Goal: Information Seeking & Learning: Learn about a topic

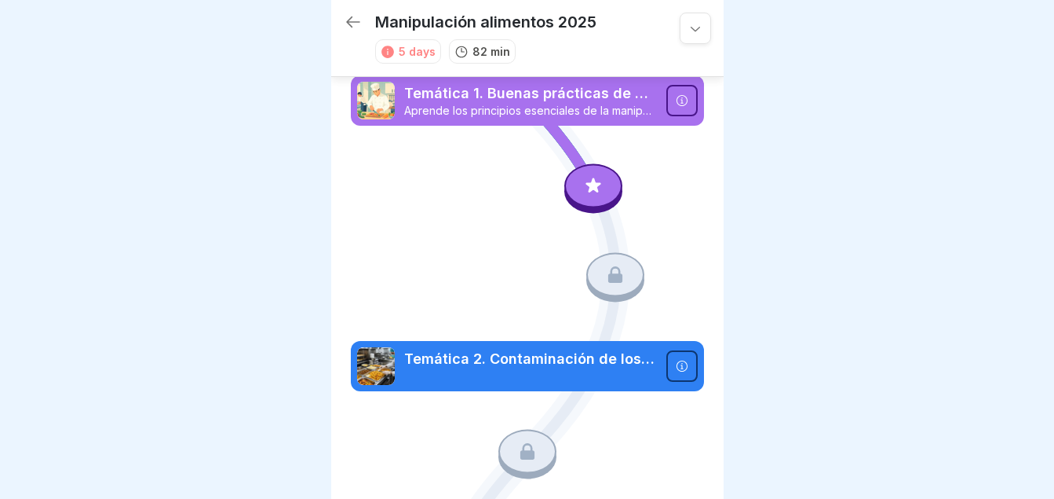
drag, startPoint x: 528, startPoint y: 172, endPoint x: 589, endPoint y: 178, distance: 60.8
click at [589, 178] on icon at bounding box center [593, 186] width 20 height 20
click at [606, 192] on div at bounding box center [593, 186] width 58 height 44
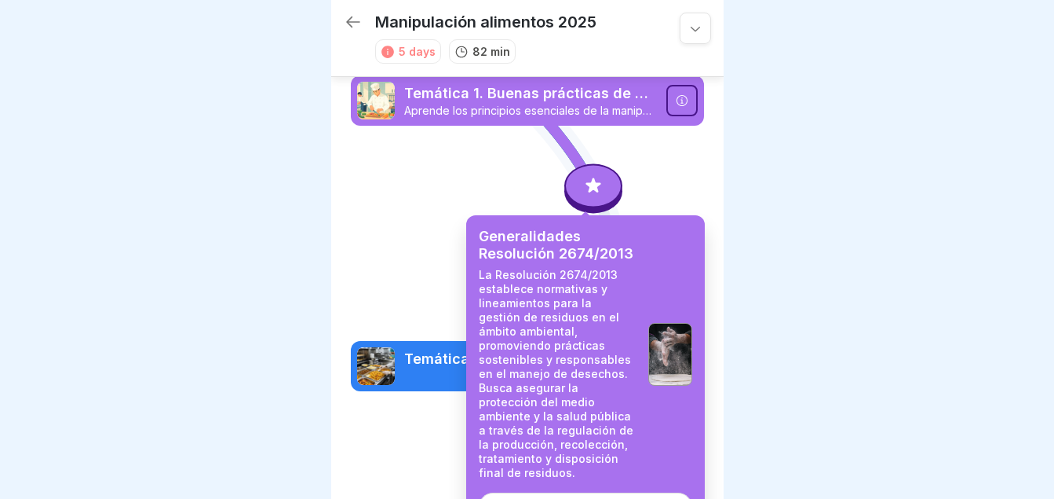
click at [586, 498] on div "Start" at bounding box center [586, 506] width 31 height 14
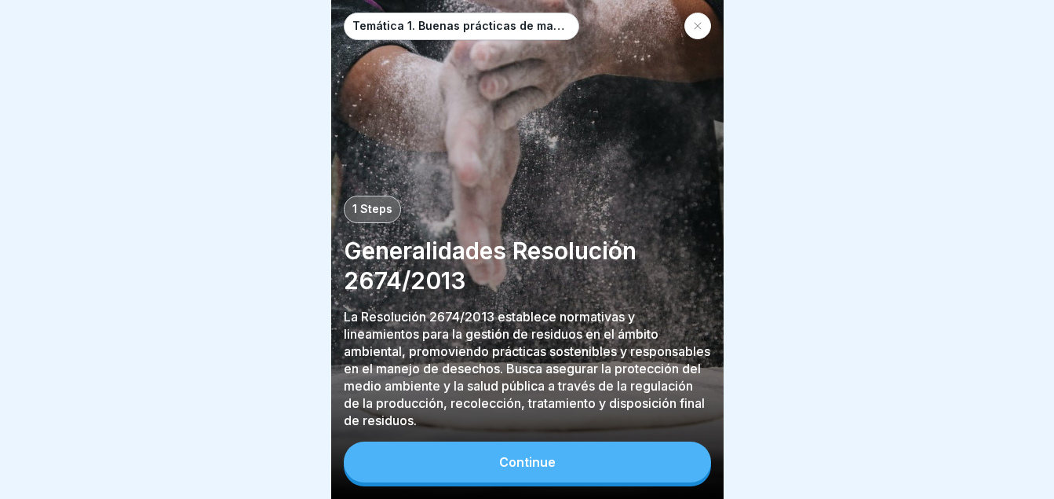
click at [539, 469] on div "Continue" at bounding box center [527, 462] width 57 height 14
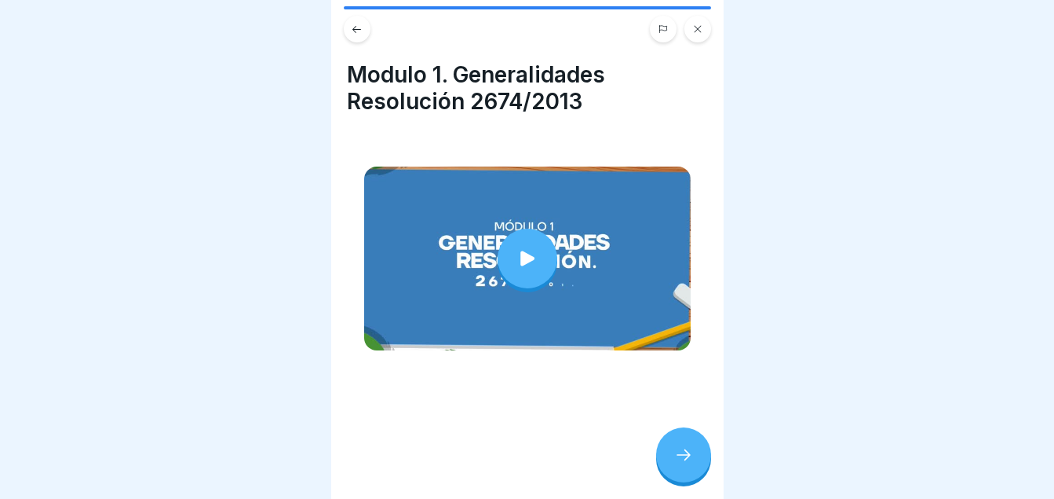
click at [683, 459] on div at bounding box center [683, 454] width 55 height 55
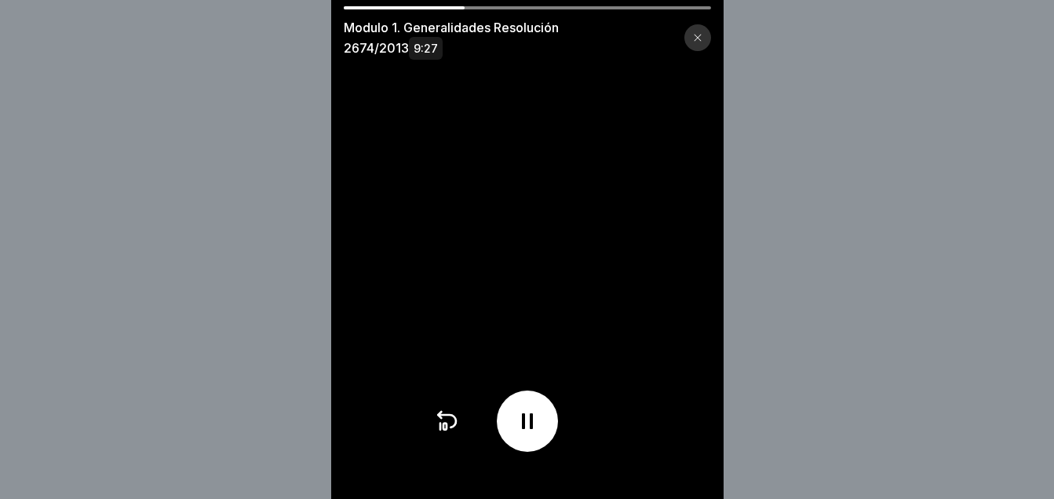
click at [674, 9] on div "Modulo 1. Generalidades Resolución 2674/2013 9:27" at bounding box center [527, 32] width 393 height 52
drag, startPoint x: 470, startPoint y: 9, endPoint x: 679, endPoint y: 6, distance: 209.6
click at [679, 6] on div at bounding box center [527, 7] width 367 height 3
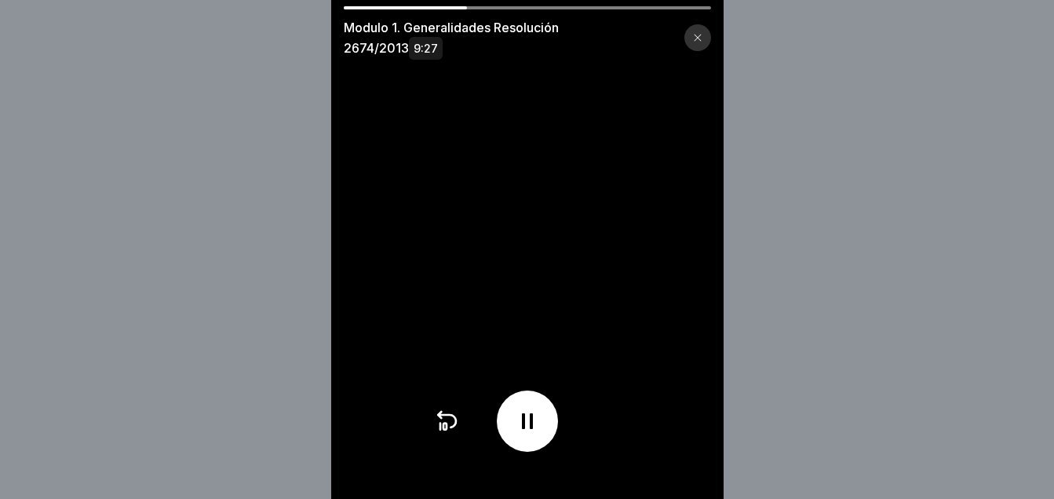
click at [679, 6] on div at bounding box center [527, 7] width 367 height 3
click at [495, 9] on div "Modulo 1. Generalidades Resolución 2674/2013 9:27" at bounding box center [527, 32] width 393 height 52
drag, startPoint x: 495, startPoint y: 9, endPoint x: 609, endPoint y: 21, distance: 114.4
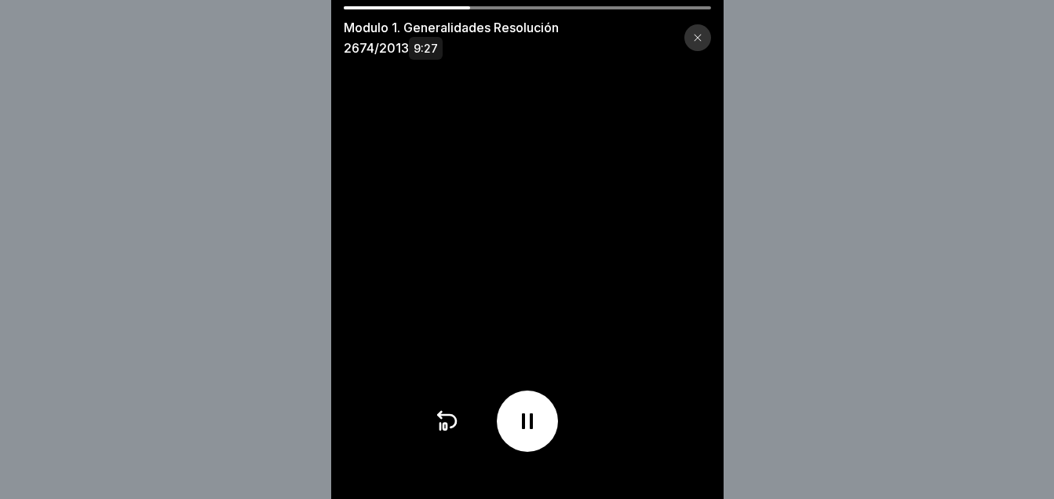
click at [609, 21] on div "Modulo 1. Generalidades Resolución 2674/2013 9:27" at bounding box center [527, 32] width 393 height 52
drag, startPoint x: 519, startPoint y: 9, endPoint x: 679, endPoint y: 5, distance: 160.2
click at [679, 5] on div "Modulo 1. Generalidades Resolución 2674/2013 9:27" at bounding box center [527, 249] width 393 height 499
click at [679, 5] on video at bounding box center [527, 249] width 393 height 499
click at [697, 40] on div at bounding box center [698, 37] width 27 height 27
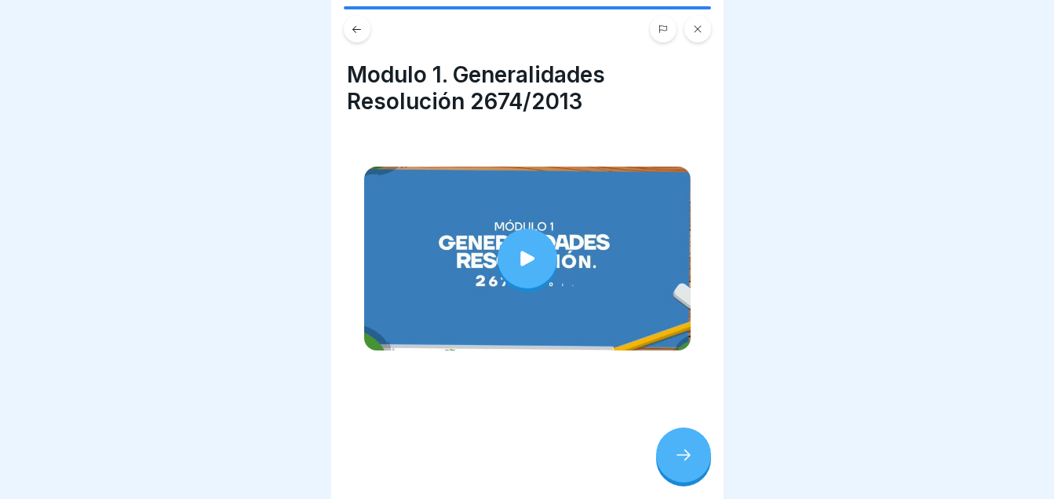
click at [685, 482] on div at bounding box center [683, 454] width 55 height 55
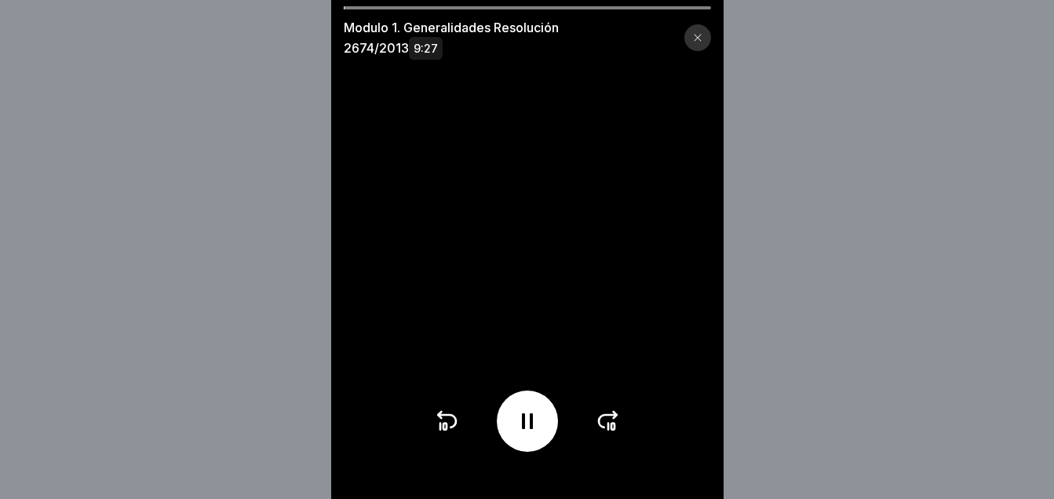
click at [612, 432] on icon at bounding box center [608, 420] width 25 height 25
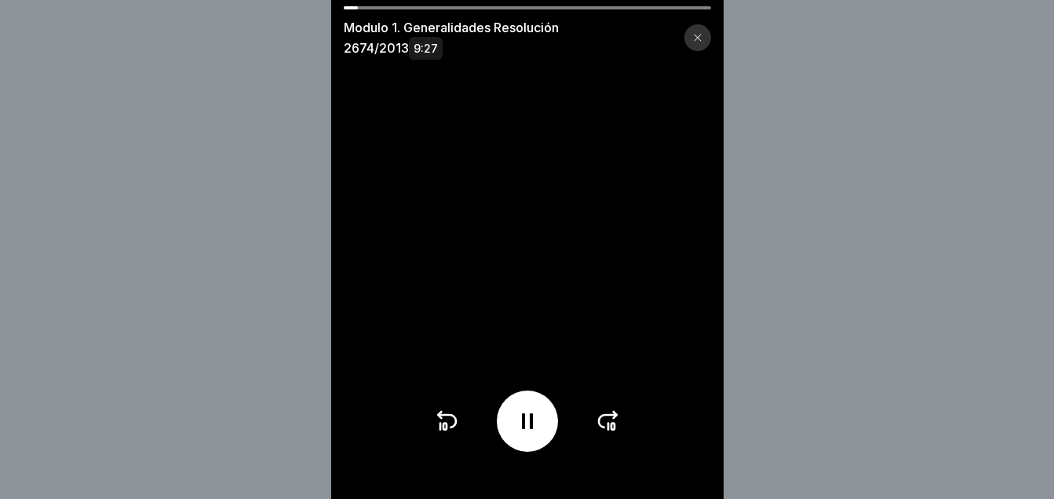
click at [612, 432] on icon at bounding box center [608, 420] width 25 height 25
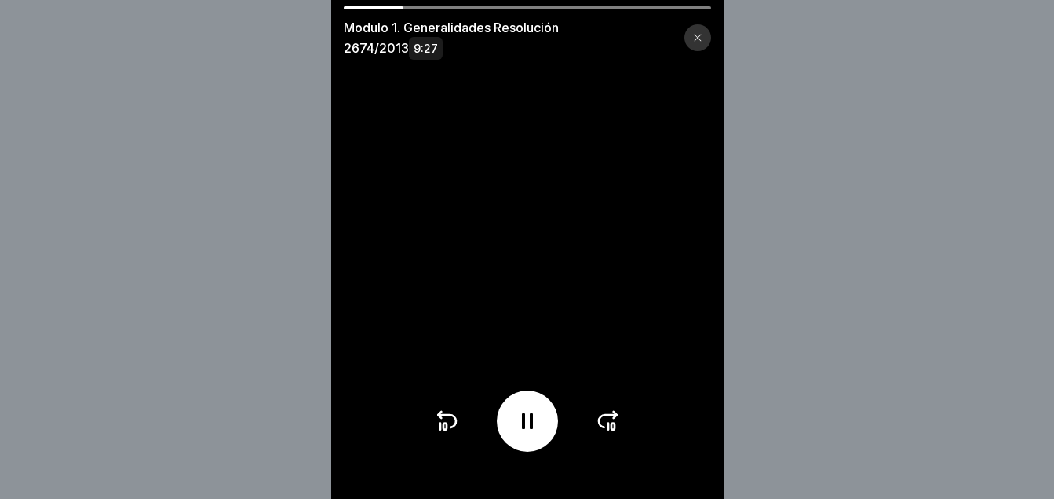
click at [612, 432] on icon at bounding box center [608, 420] width 25 height 25
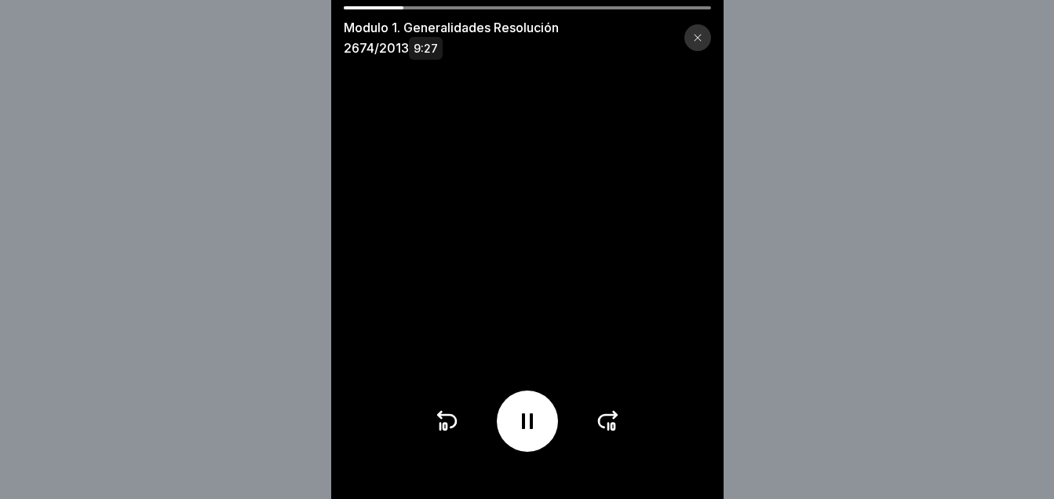
click at [612, 432] on icon at bounding box center [608, 420] width 25 height 25
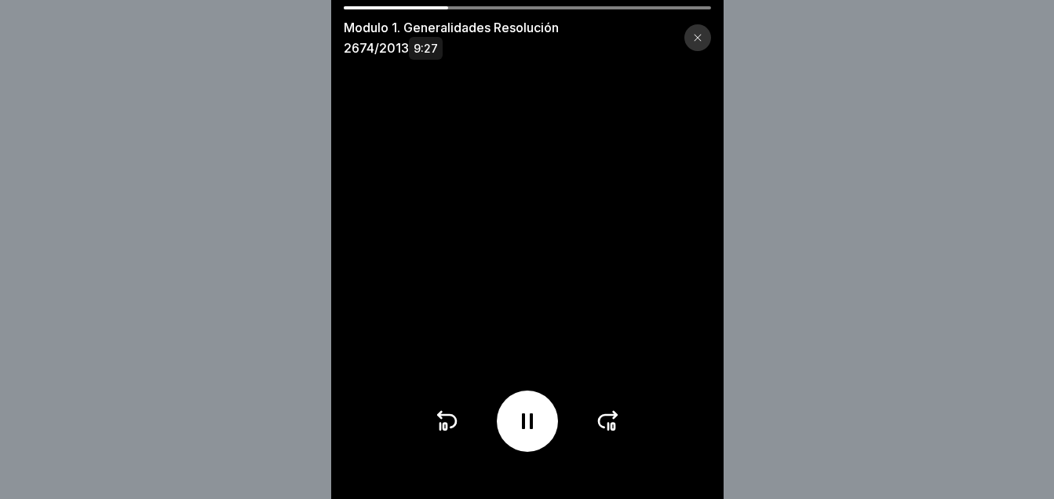
click at [612, 432] on icon at bounding box center [608, 420] width 25 height 25
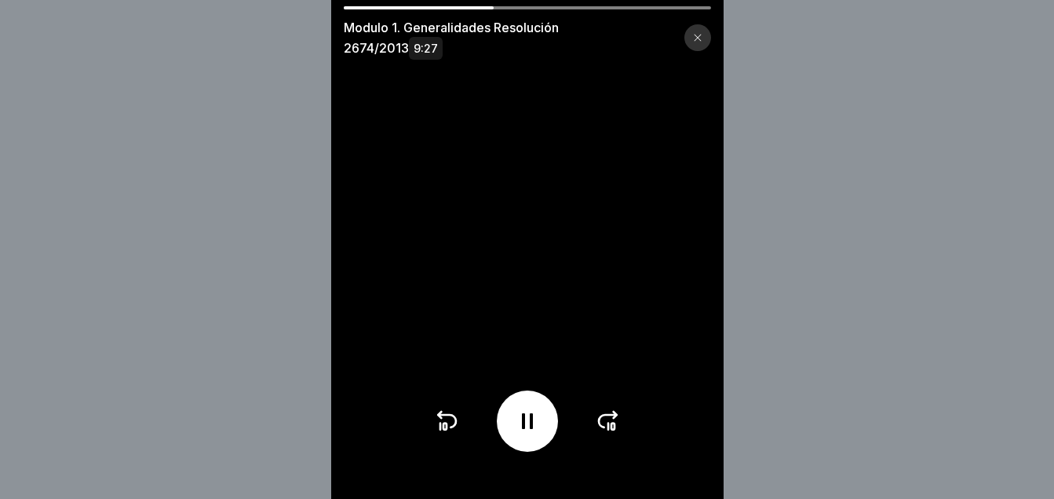
click at [612, 432] on icon at bounding box center [608, 420] width 25 height 25
click at [612, 432] on div at bounding box center [527, 420] width 187 height 61
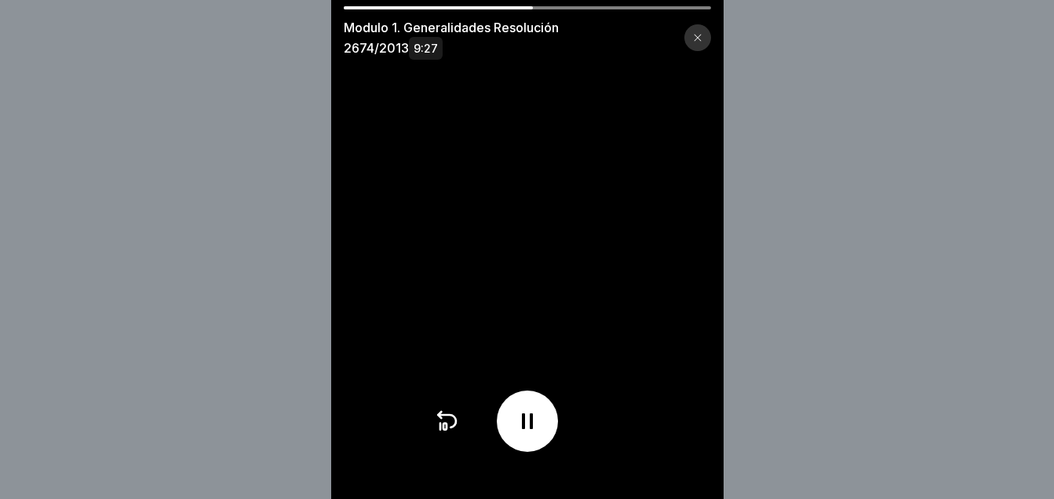
click at [612, 432] on div at bounding box center [527, 420] width 187 height 61
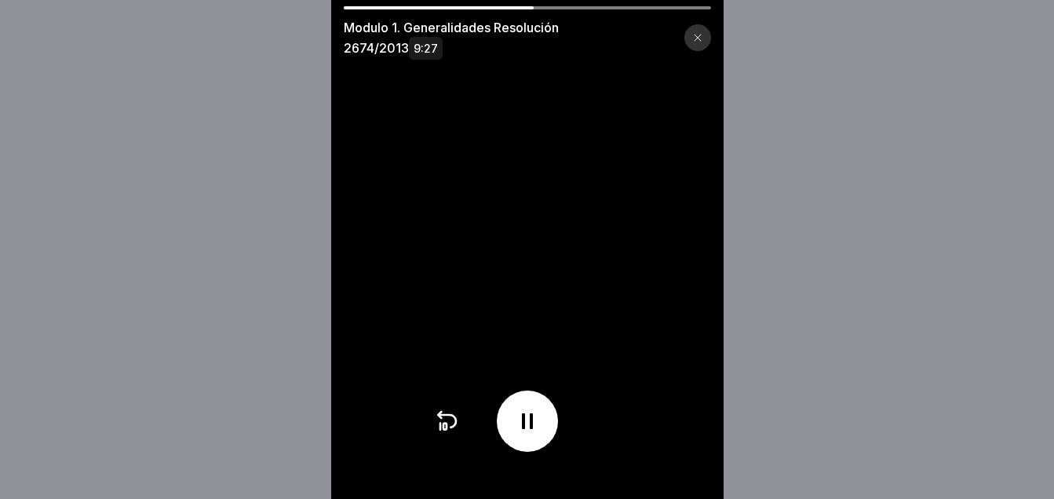
click at [612, 432] on div at bounding box center [527, 420] width 187 height 61
drag, startPoint x: 612, startPoint y: 432, endPoint x: 1035, endPoint y: 134, distance: 517.3
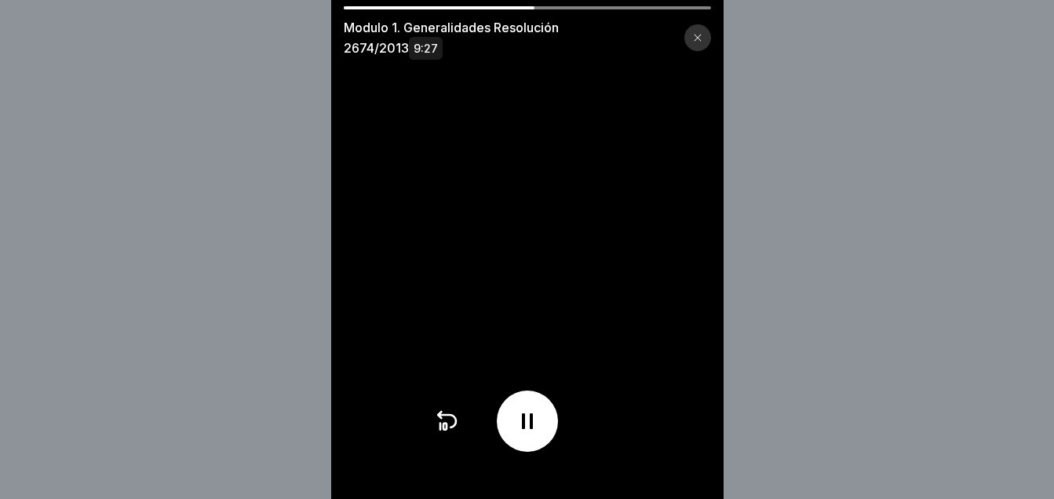
click at [1035, 134] on div "Modulo 1. Generalidades Resolución 2674/2013 9:27" at bounding box center [527, 249] width 1054 height 499
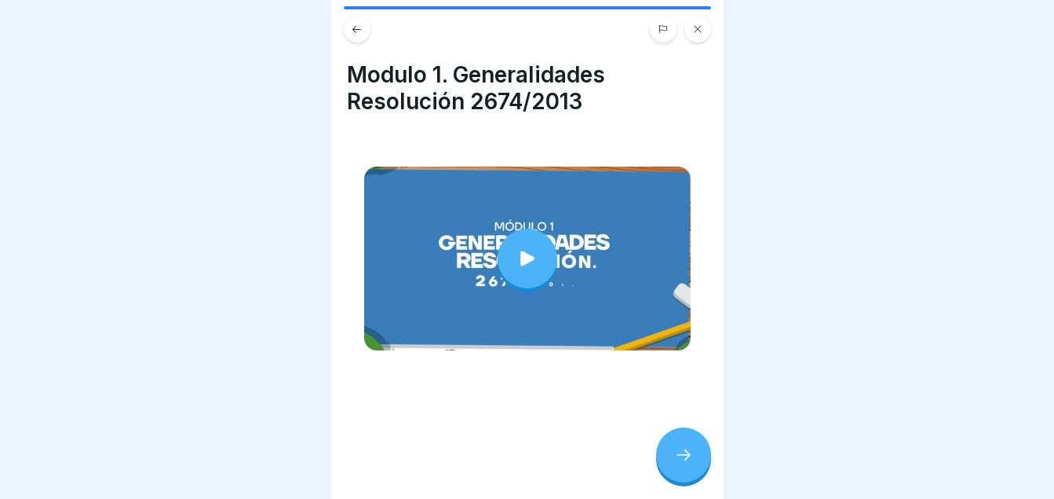
click at [687, 479] on div at bounding box center [683, 454] width 55 height 55
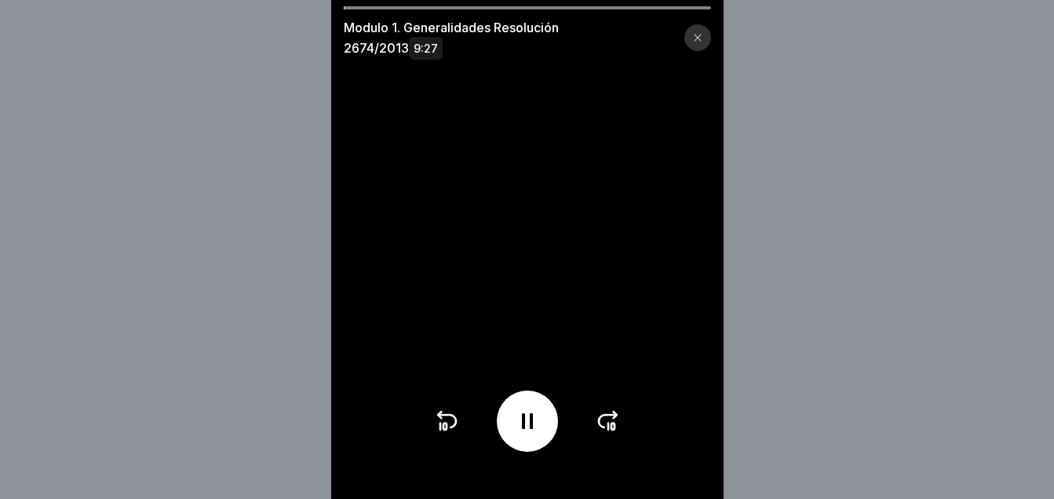
click at [608, 424] on icon at bounding box center [608, 420] width 25 height 25
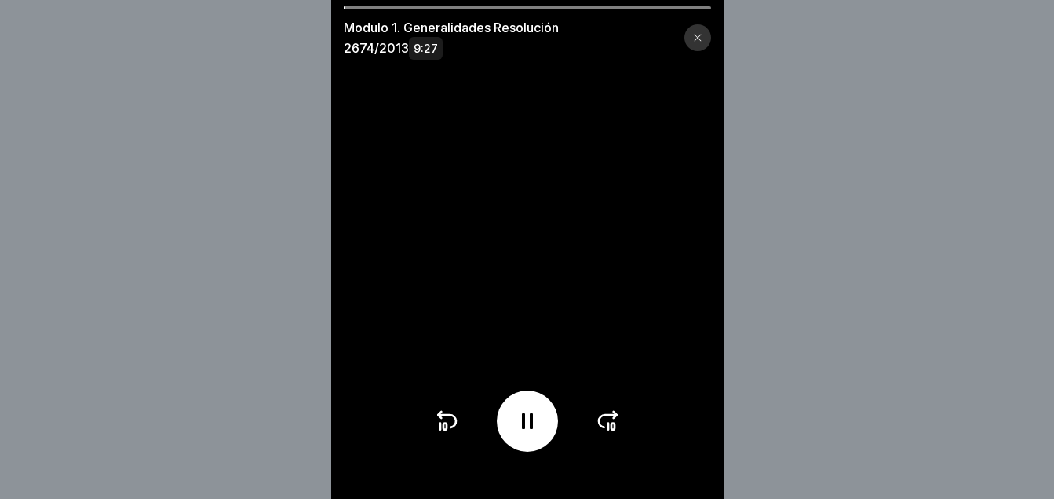
click at [608, 424] on icon at bounding box center [608, 420] width 25 height 25
click at [612, 432] on icon at bounding box center [608, 420] width 25 height 25
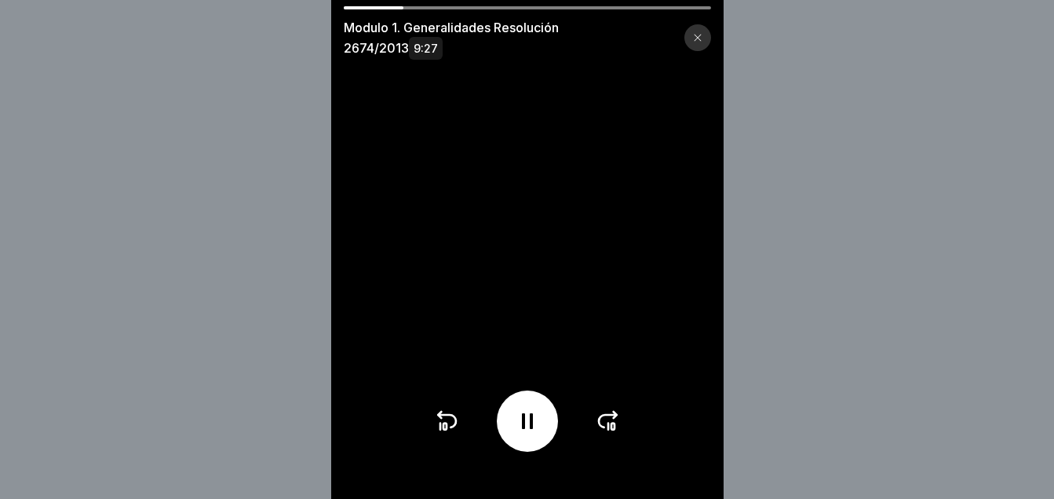
click at [612, 432] on icon at bounding box center [608, 420] width 25 height 25
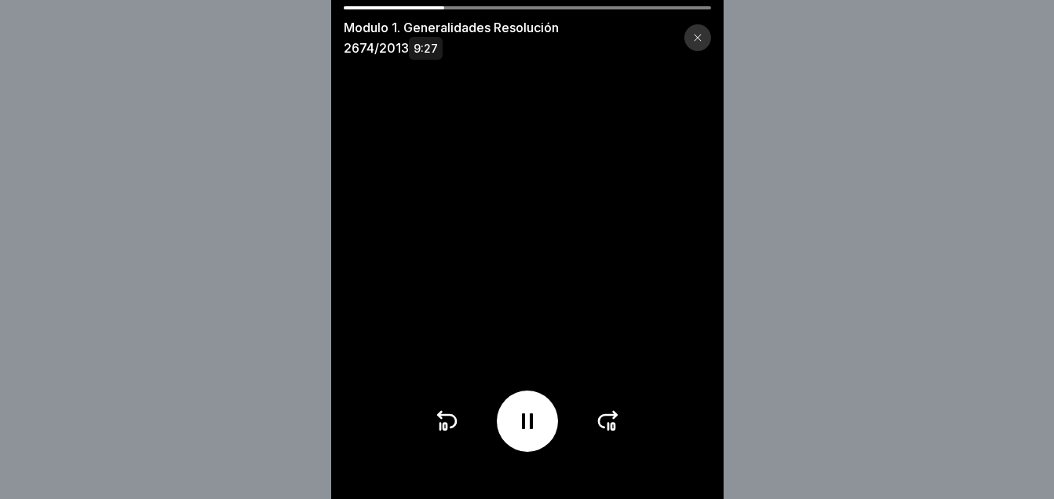
click at [612, 432] on icon at bounding box center [608, 420] width 25 height 25
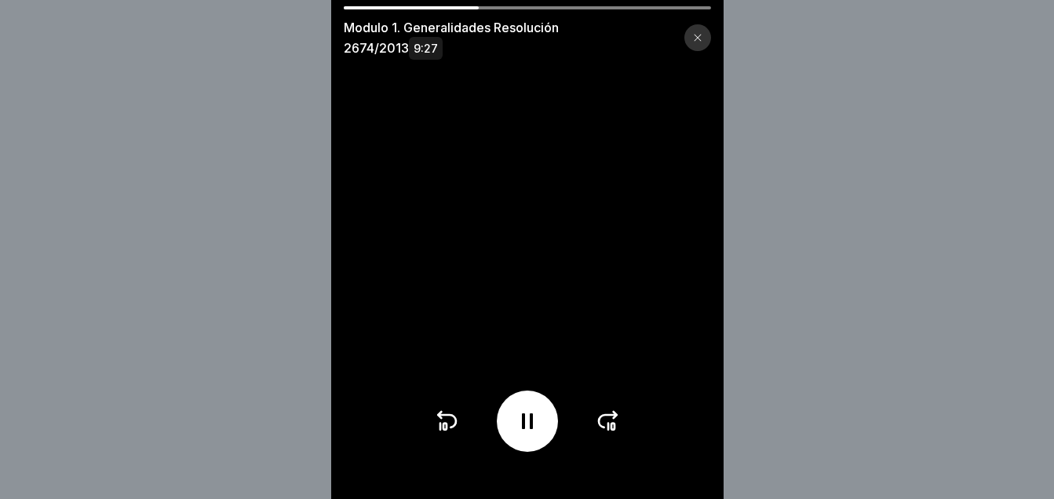
click at [612, 432] on icon at bounding box center [608, 420] width 25 height 25
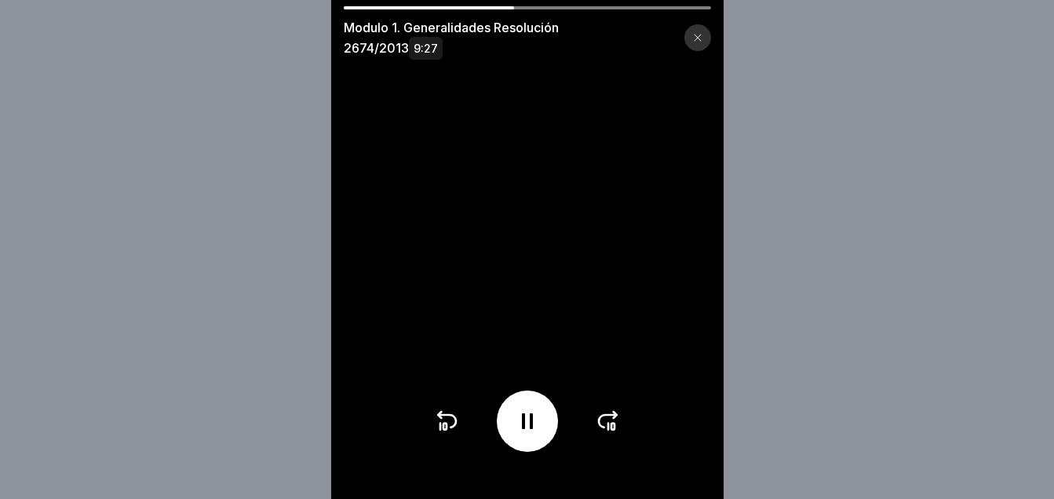
click at [612, 432] on icon at bounding box center [608, 420] width 25 height 25
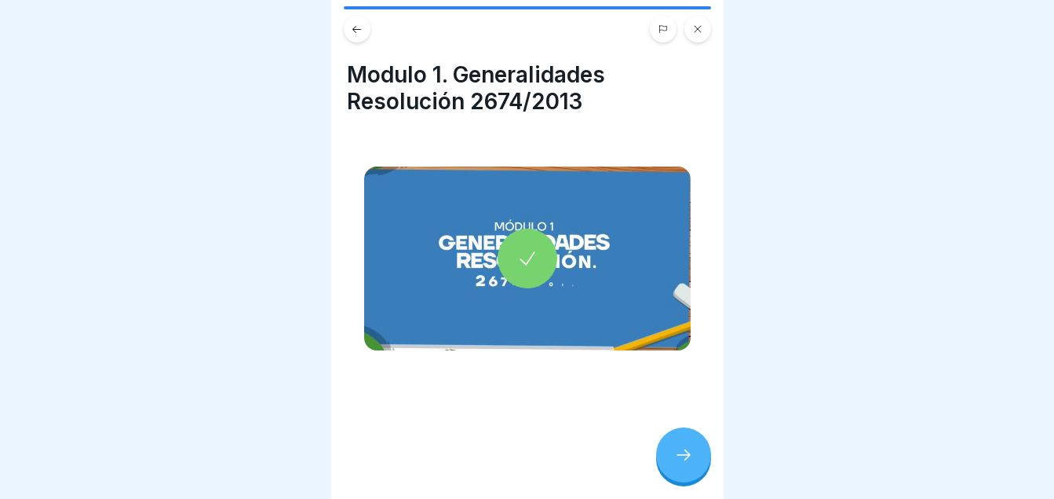
click at [686, 457] on div at bounding box center [683, 454] width 55 height 55
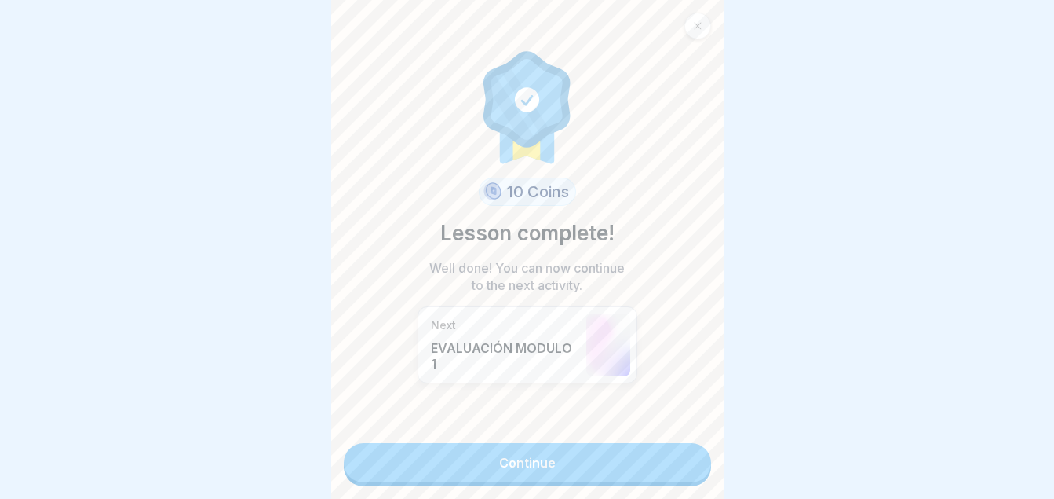
click at [584, 461] on link "Continue" at bounding box center [527, 462] width 367 height 39
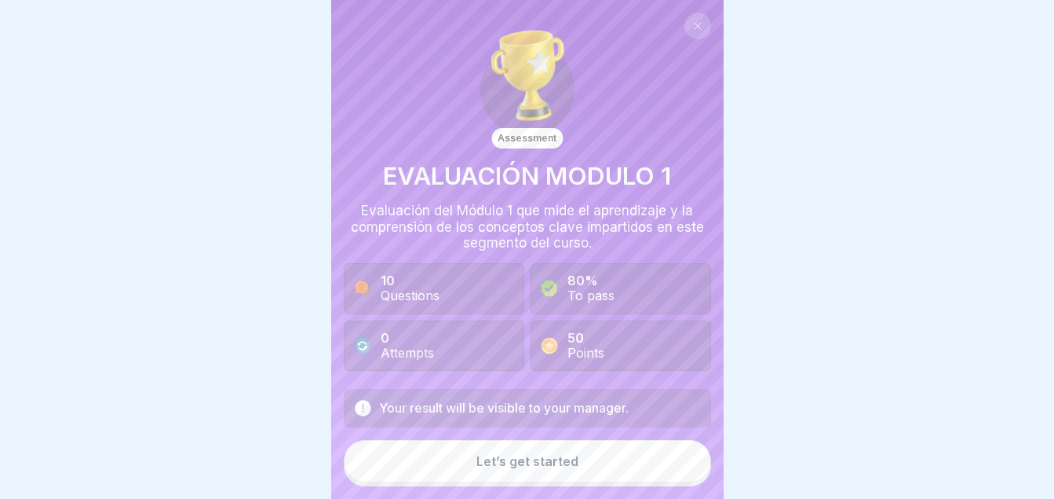
click at [536, 468] on div "Let’s get started" at bounding box center [528, 461] width 102 height 14
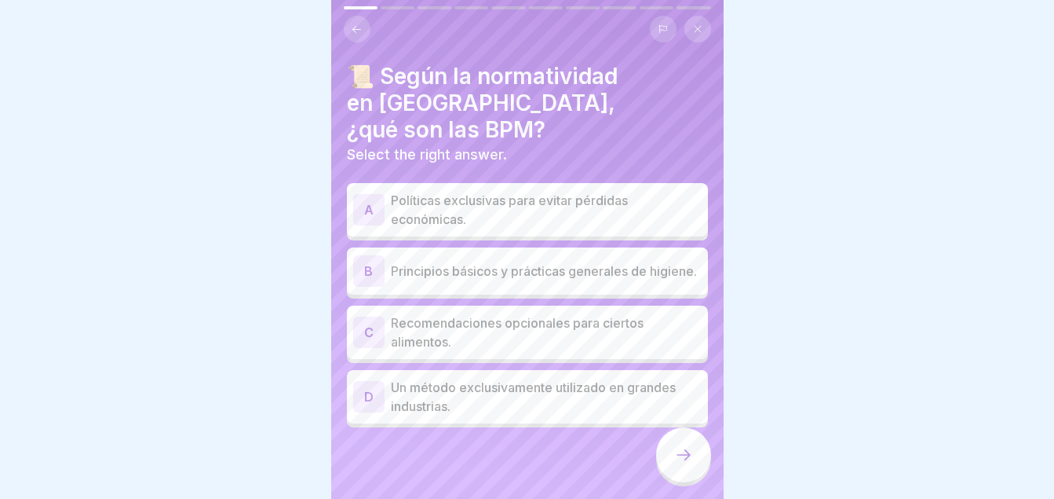
click at [418, 261] on p "Principios básicos y prácticas generales de higiene." at bounding box center [546, 270] width 311 height 19
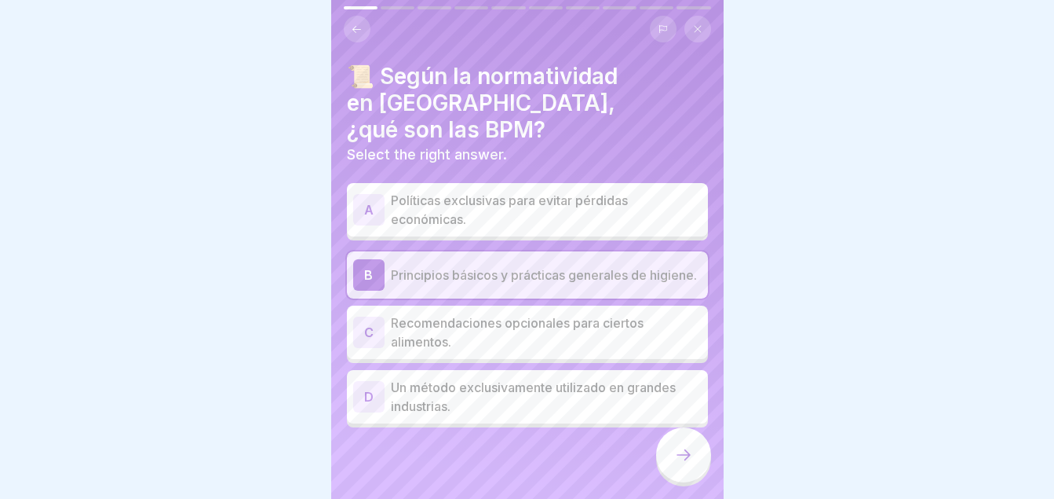
click at [692, 464] on icon at bounding box center [683, 454] width 19 height 19
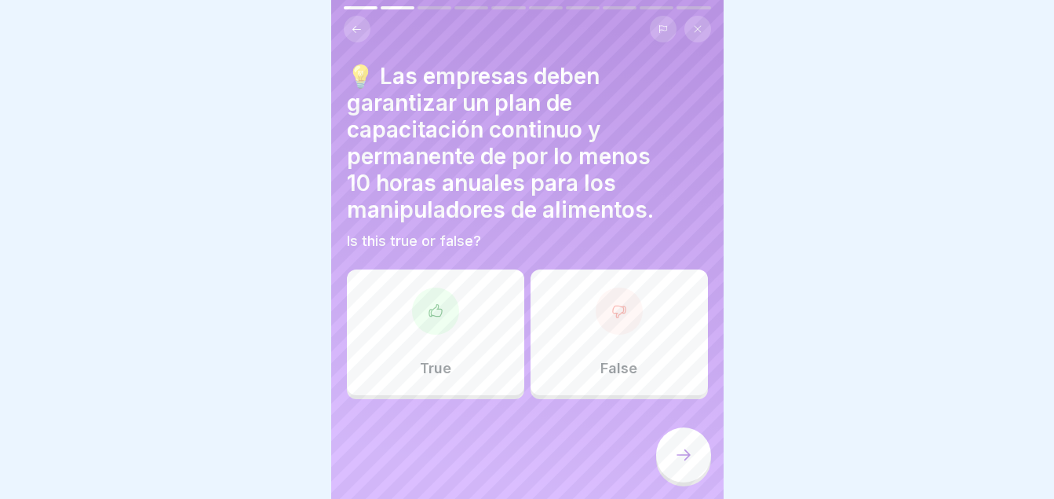
click at [622, 306] on div at bounding box center [619, 310] width 47 height 47
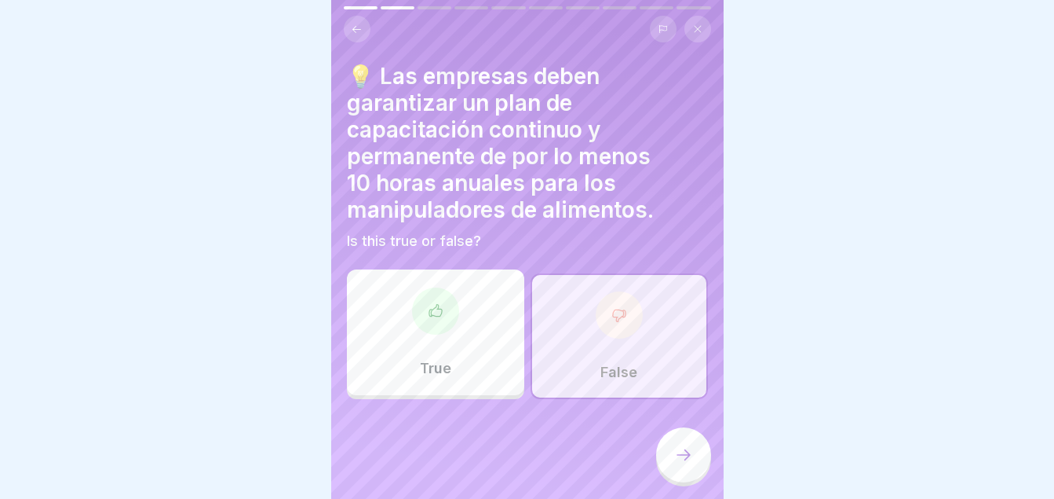
click at [670, 463] on div at bounding box center [683, 454] width 55 height 55
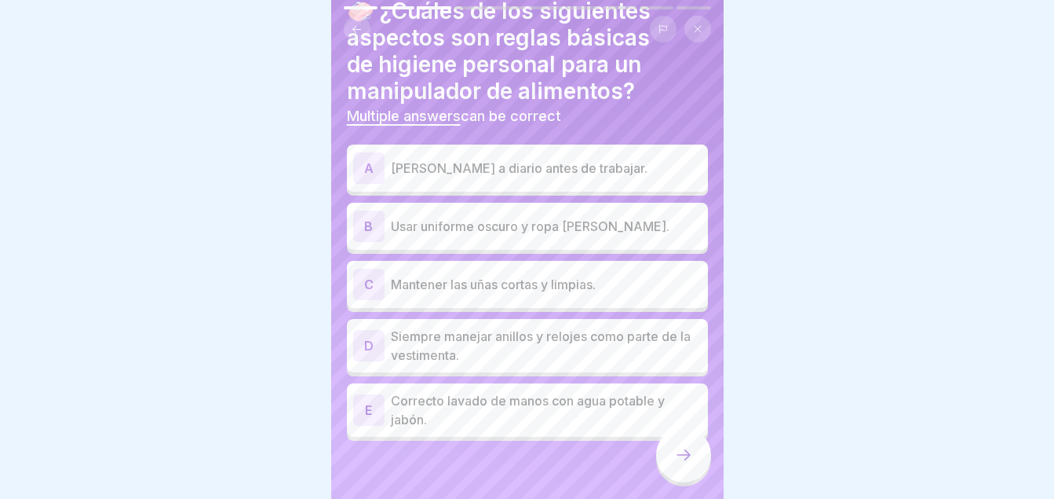
scroll to position [67, 0]
click at [527, 431] on div "E Correcto lavado de manos con agua potable y jabón." at bounding box center [527, 408] width 361 height 53
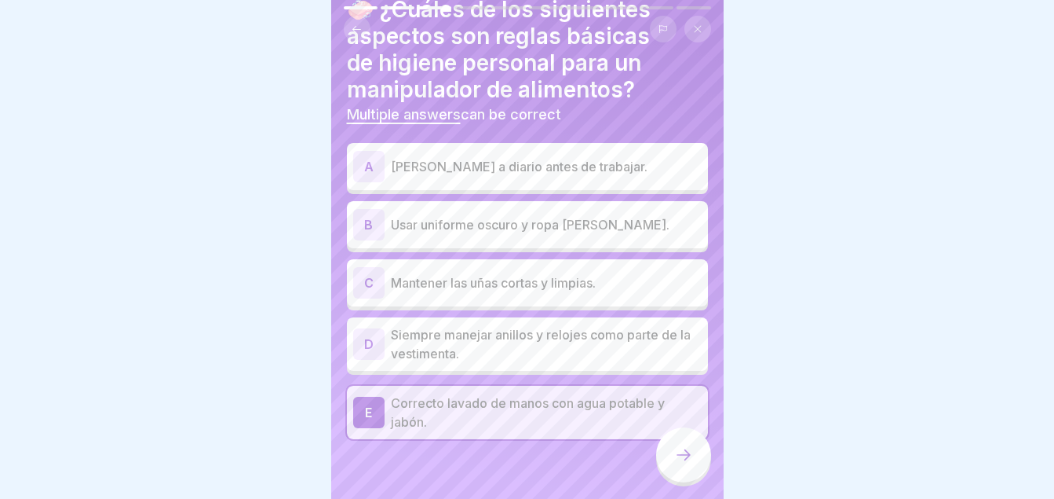
click at [698, 466] on div at bounding box center [683, 454] width 55 height 55
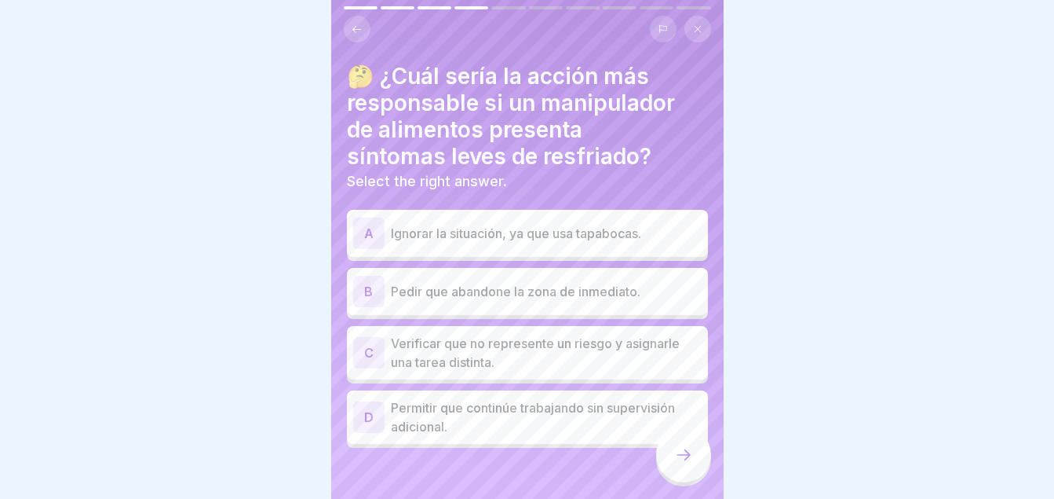
click at [511, 346] on p "Verificar que no represente un riesgo y asignarle una tarea distinta." at bounding box center [546, 353] width 311 height 38
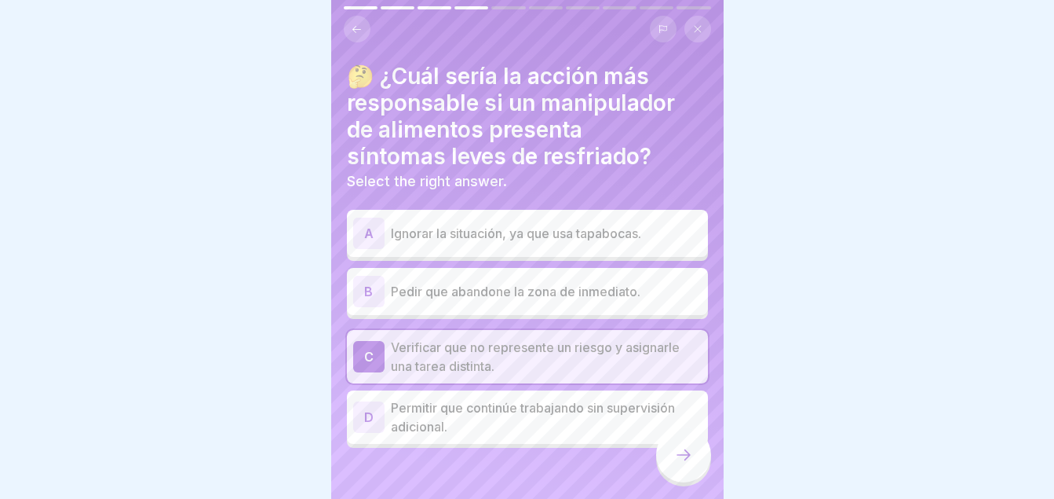
click at [695, 463] on div at bounding box center [683, 454] width 55 height 55
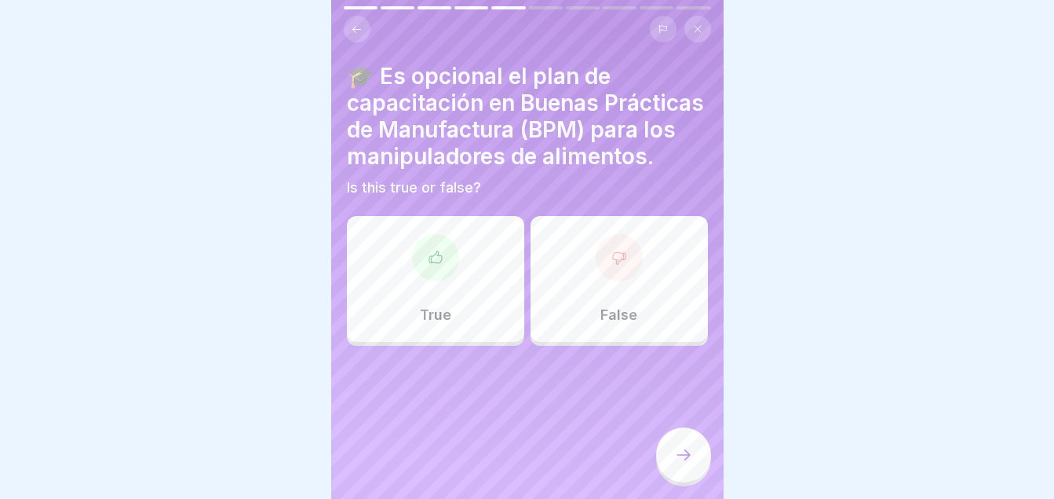
click at [551, 306] on div "False" at bounding box center [619, 279] width 177 height 126
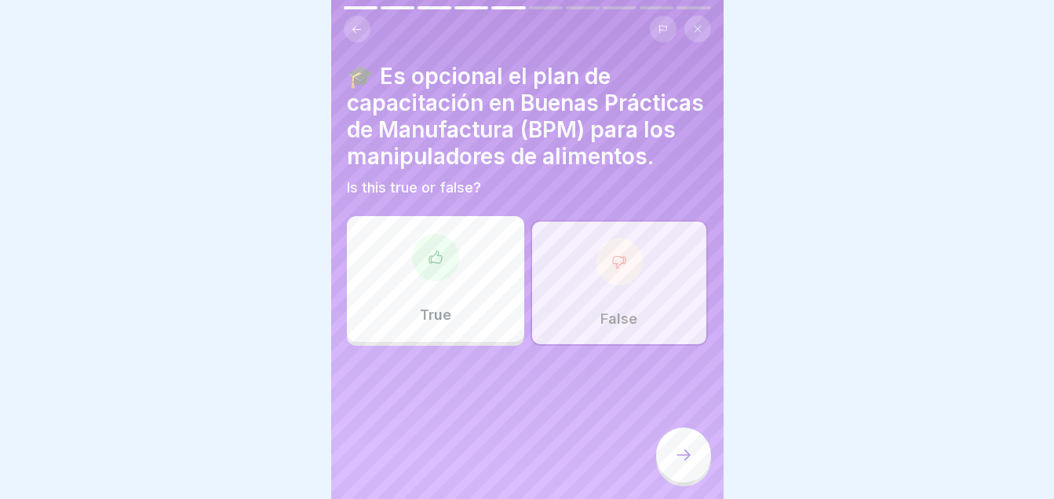
click at [663, 473] on div at bounding box center [683, 454] width 55 height 55
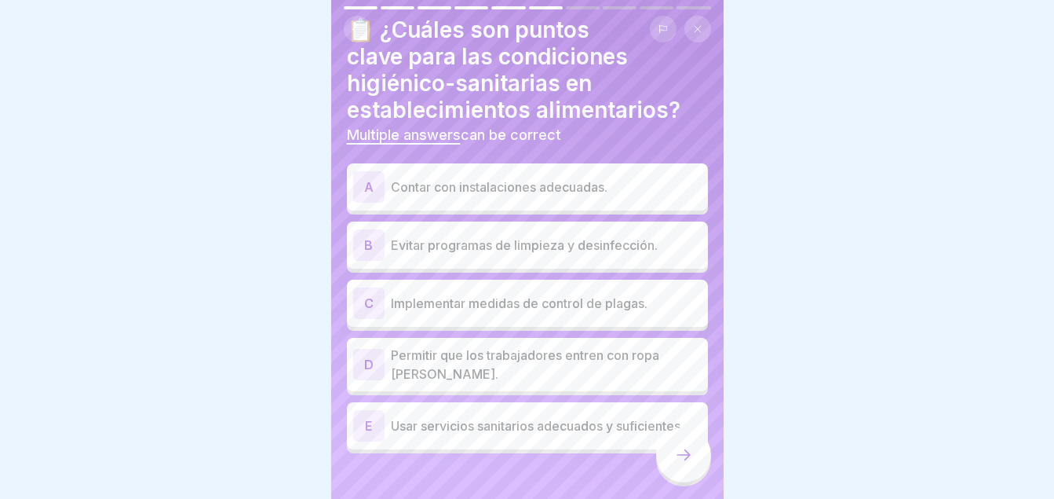
scroll to position [64, 0]
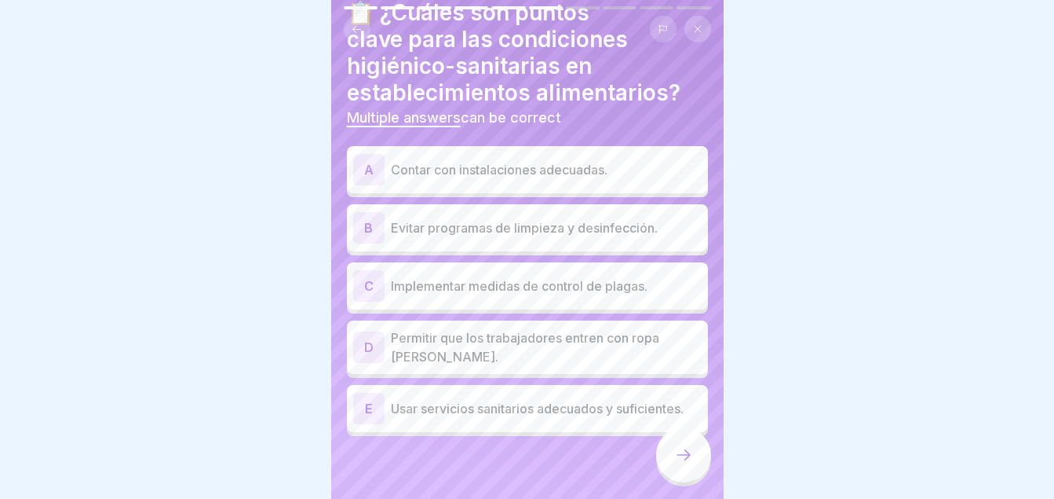
click at [399, 192] on div "A Contar con instalaciones adecuadas." at bounding box center [527, 169] width 361 height 47
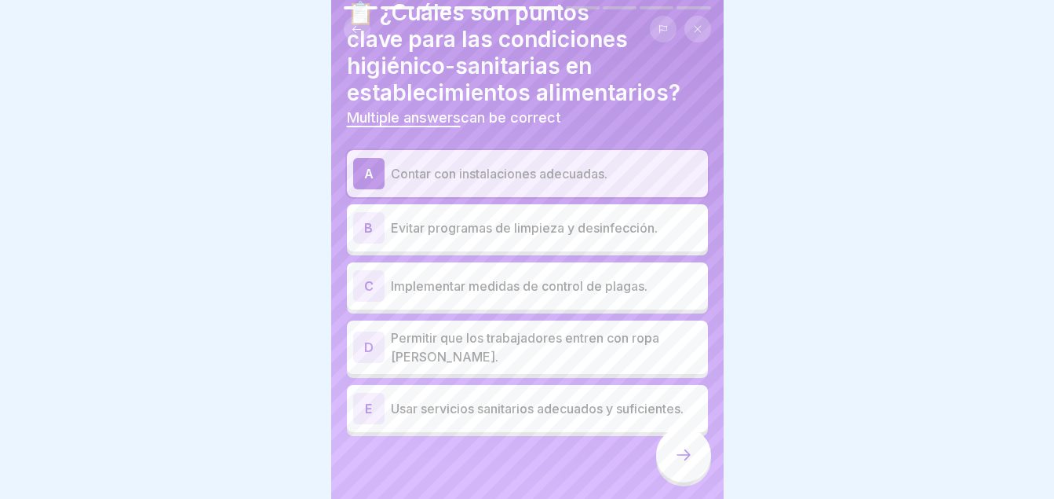
click at [679, 464] on icon at bounding box center [683, 454] width 19 height 19
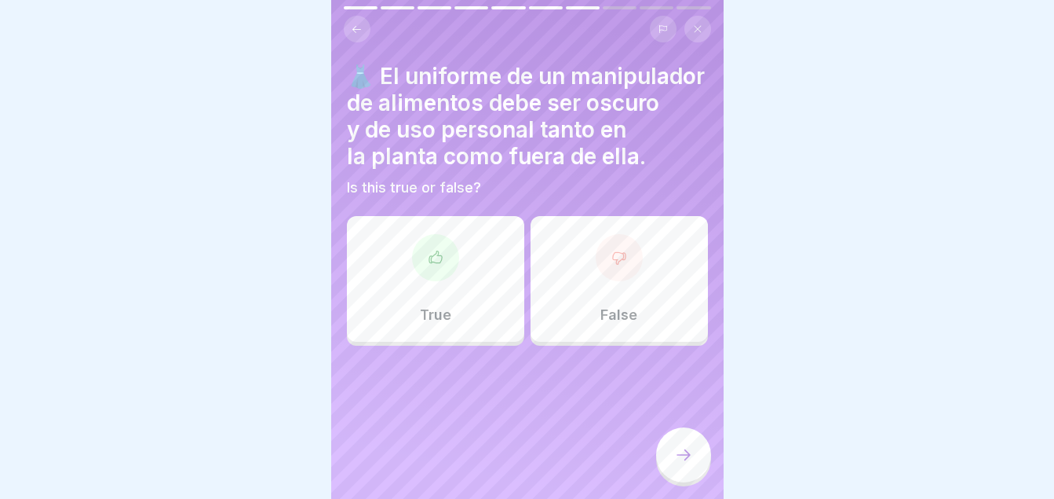
click at [572, 342] on div "False" at bounding box center [619, 279] width 177 height 126
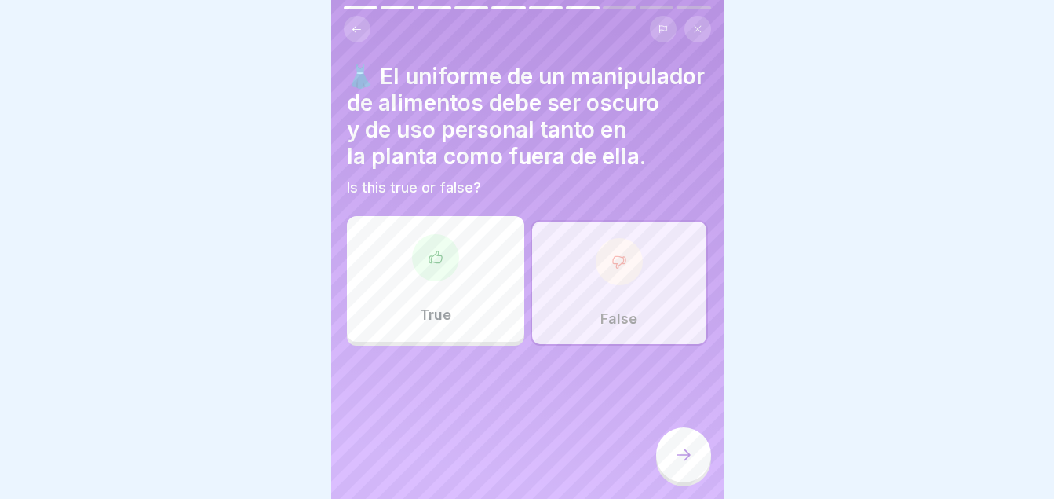
click at [687, 477] on div at bounding box center [683, 454] width 55 height 55
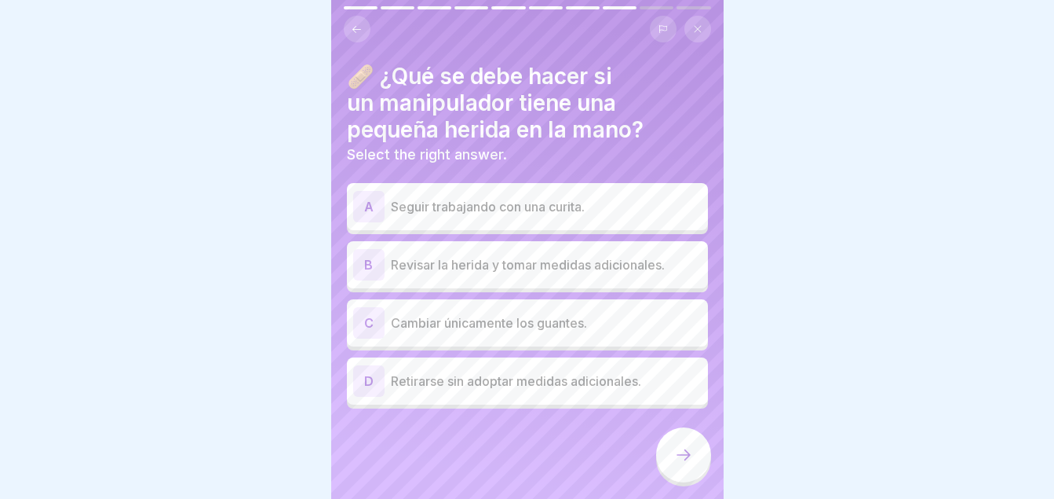
click at [538, 271] on p "Revisar la herida y tomar medidas adicionales." at bounding box center [546, 264] width 311 height 19
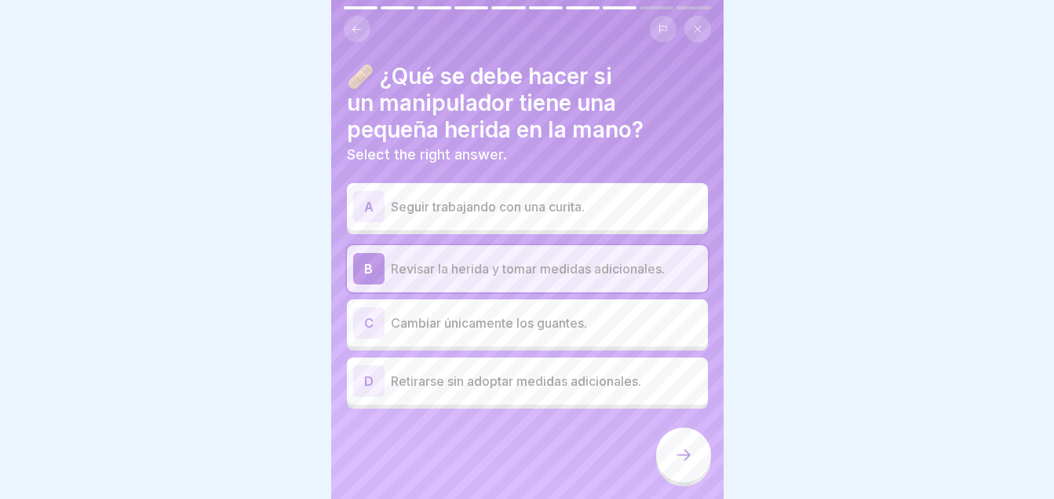
click at [678, 462] on icon at bounding box center [683, 454] width 19 height 19
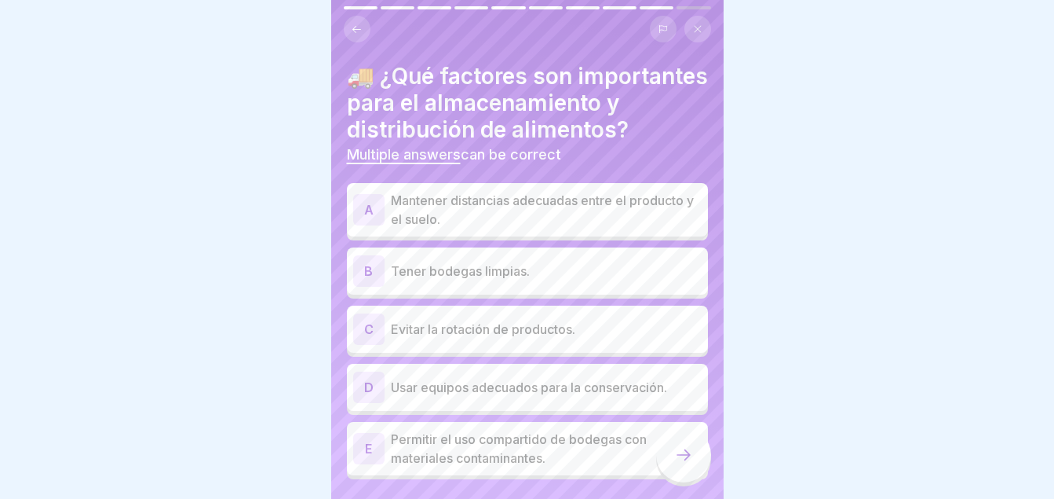
scroll to position [70, 0]
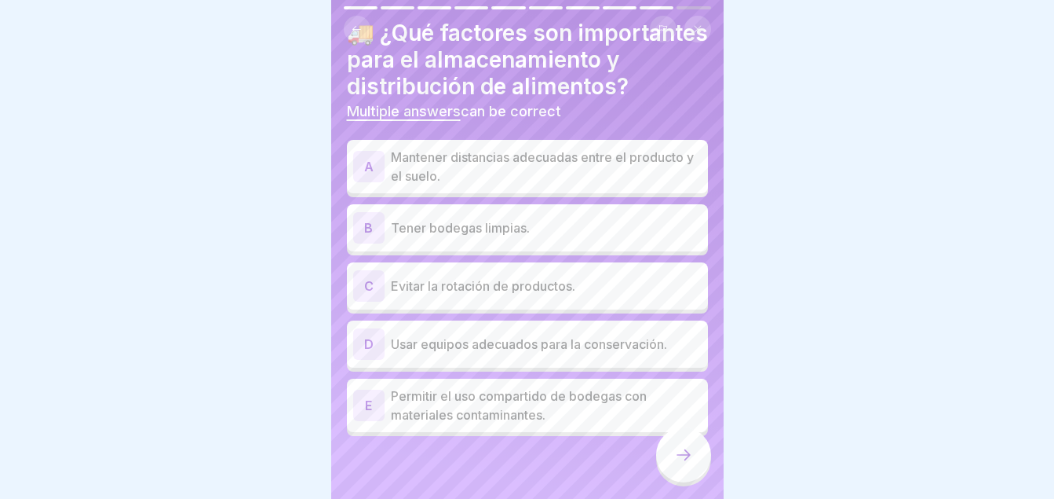
click at [577, 339] on p "Usar equipos adecuados para la conservación." at bounding box center [546, 343] width 311 height 19
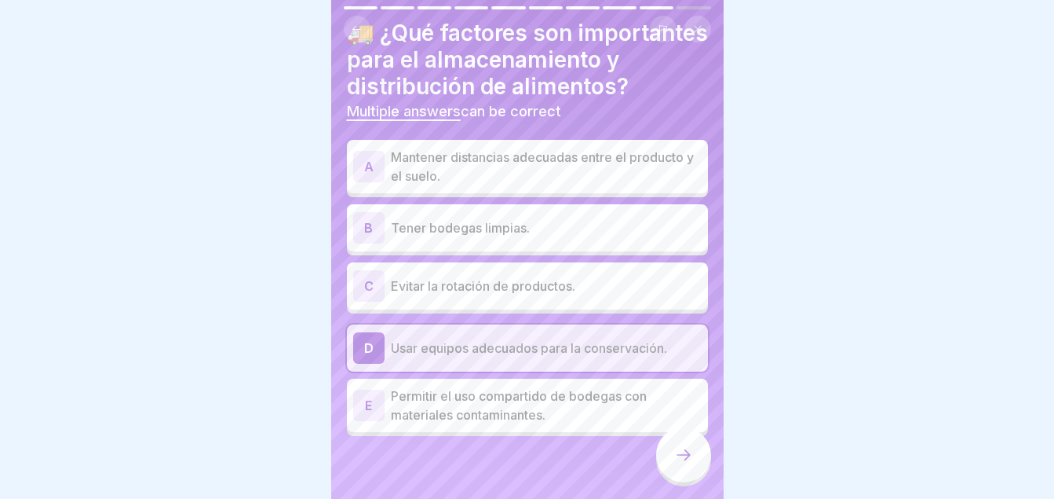
click at [670, 448] on div at bounding box center [683, 454] width 55 height 55
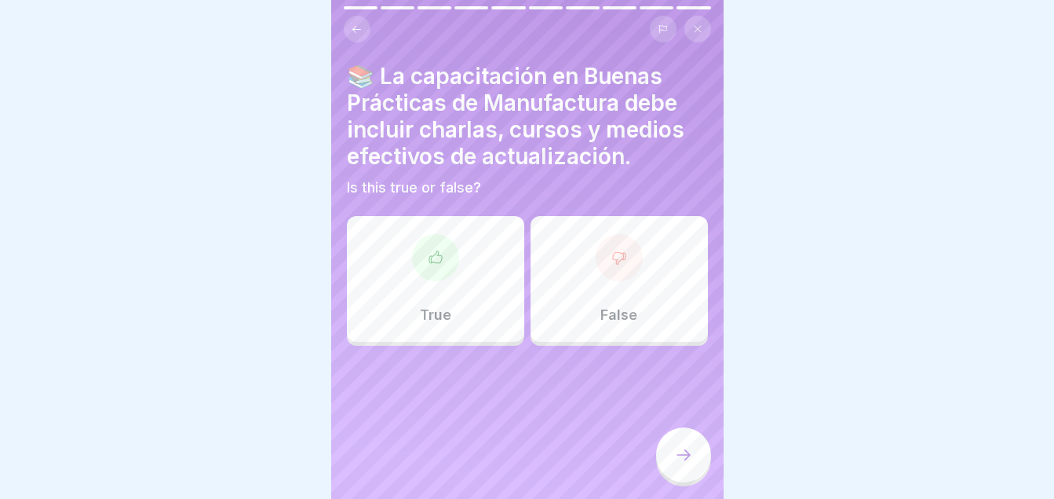
click at [473, 263] on div "True" at bounding box center [435, 279] width 177 height 126
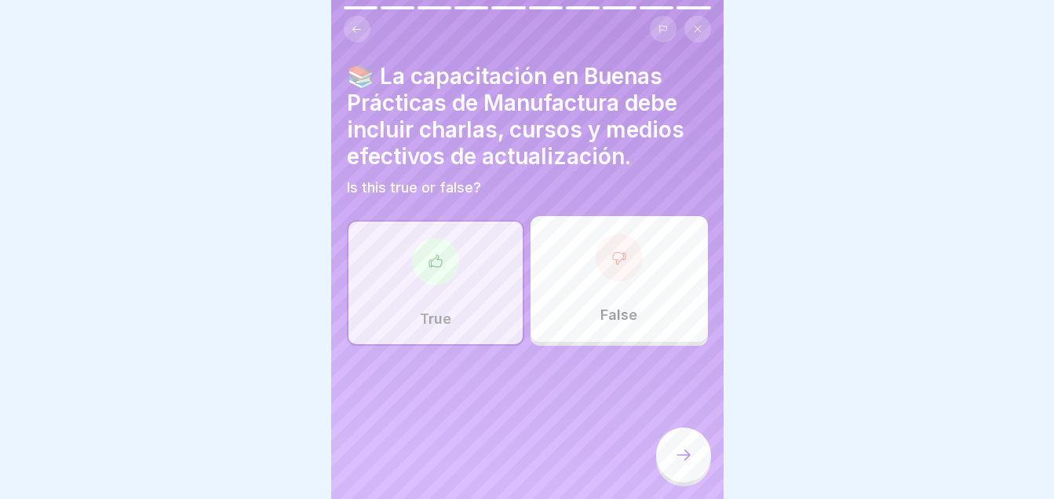
click at [675, 462] on icon at bounding box center [683, 454] width 19 height 19
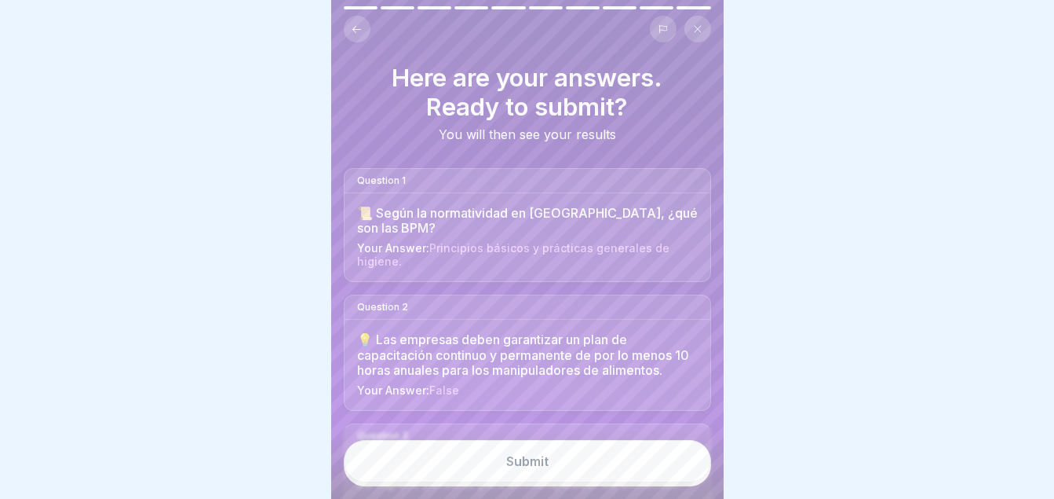
click at [717, 156] on div "Here are your answers. Ready to submit? You will then see your results Question…" at bounding box center [527, 249] width 393 height 499
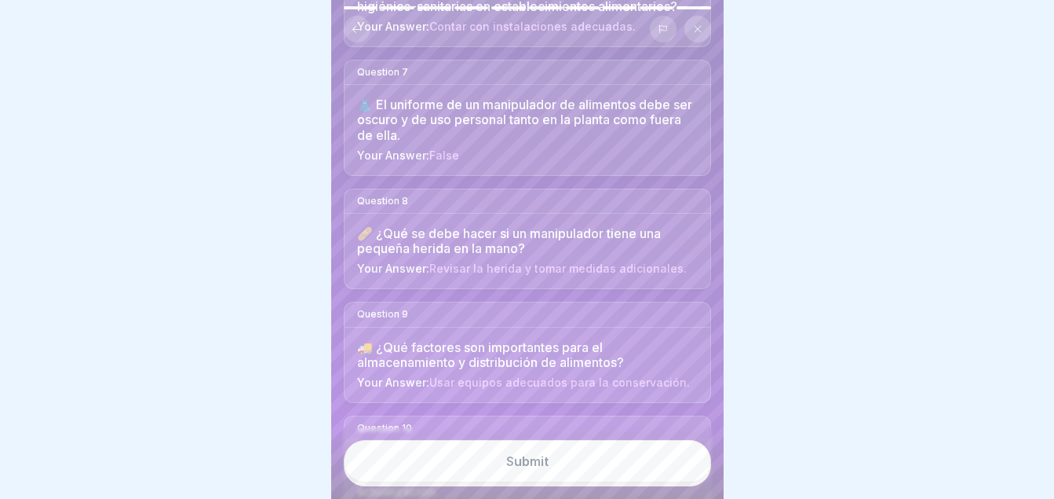
scroll to position [877, 0]
click at [536, 466] on button "Submit" at bounding box center [527, 461] width 367 height 42
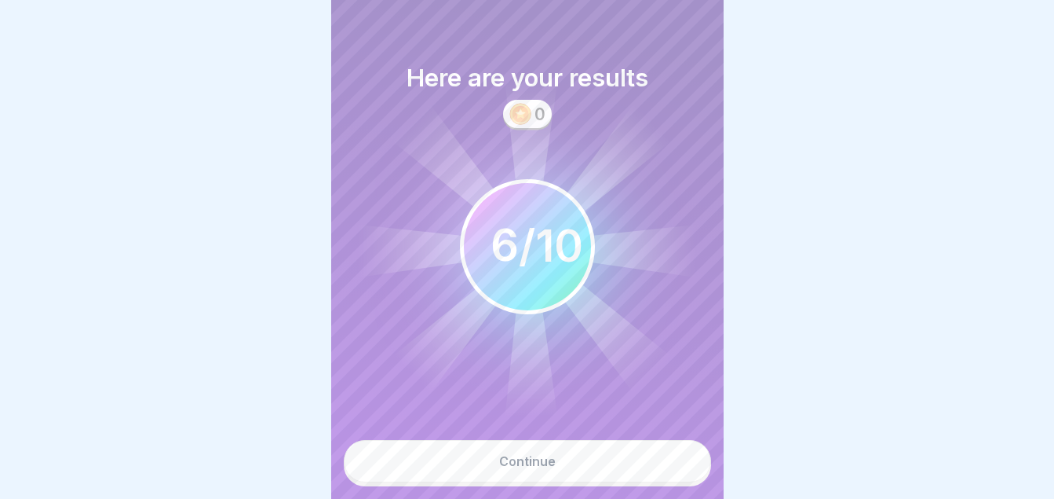
click at [497, 482] on button "Continue" at bounding box center [527, 461] width 367 height 42
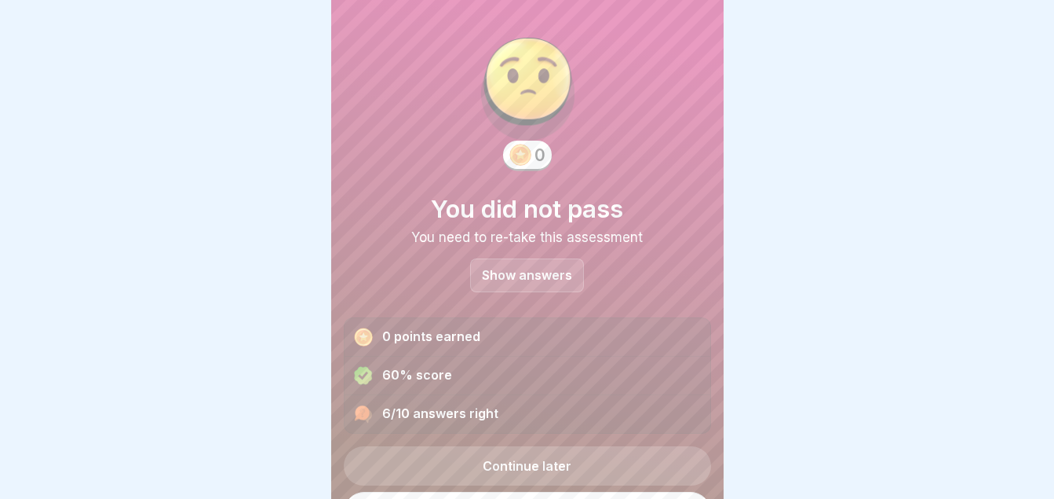
scroll to position [38, 0]
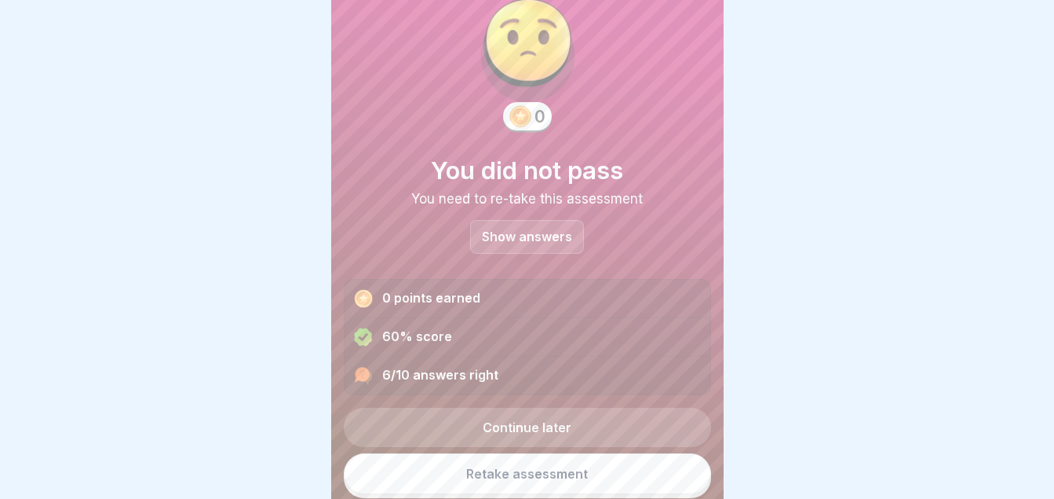
click at [546, 466] on link "Retake assessment" at bounding box center [527, 473] width 367 height 41
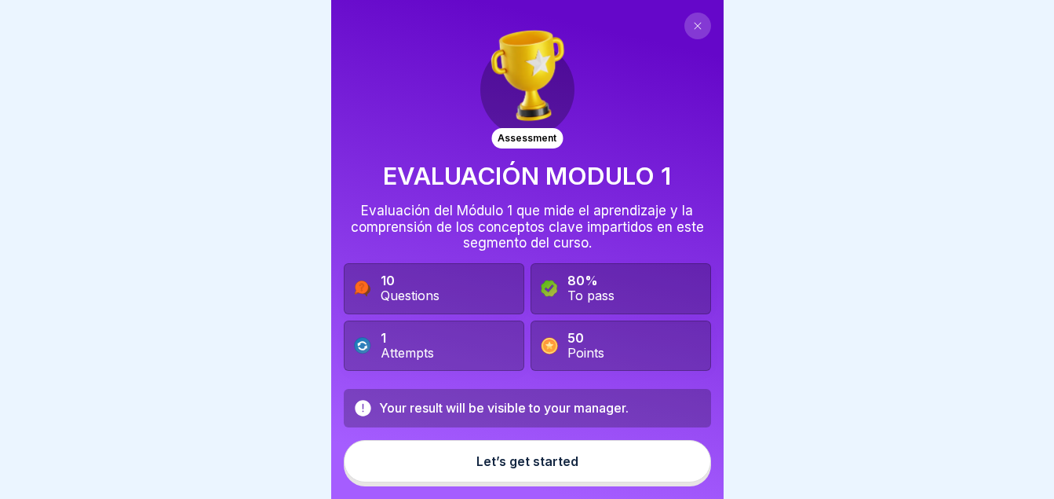
click at [546, 466] on button "Let’s get started" at bounding box center [527, 461] width 367 height 42
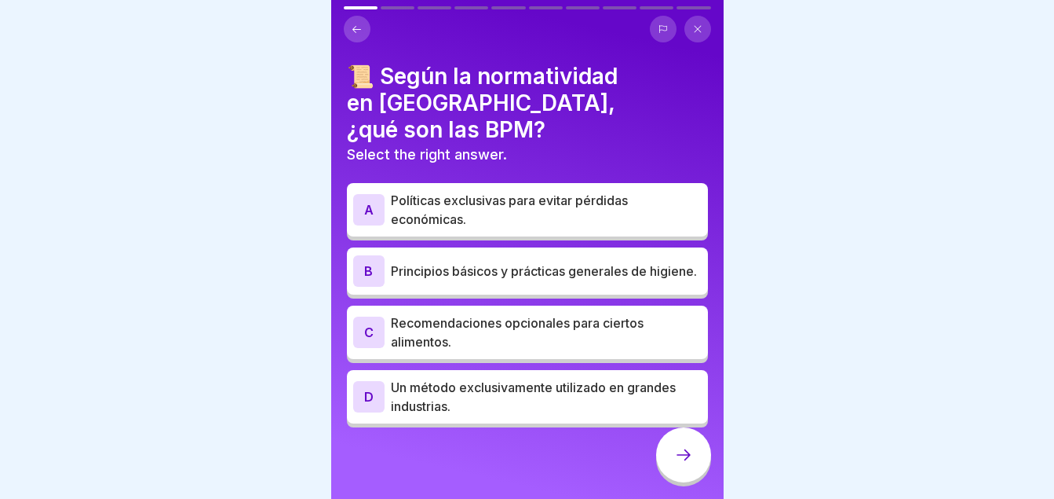
click at [499, 261] on p "Principios básicos y prácticas generales de higiene." at bounding box center [546, 270] width 311 height 19
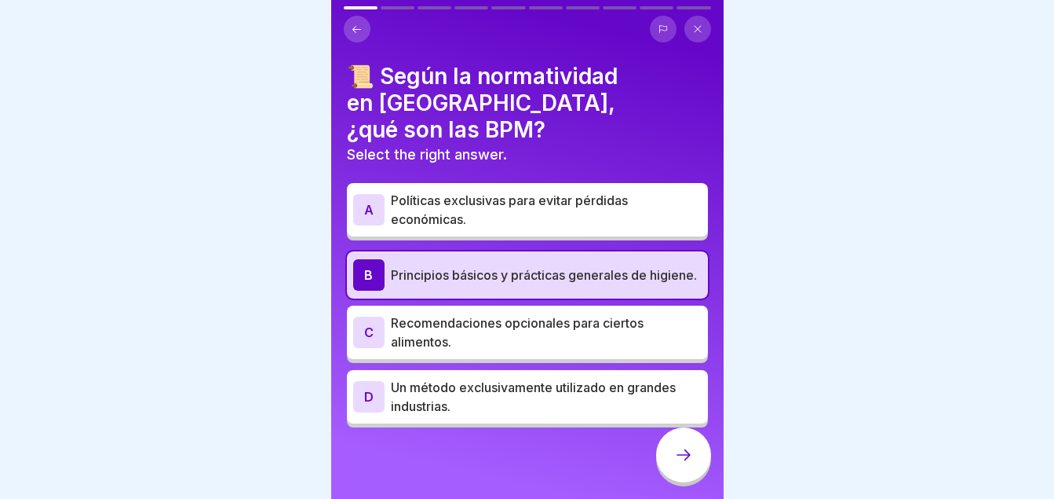
click at [677, 452] on div at bounding box center [683, 454] width 55 height 55
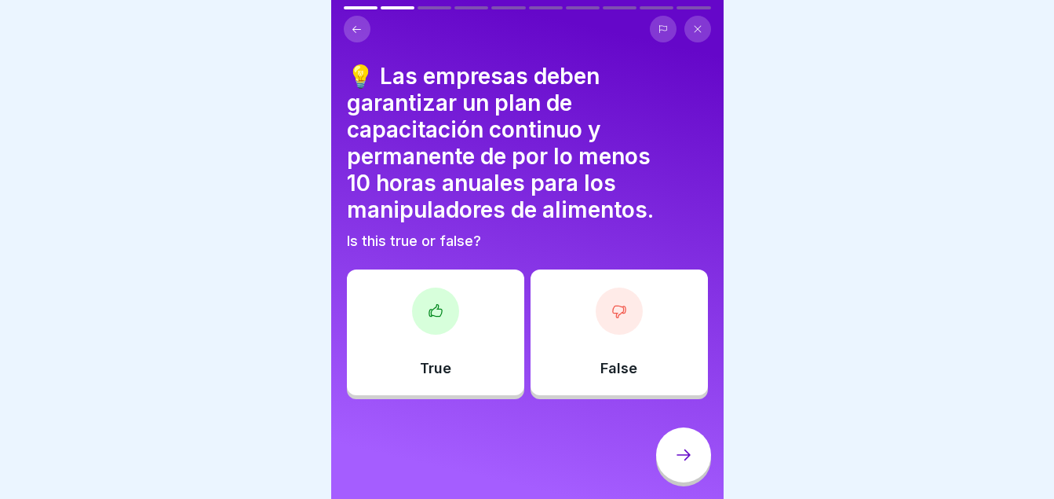
click at [433, 331] on div at bounding box center [435, 310] width 47 height 47
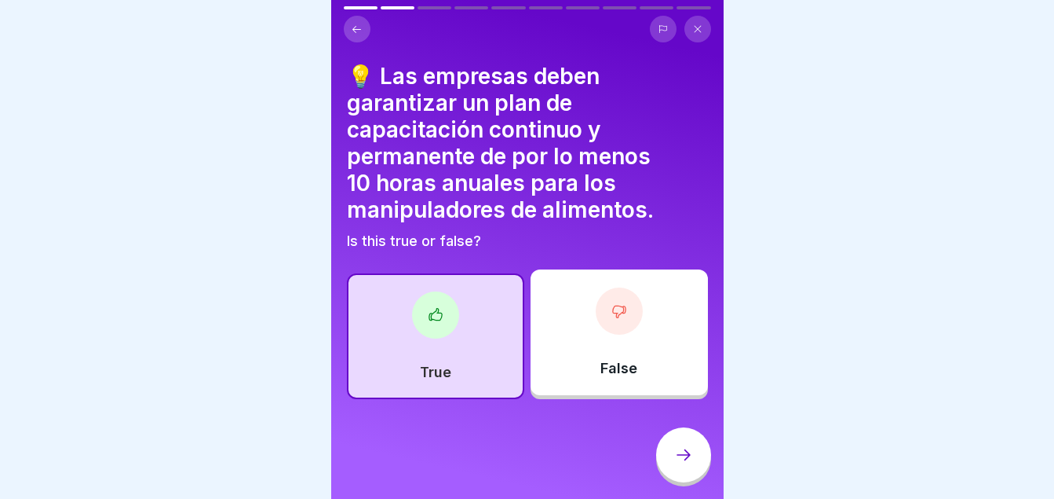
click at [659, 460] on div at bounding box center [683, 454] width 55 height 55
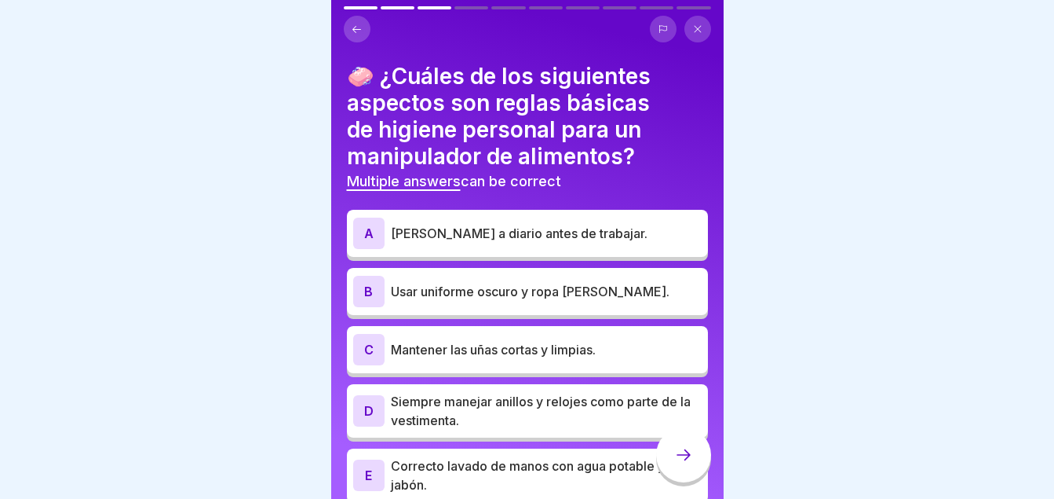
click at [502, 352] on p "Mantener las uñas cortas y limpias." at bounding box center [546, 349] width 311 height 19
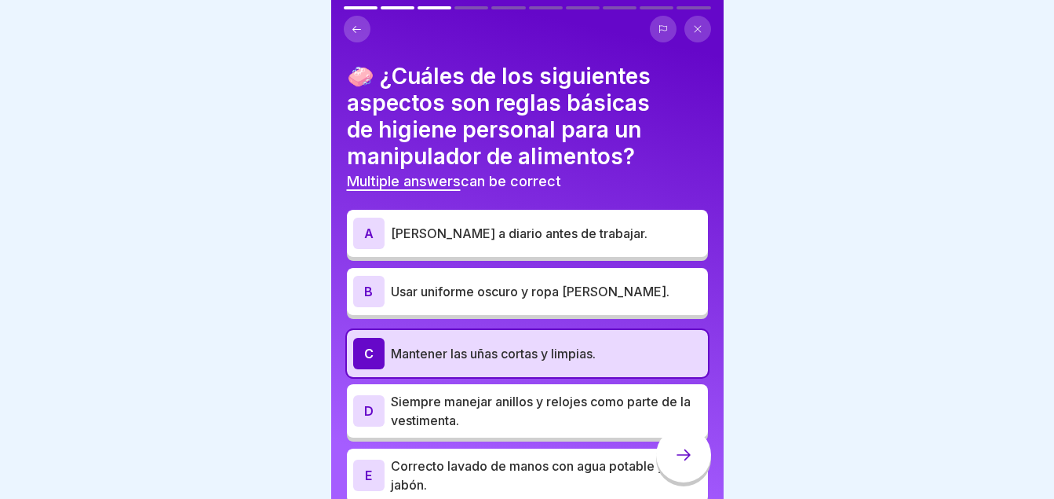
click at [692, 464] on icon at bounding box center [683, 454] width 19 height 19
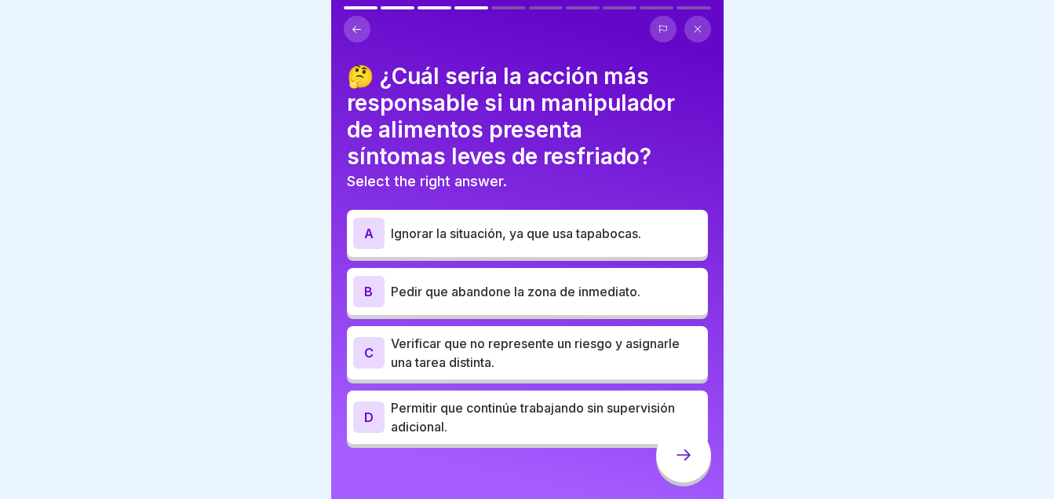
click at [464, 280] on div "B Pedir que abandone la zona de inmediato." at bounding box center [527, 291] width 349 height 31
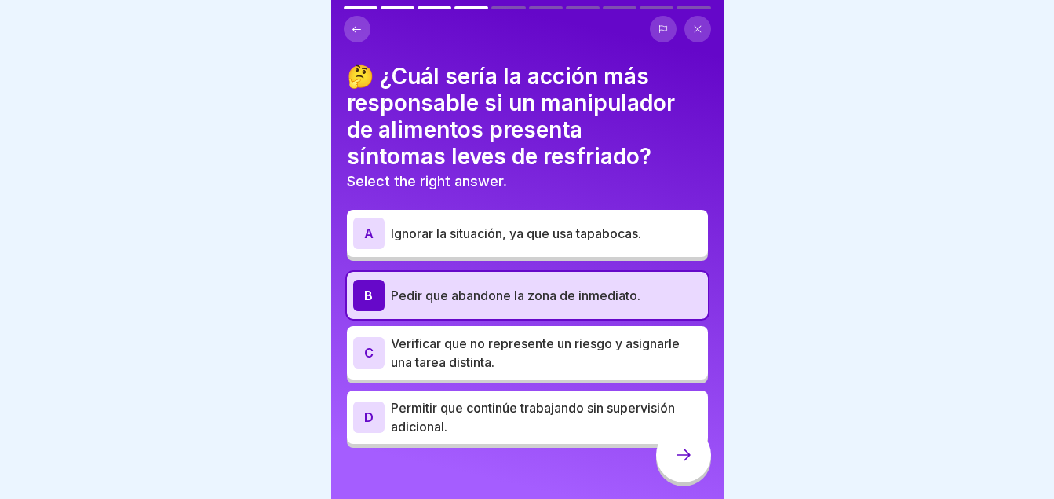
click at [676, 464] on icon at bounding box center [683, 454] width 19 height 19
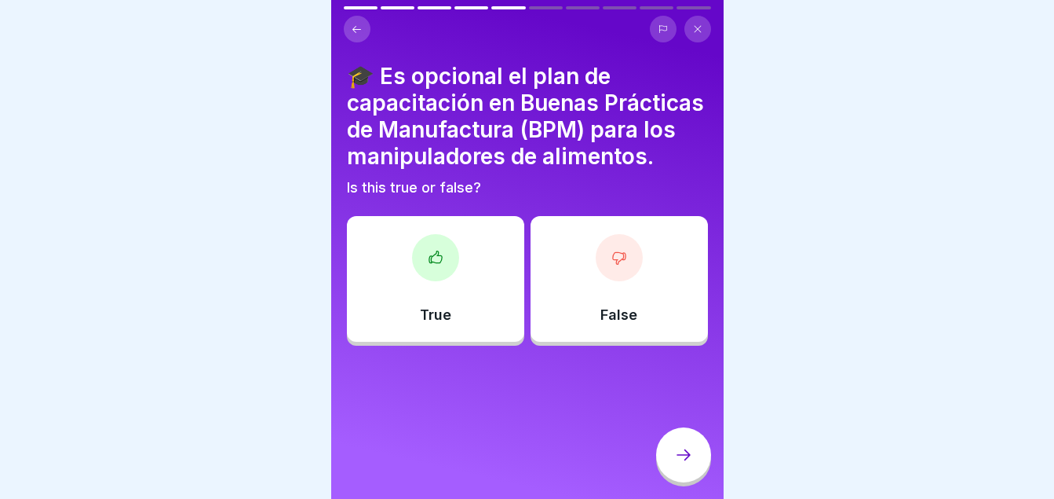
click at [586, 301] on div "False" at bounding box center [619, 279] width 177 height 126
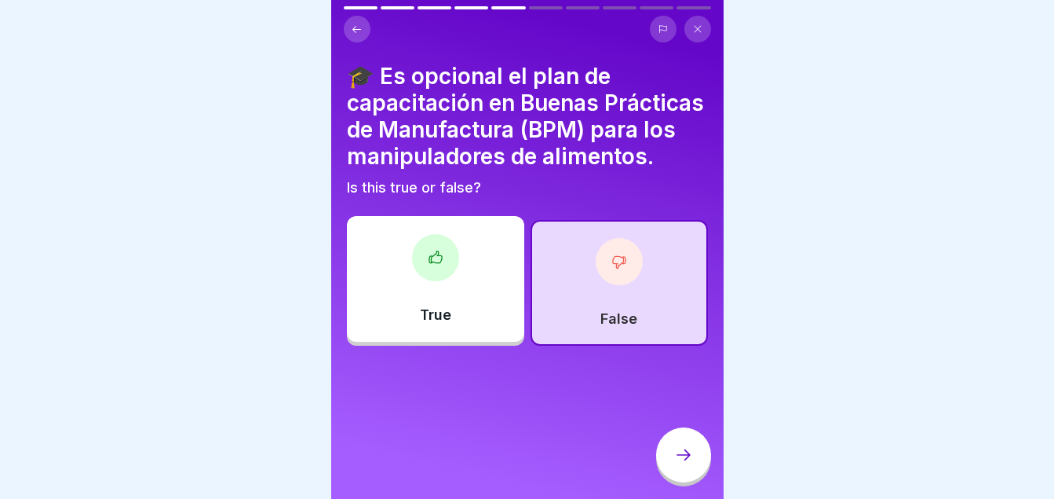
click at [674, 462] on icon at bounding box center [683, 454] width 19 height 19
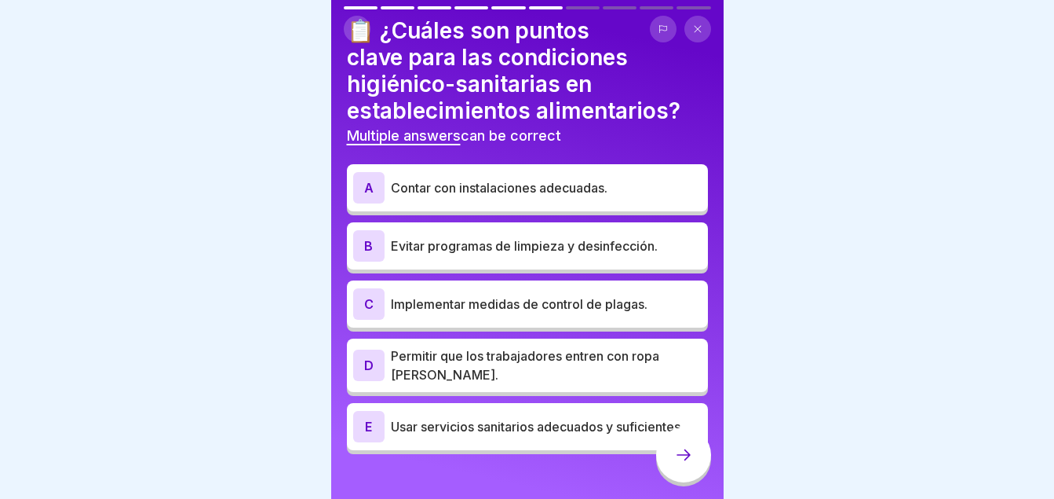
scroll to position [45, 0]
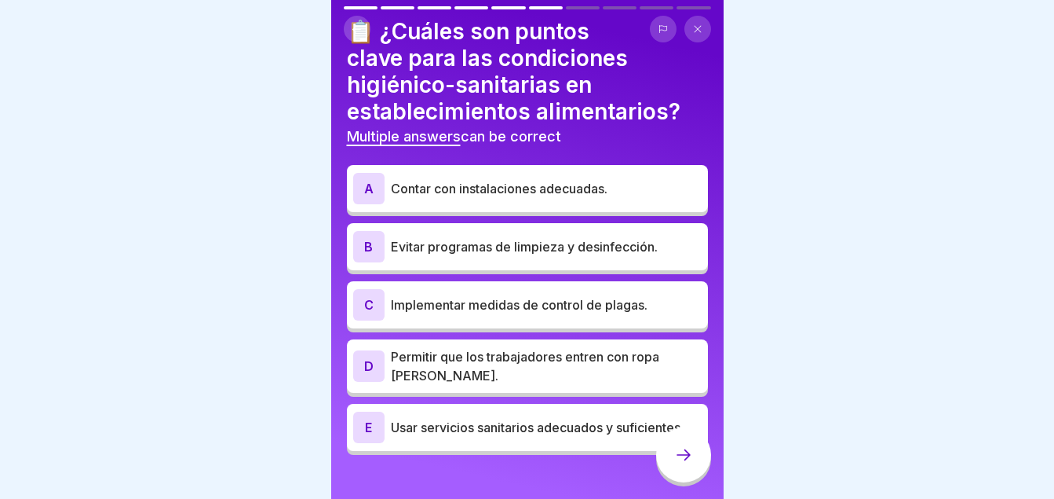
click at [447, 210] on div "A Contar con instalaciones adecuadas." at bounding box center [527, 188] width 361 height 47
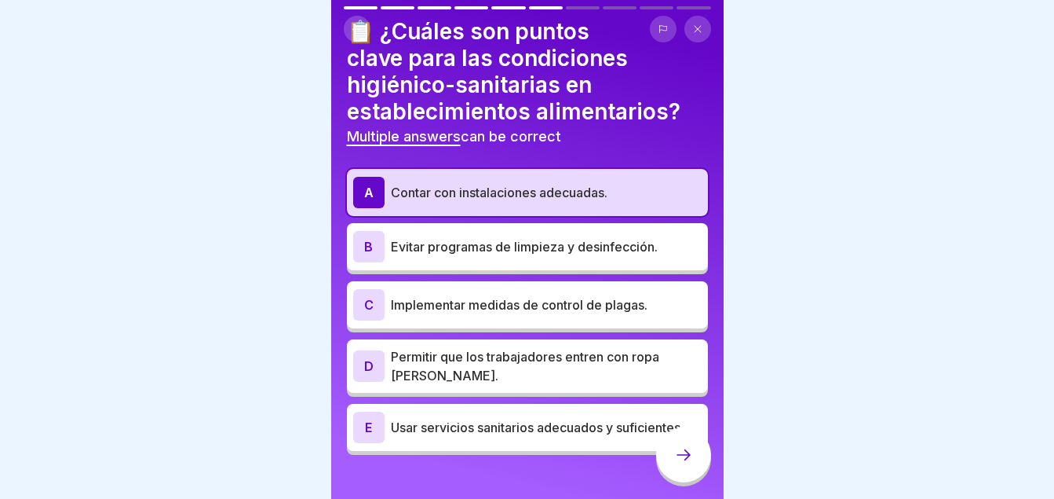
click at [449, 308] on p "Implementar medidas de control de plagas." at bounding box center [546, 304] width 311 height 19
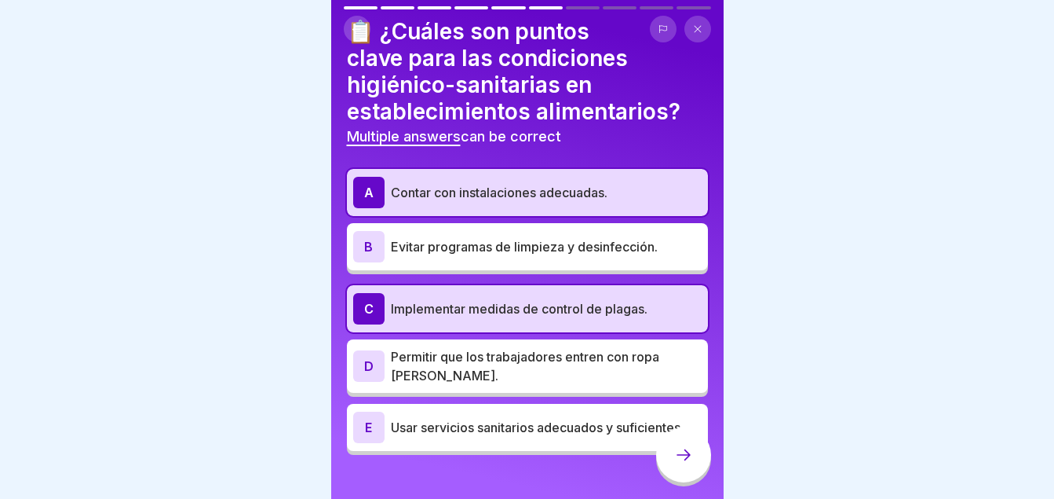
click at [449, 430] on p "Usar servicios sanitarios adecuados y suficientes." at bounding box center [546, 427] width 311 height 19
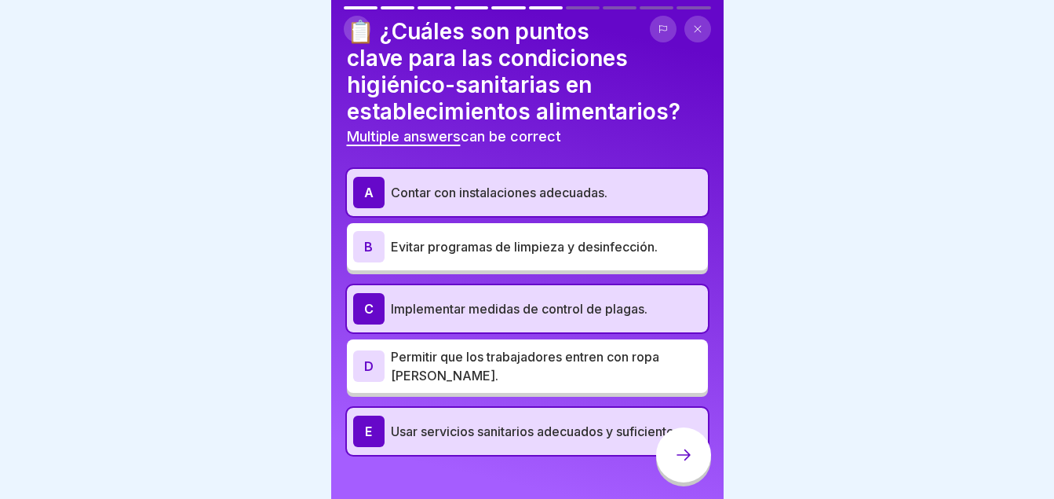
click at [679, 464] on icon at bounding box center [683, 454] width 19 height 19
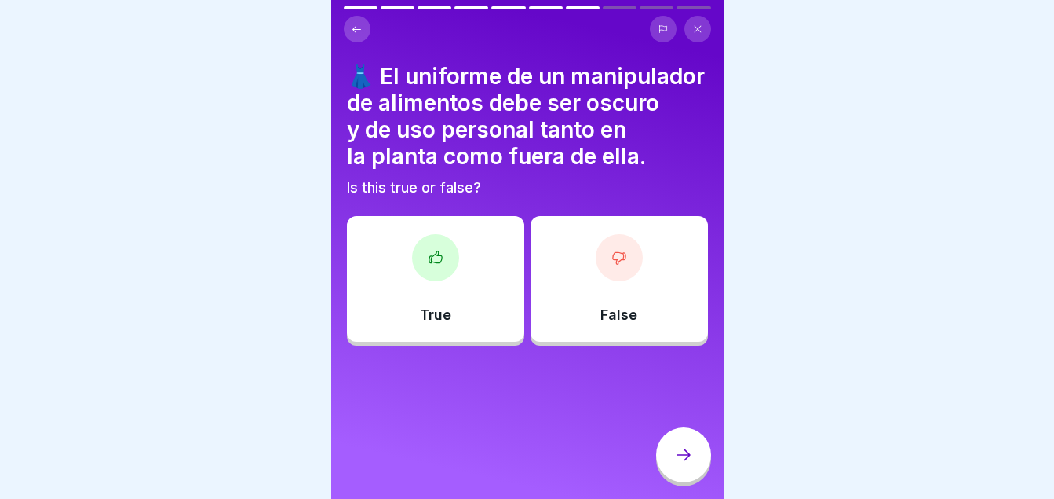
click at [575, 305] on div "False" at bounding box center [619, 279] width 177 height 126
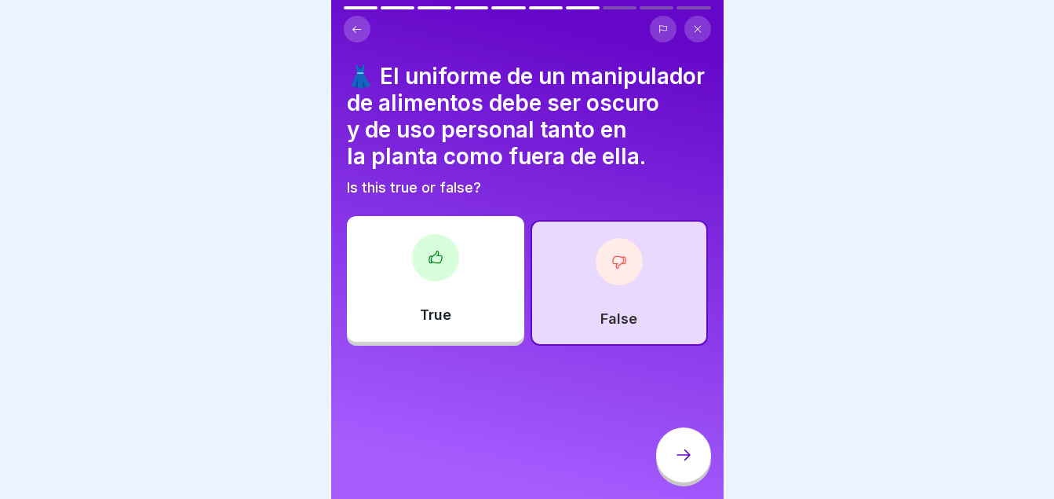
click at [692, 464] on icon at bounding box center [683, 454] width 19 height 19
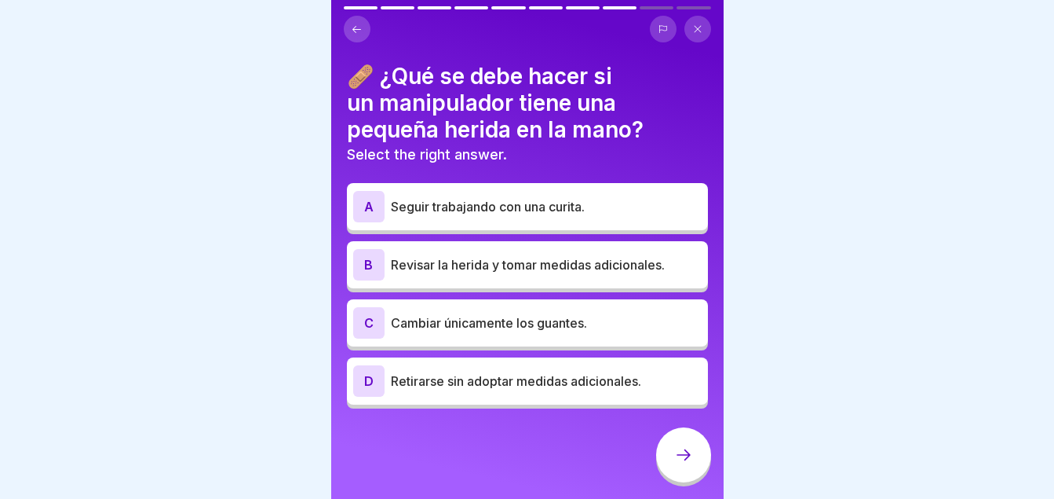
click at [529, 258] on p "Revisar la herida y tomar medidas adicionales." at bounding box center [546, 264] width 311 height 19
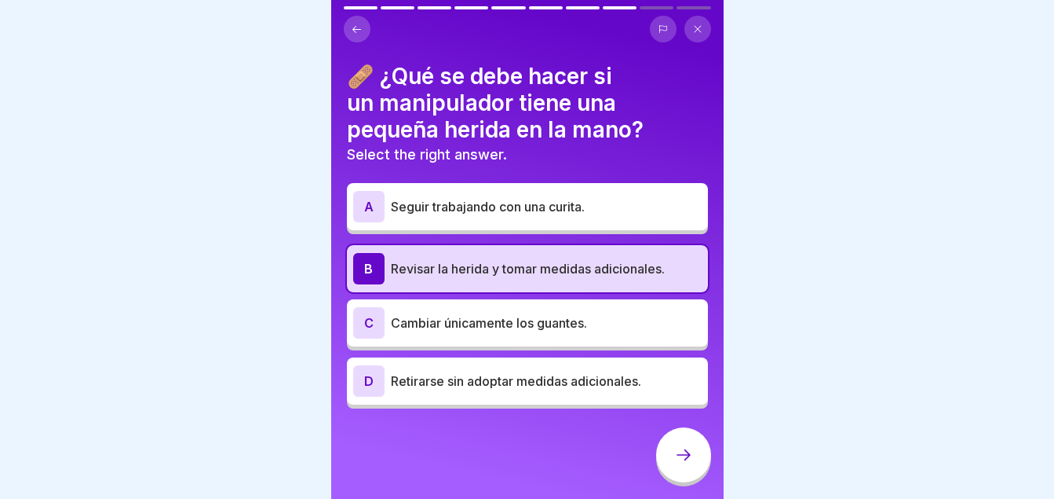
click at [676, 462] on icon at bounding box center [683, 454] width 19 height 19
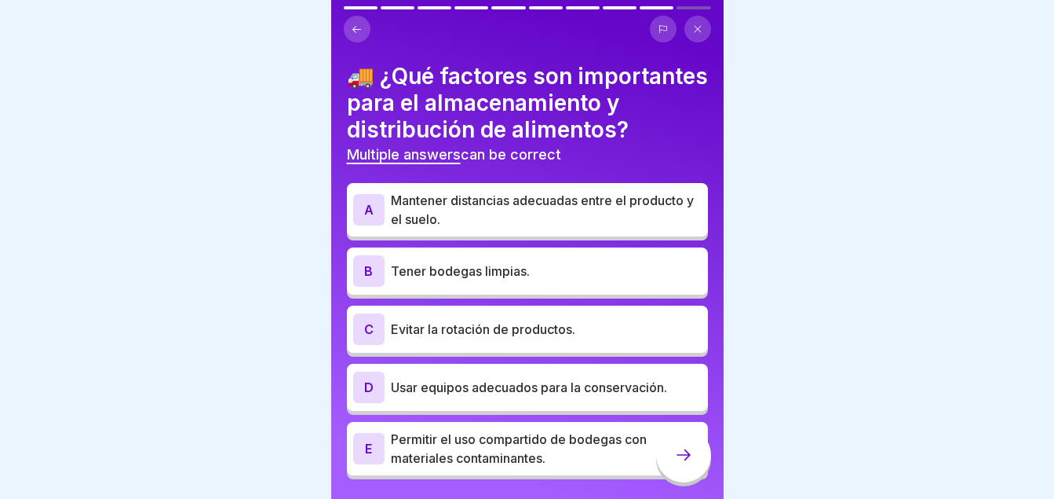
scroll to position [70, 0]
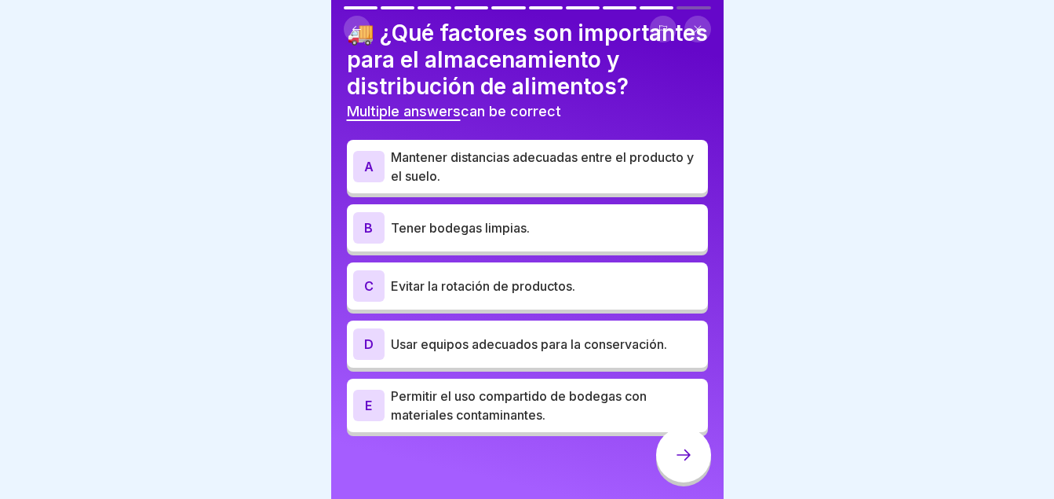
click at [484, 158] on p "Mantener distancias adecuadas entre el producto y el suelo." at bounding box center [546, 167] width 311 height 38
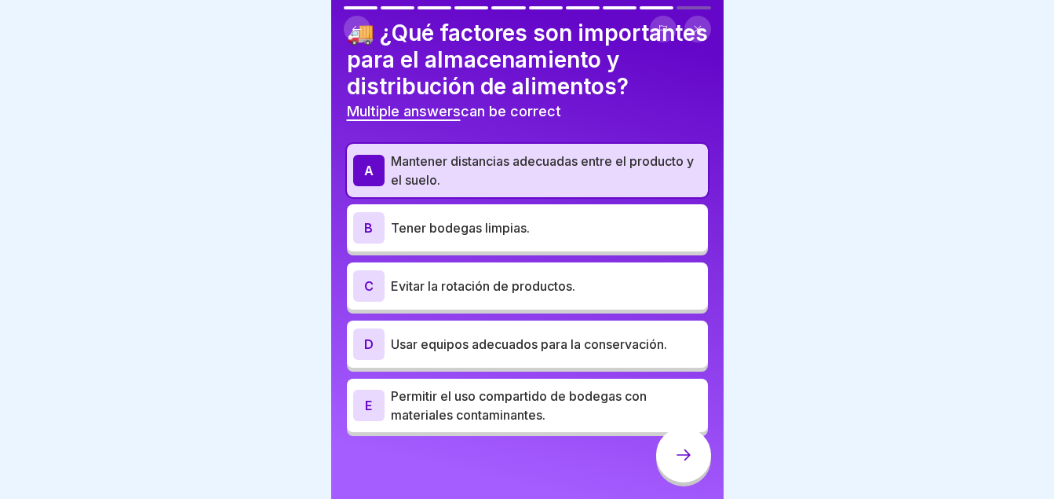
click at [484, 233] on p "Tener bodegas limpias." at bounding box center [546, 227] width 311 height 19
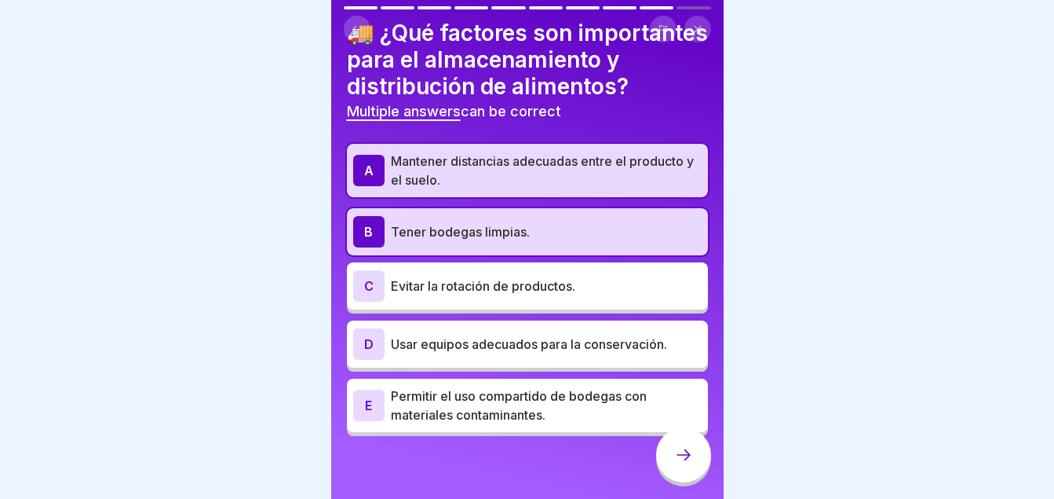
click at [480, 336] on p "Usar equipos adecuados para la conservación." at bounding box center [546, 343] width 311 height 19
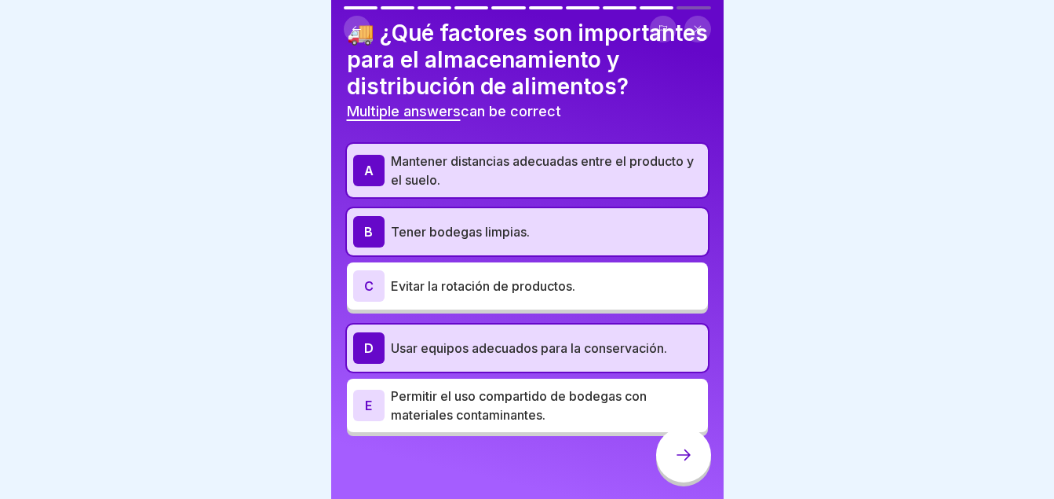
click at [681, 464] on icon at bounding box center [683, 454] width 19 height 19
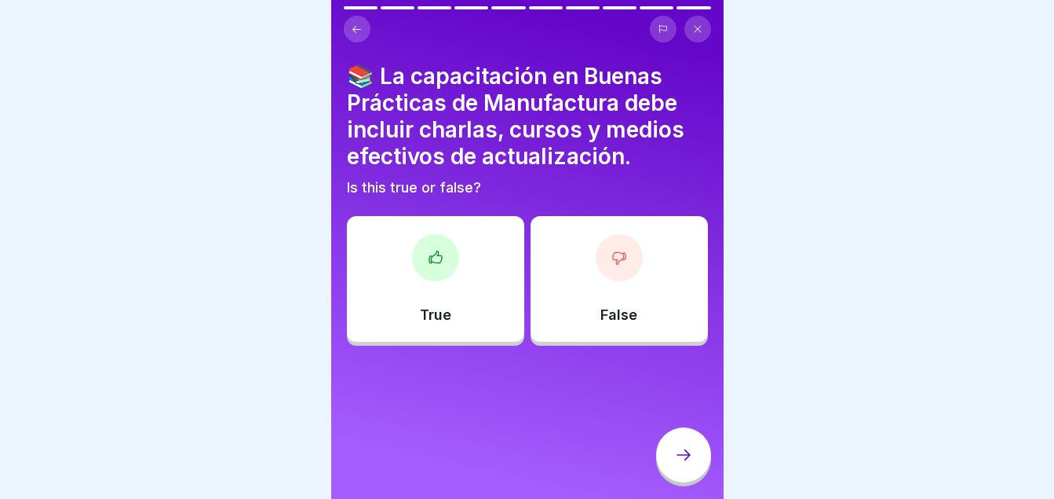
click at [465, 300] on div "True" at bounding box center [435, 279] width 177 height 126
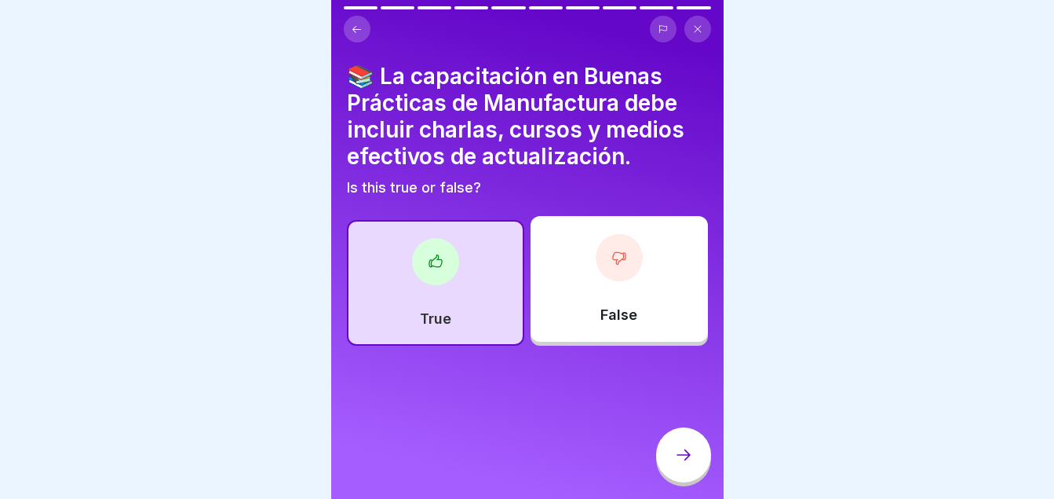
click at [678, 477] on div at bounding box center [683, 454] width 55 height 55
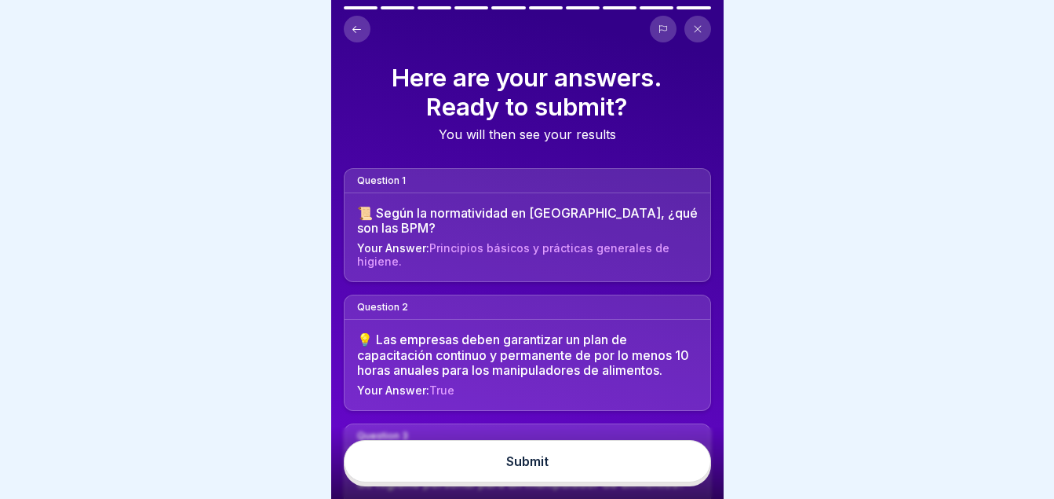
click at [527, 468] on div "Submit" at bounding box center [527, 461] width 42 height 14
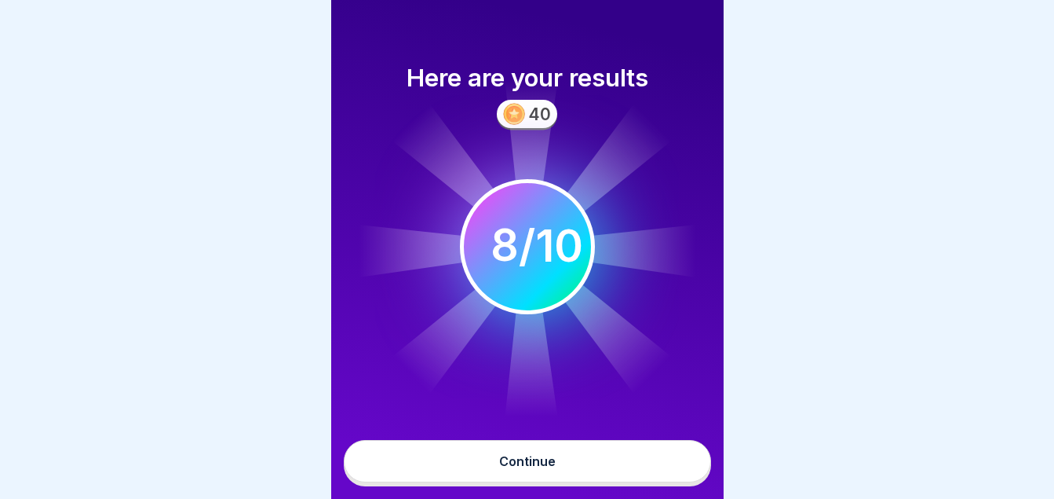
click at [527, 468] on div "Continue" at bounding box center [527, 461] width 57 height 14
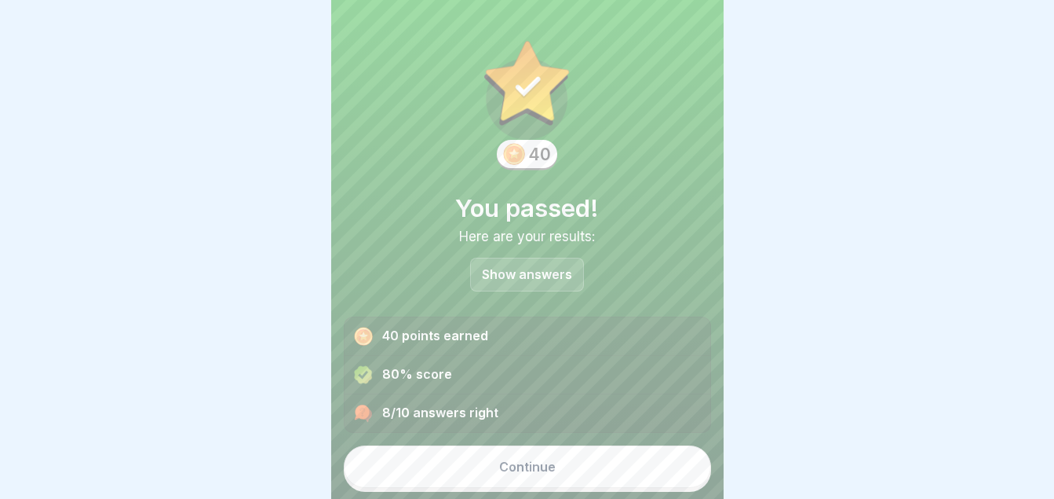
click at [527, 473] on div "Continue" at bounding box center [527, 466] width 57 height 14
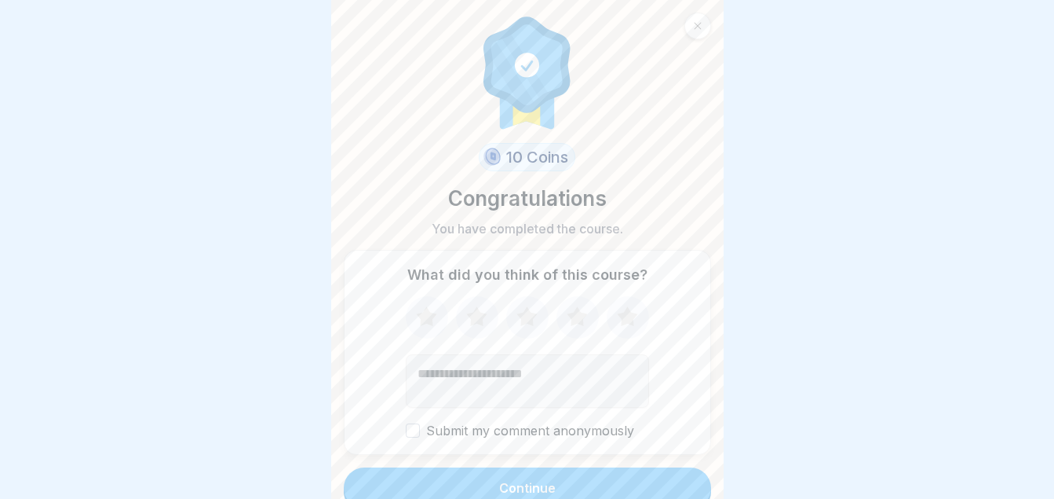
click at [630, 314] on icon at bounding box center [627, 316] width 20 height 20
click at [429, 476] on button "Continue" at bounding box center [527, 487] width 367 height 41
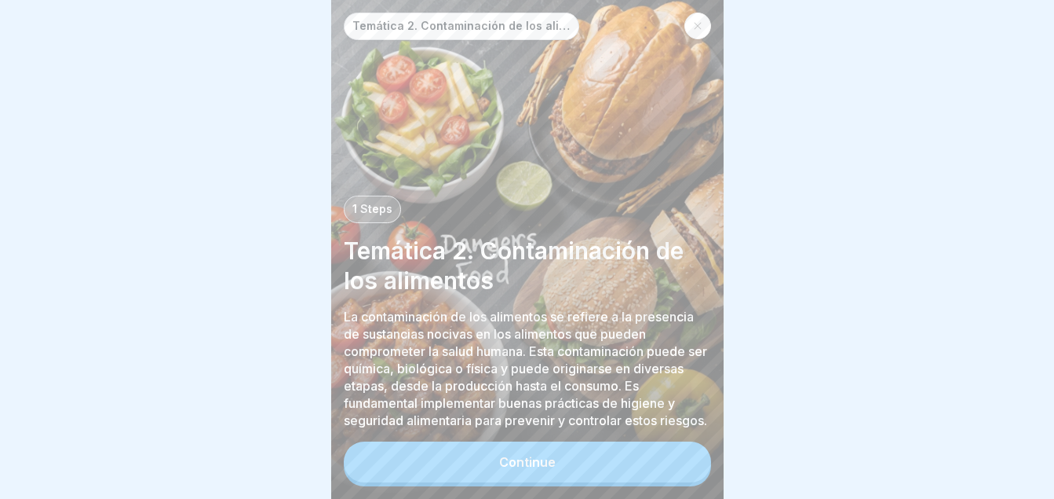
click at [429, 476] on button "Continue" at bounding box center [527, 461] width 367 height 41
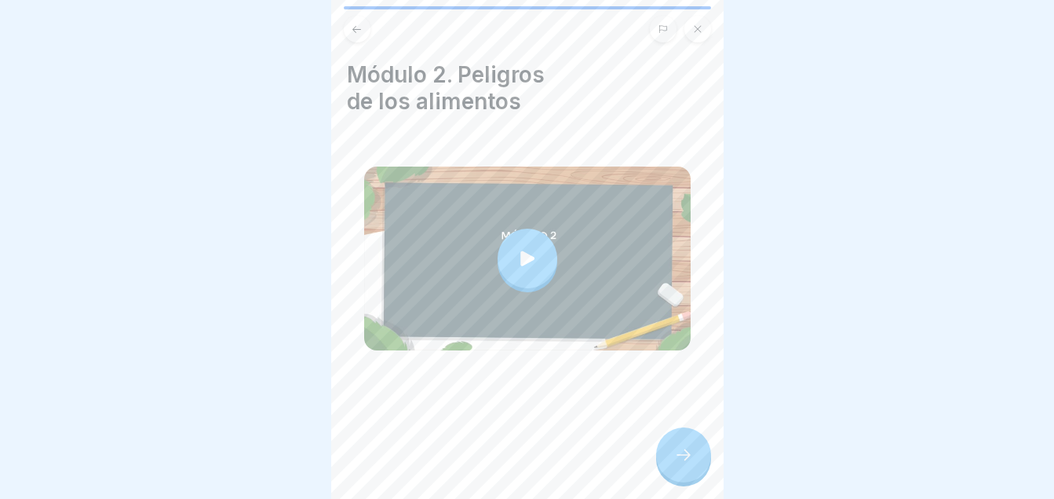
click at [525, 268] on div at bounding box center [528, 258] width 60 height 60
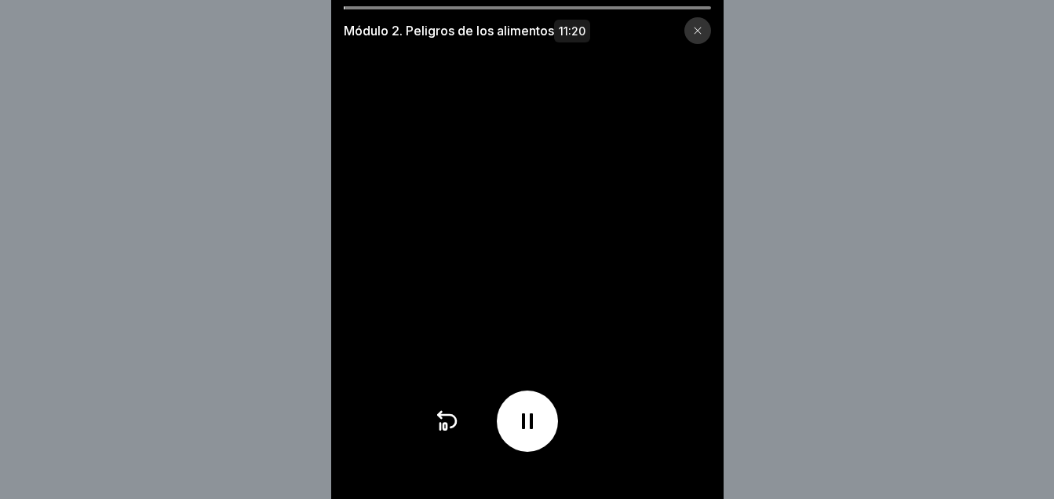
click at [590, 10] on div "Módulo 2. Peligros de los alimentos 11:20" at bounding box center [527, 25] width 393 height 38
click at [587, 9] on div at bounding box center [527, 7] width 367 height 3
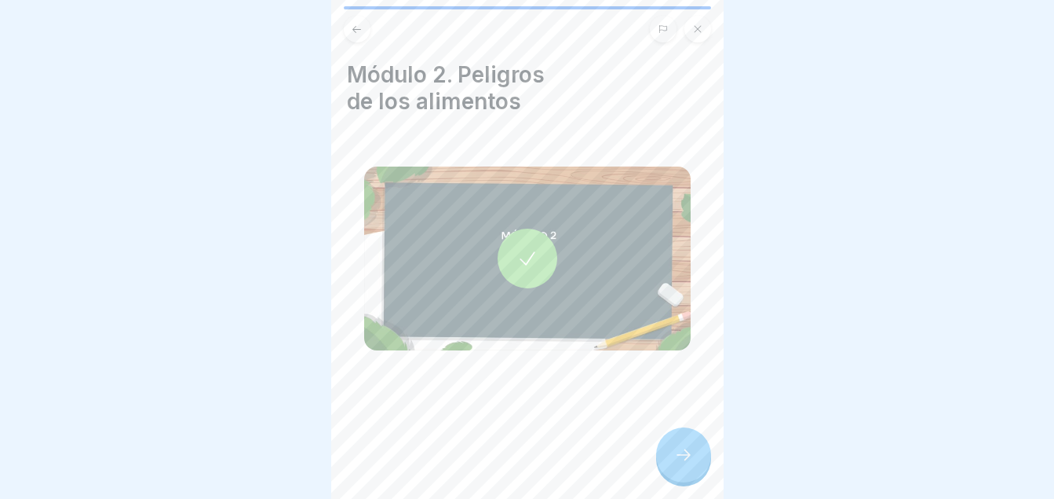
click at [679, 464] on icon at bounding box center [683, 454] width 19 height 19
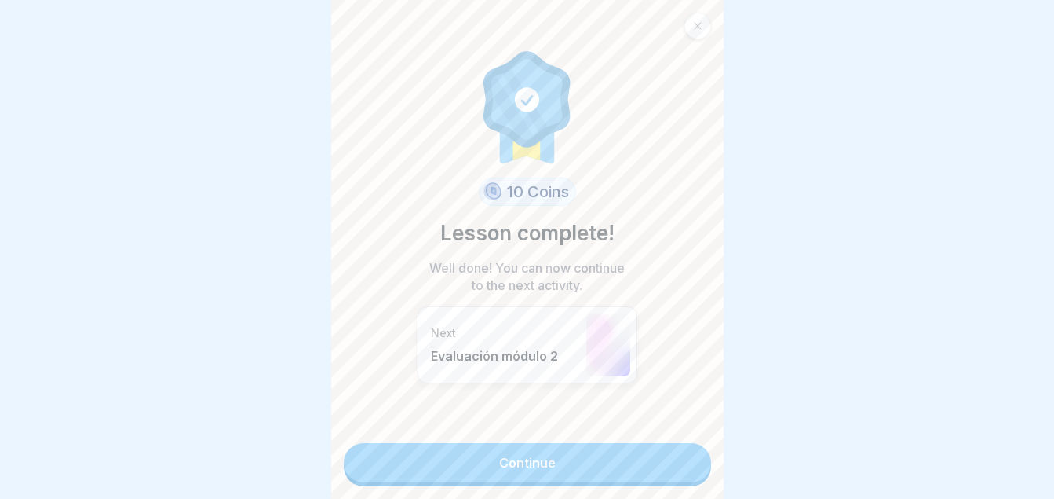
click at [679, 467] on link "Continue" at bounding box center [527, 462] width 367 height 39
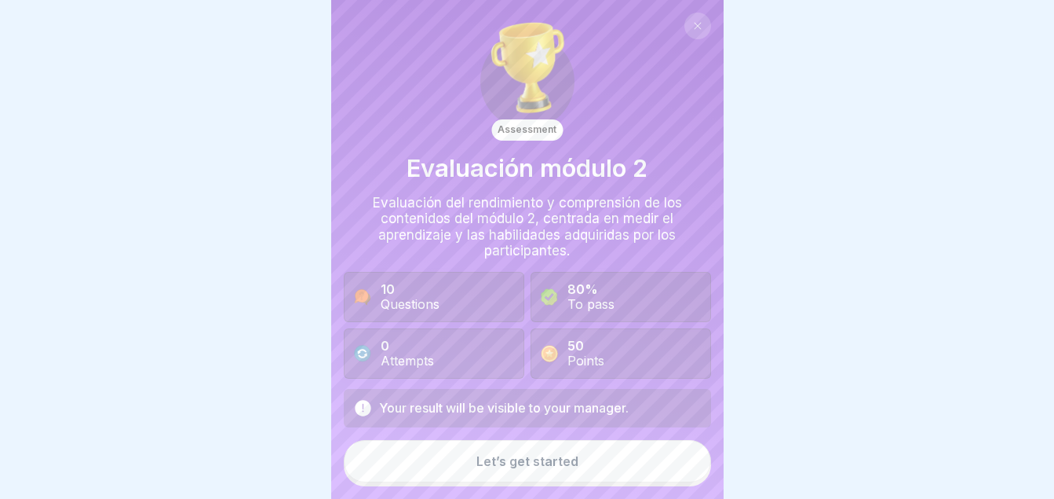
click at [501, 468] on div "Let’s get started" at bounding box center [528, 461] width 102 height 14
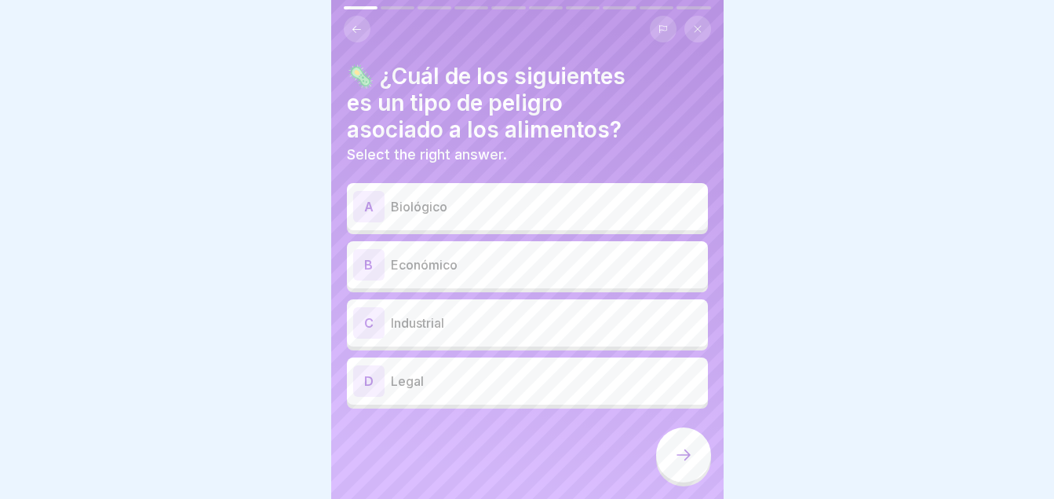
click at [379, 198] on div "A" at bounding box center [368, 206] width 31 height 31
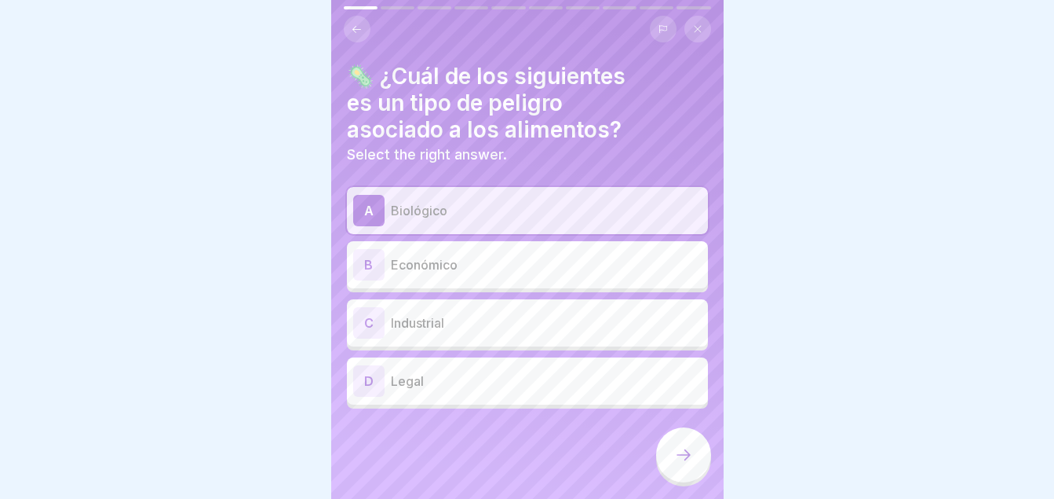
click at [678, 452] on div at bounding box center [683, 454] width 55 height 55
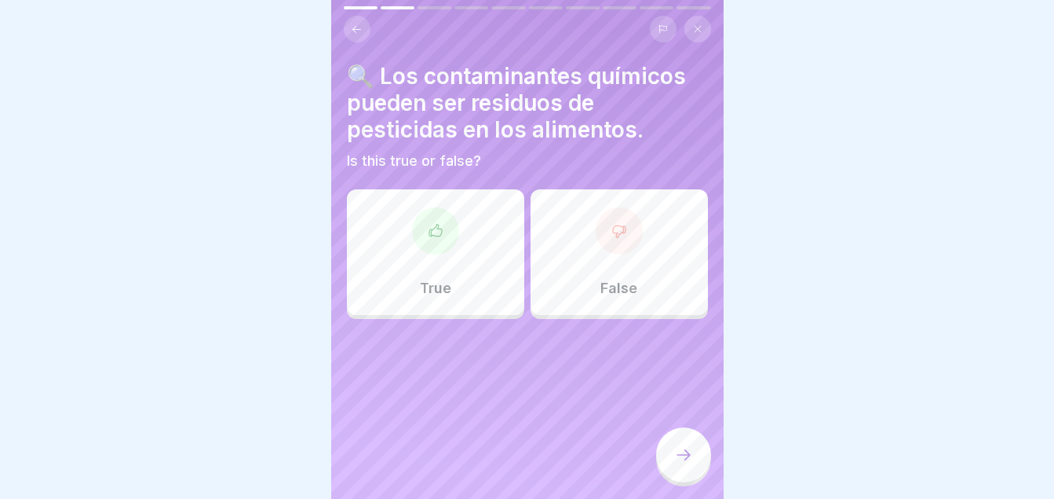
click at [420, 264] on div "True" at bounding box center [435, 252] width 177 height 126
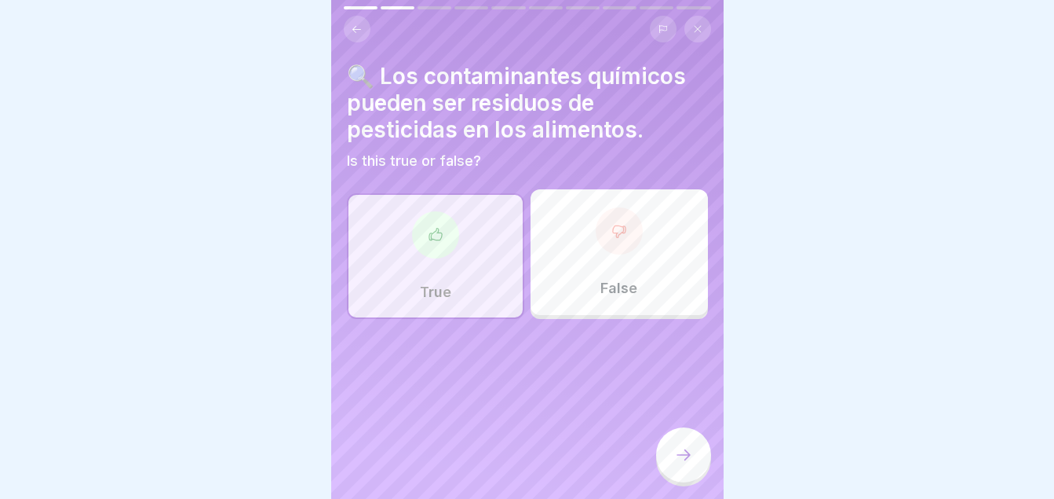
click at [695, 466] on div at bounding box center [683, 454] width 55 height 55
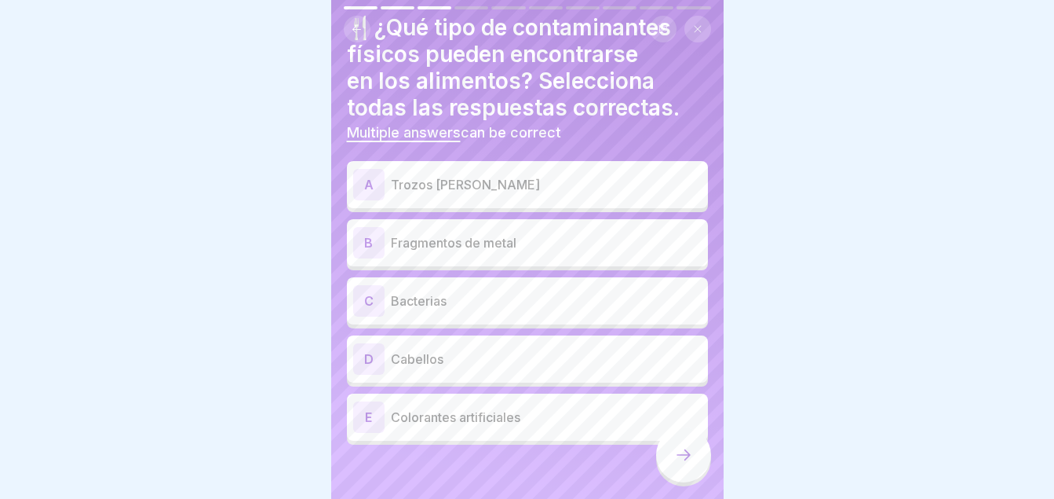
scroll to position [49, 0]
click at [415, 168] on div "A Trozos de vidrio" at bounding box center [527, 183] width 349 height 31
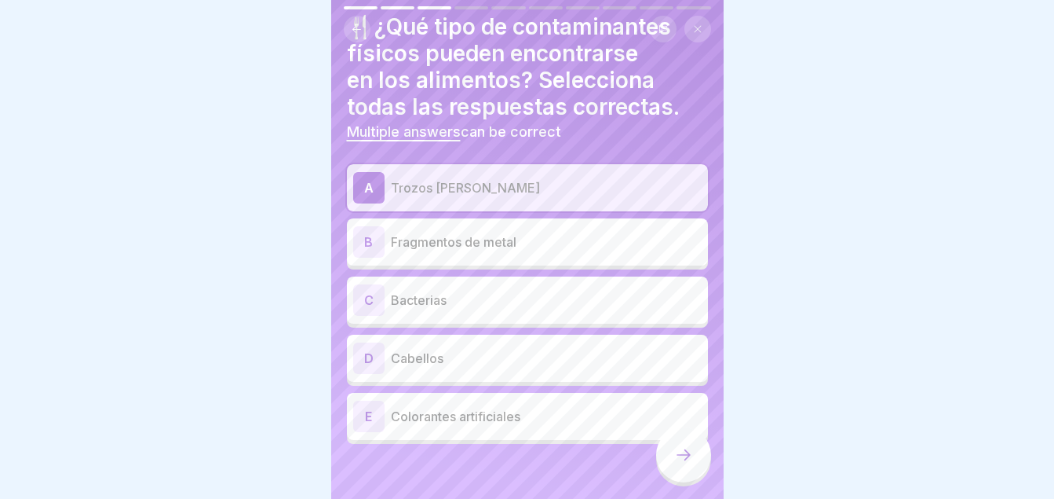
click at [424, 234] on p "Fragmentos de metal" at bounding box center [546, 241] width 311 height 19
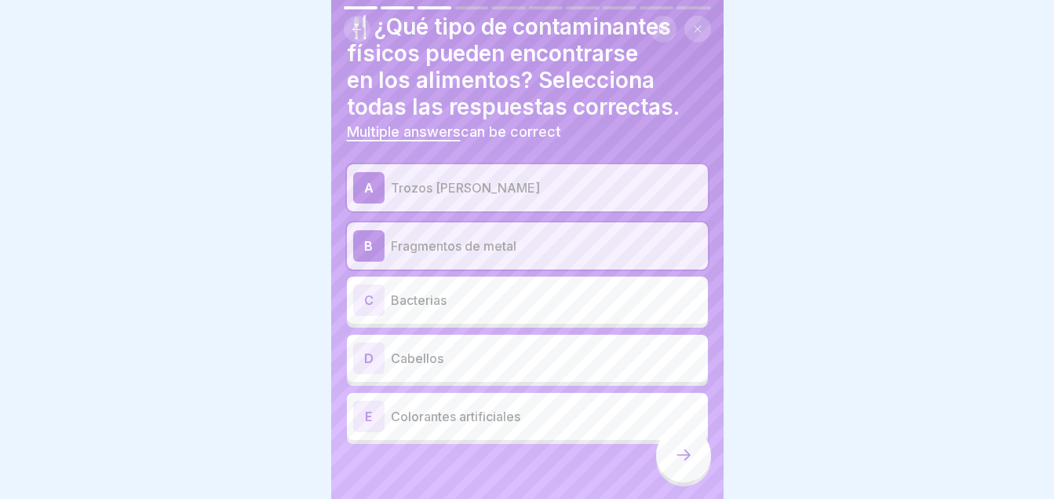
click at [674, 464] on icon at bounding box center [683, 454] width 19 height 19
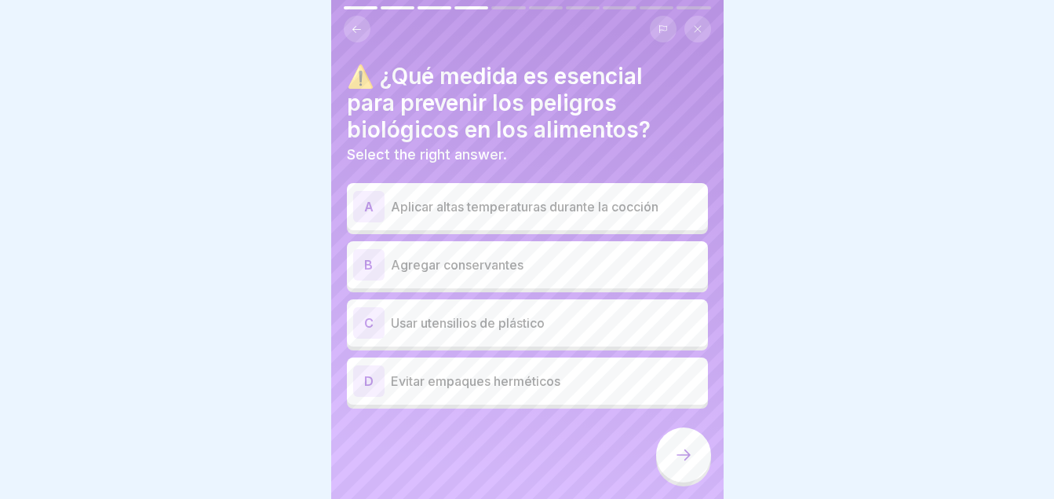
click at [503, 195] on div "A Aplicar altas temperaturas durante la cocción" at bounding box center [527, 206] width 349 height 31
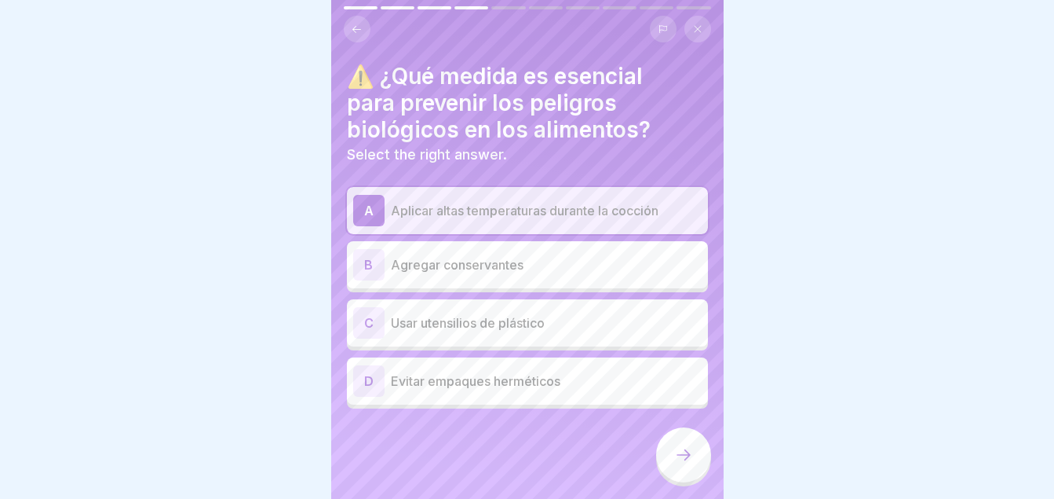
click at [689, 450] on div at bounding box center [683, 454] width 55 height 55
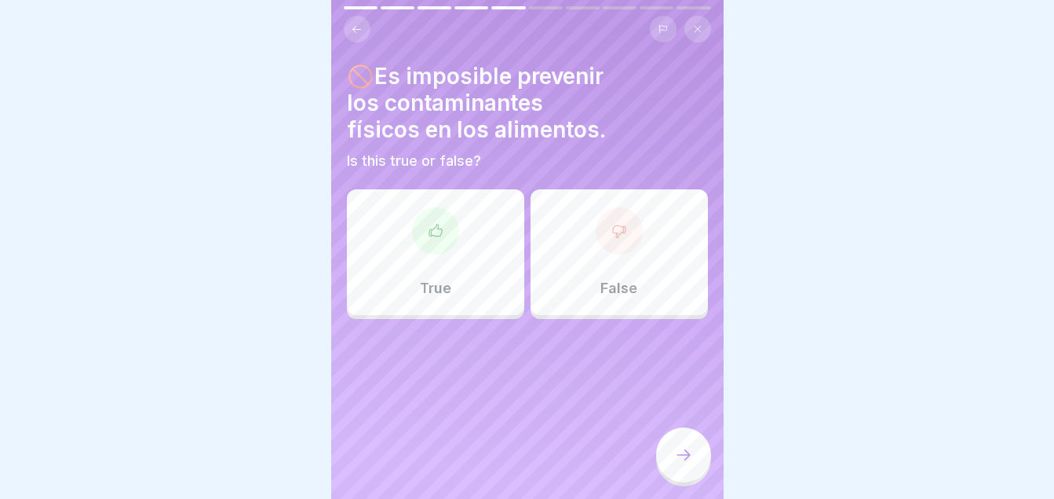
click at [590, 269] on div "False" at bounding box center [619, 252] width 177 height 126
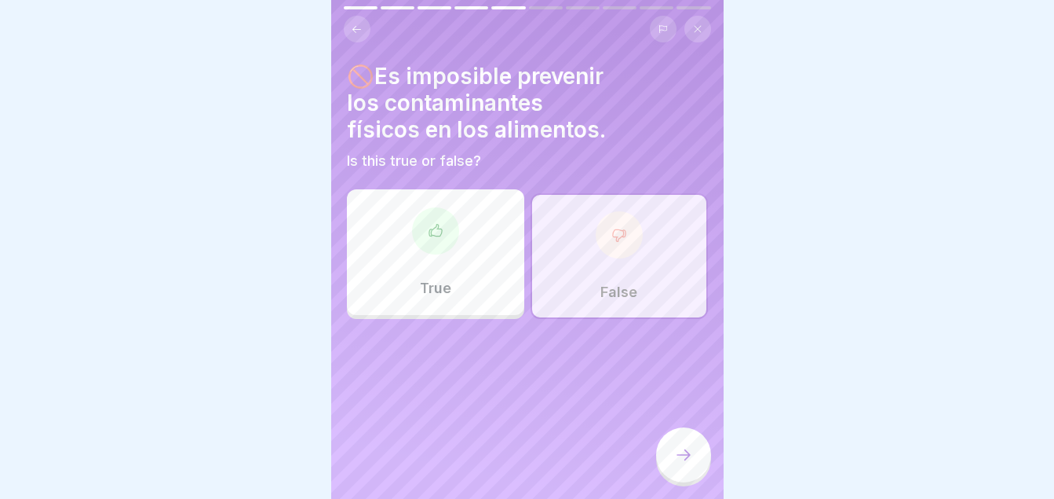
click at [688, 460] on icon at bounding box center [684, 454] width 14 height 11
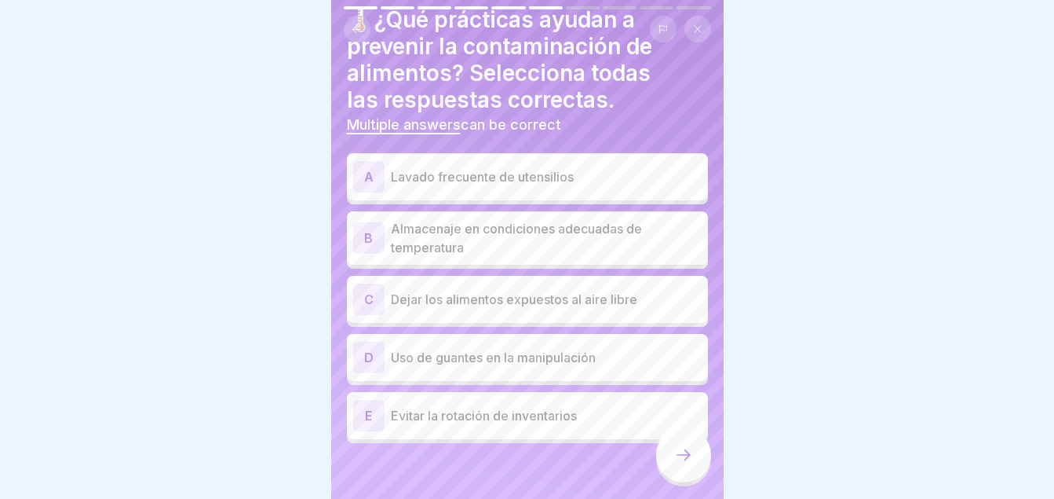
scroll to position [61, 0]
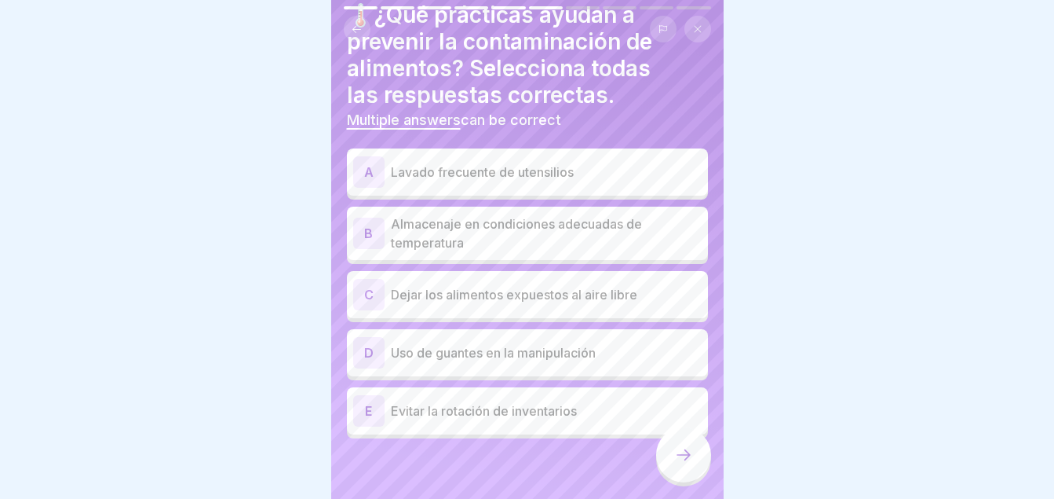
click at [440, 236] on p "Almacenaje en condiciones adecuadas de temperatura" at bounding box center [546, 233] width 311 height 38
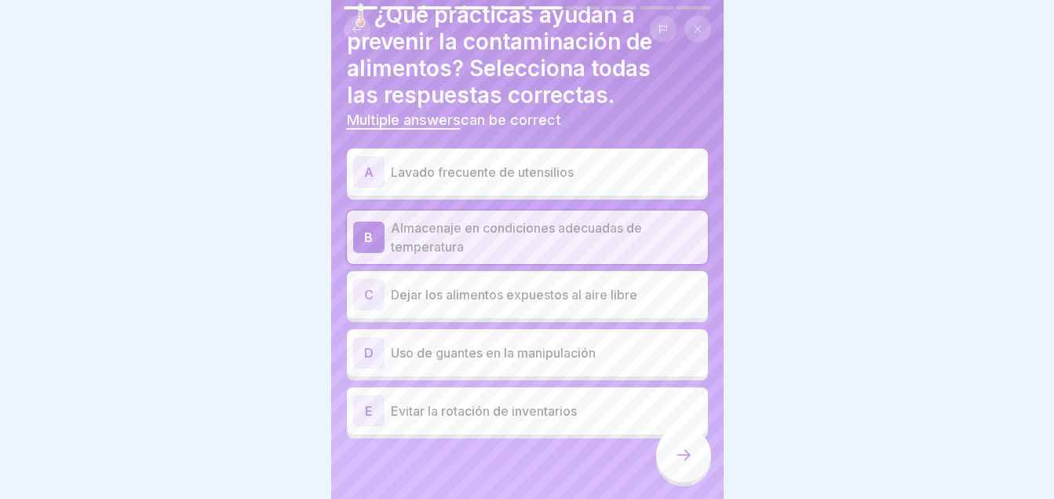
click at [510, 418] on p "Evitar la rotación de inventarios" at bounding box center [546, 410] width 311 height 19
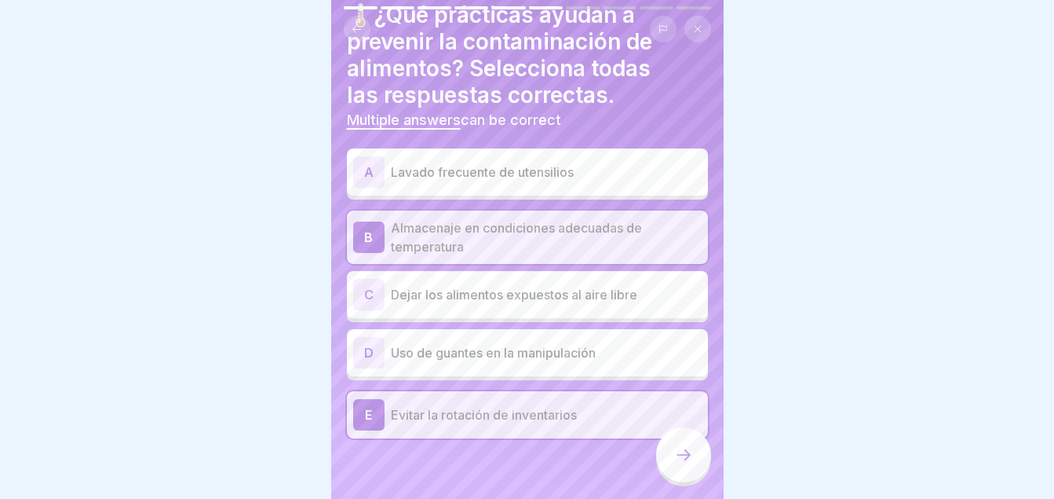
click at [682, 482] on div at bounding box center [683, 454] width 55 height 55
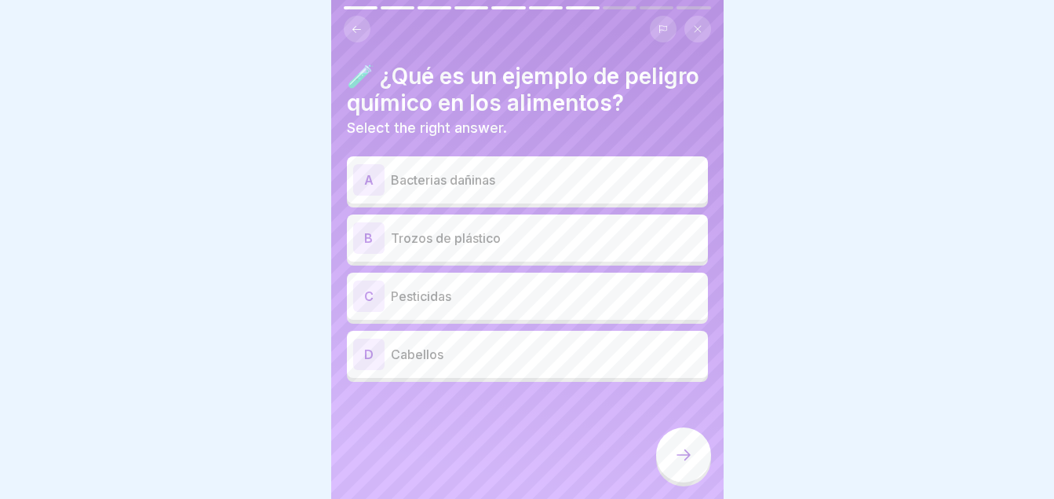
click at [475, 305] on p "Pesticidas" at bounding box center [546, 296] width 311 height 19
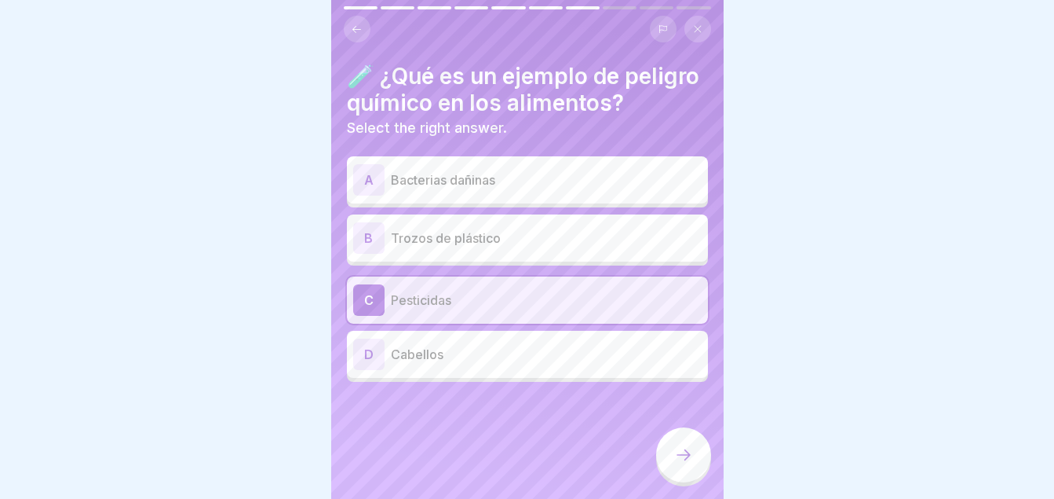
click at [670, 456] on div at bounding box center [683, 454] width 55 height 55
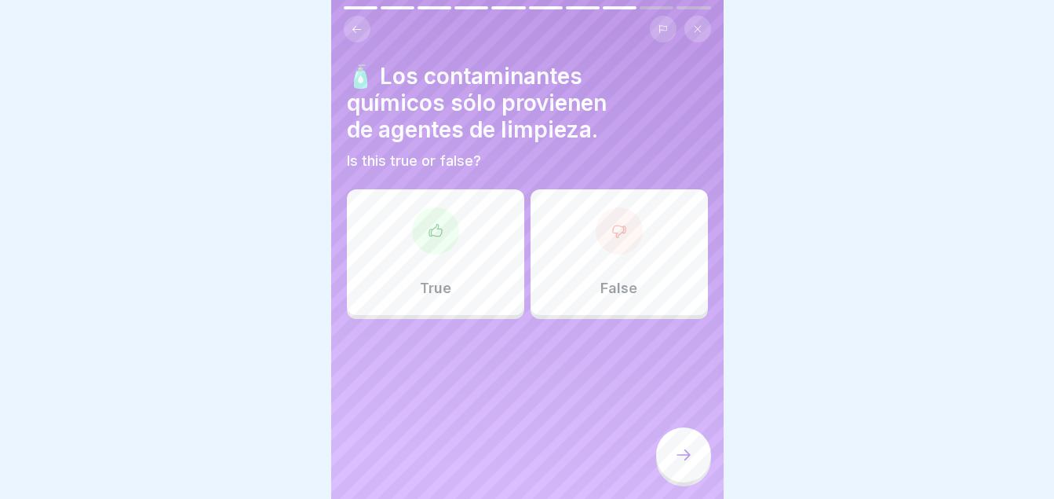
click at [482, 265] on div "True" at bounding box center [435, 252] width 177 height 126
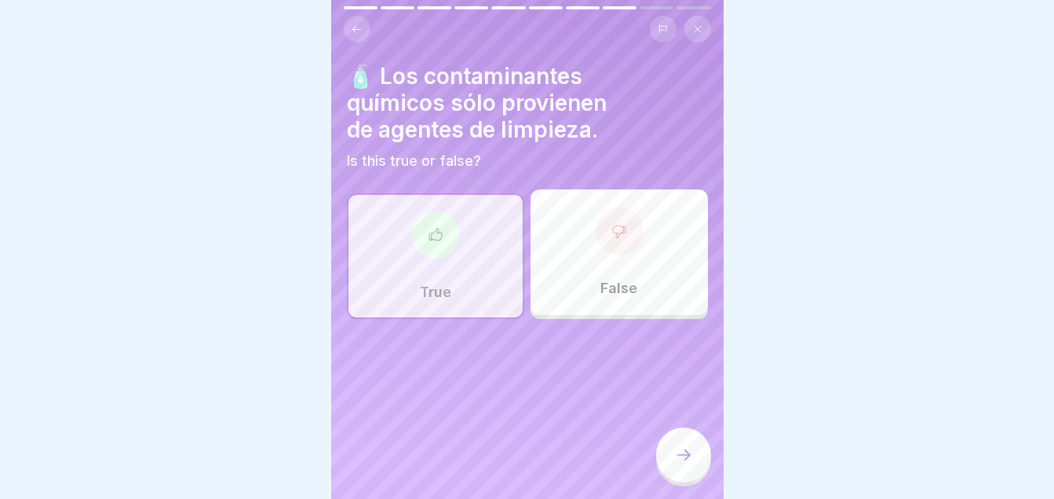
click at [674, 444] on div at bounding box center [683, 454] width 55 height 55
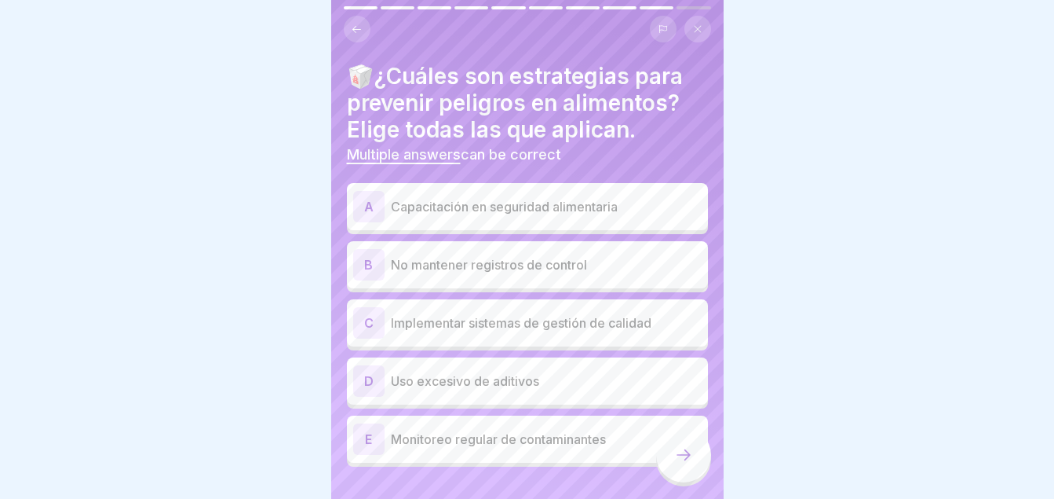
click at [462, 206] on p "Capacitación en seguridad alimentaria" at bounding box center [546, 206] width 311 height 19
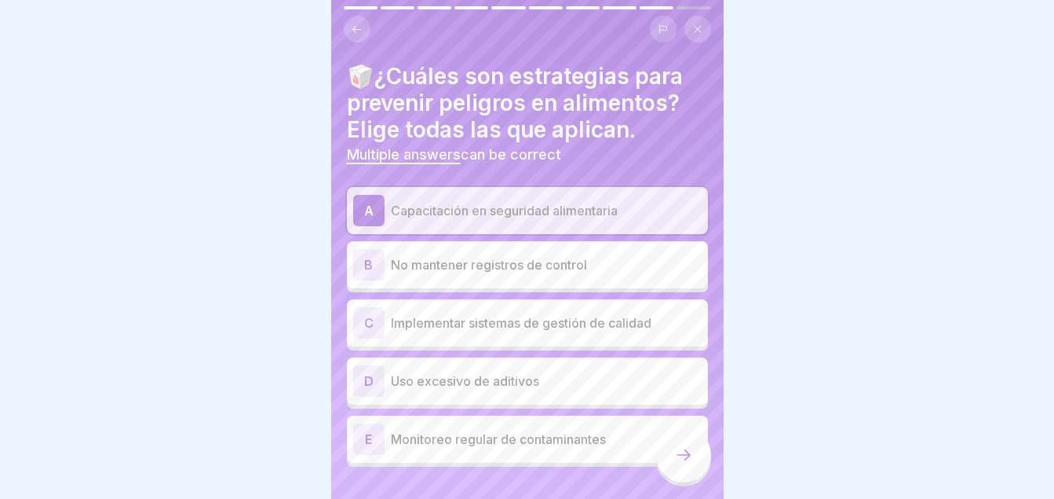
click at [449, 335] on div "C Implementar sistemas de gestión de calidad" at bounding box center [527, 322] width 349 height 31
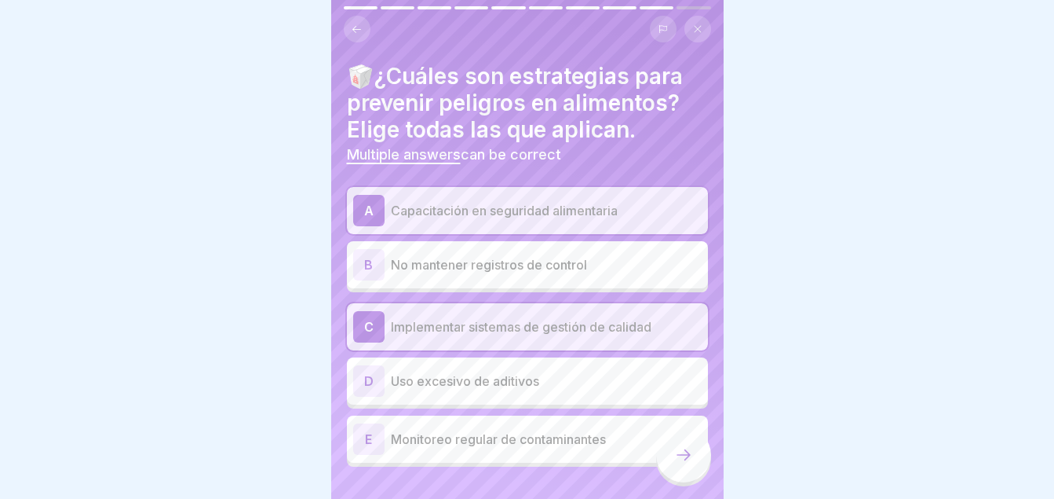
click at [544, 434] on p "Monitoreo regular de contaminantes" at bounding box center [546, 438] width 311 height 19
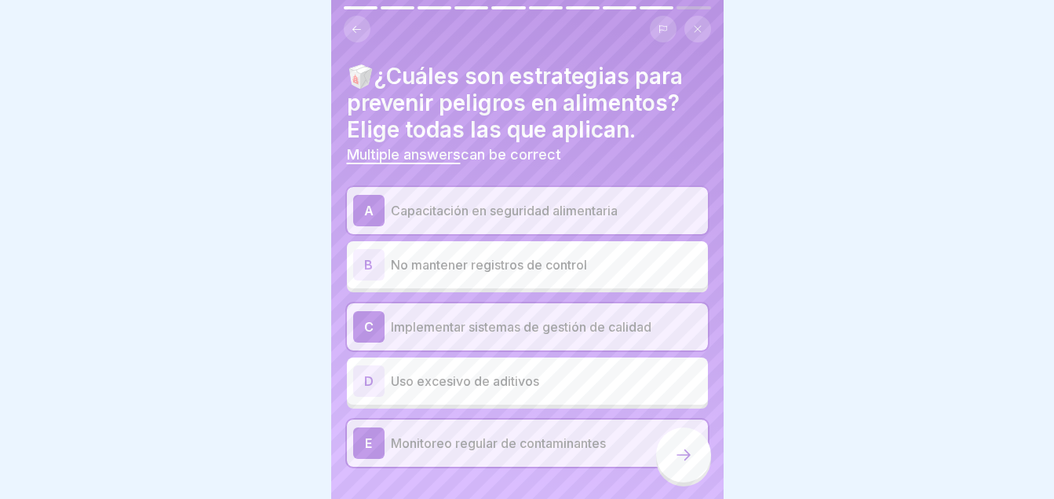
scroll to position [31, 0]
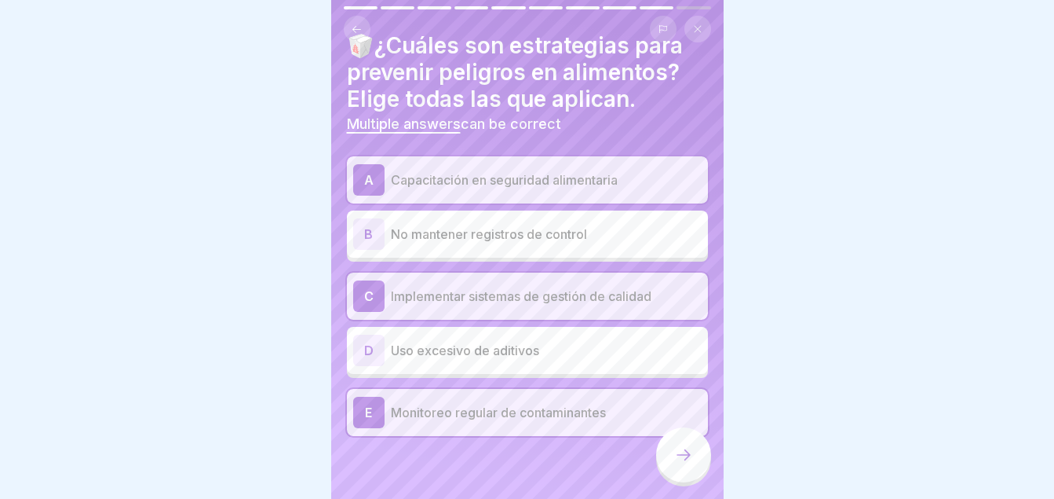
click at [661, 461] on div at bounding box center [683, 454] width 55 height 55
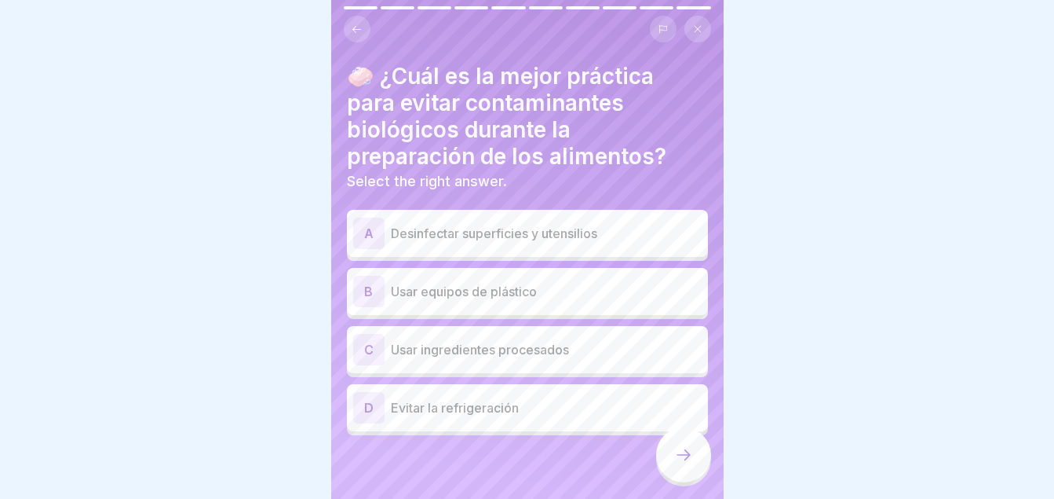
click at [489, 352] on p "Usar ingredientes procesados" at bounding box center [546, 349] width 311 height 19
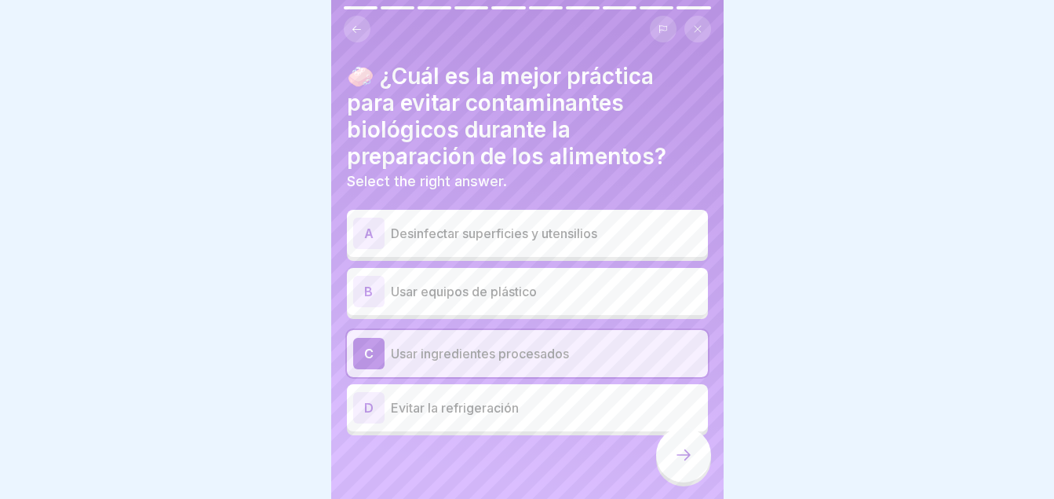
click at [546, 405] on p "Evitar la refrigeración" at bounding box center [546, 407] width 311 height 19
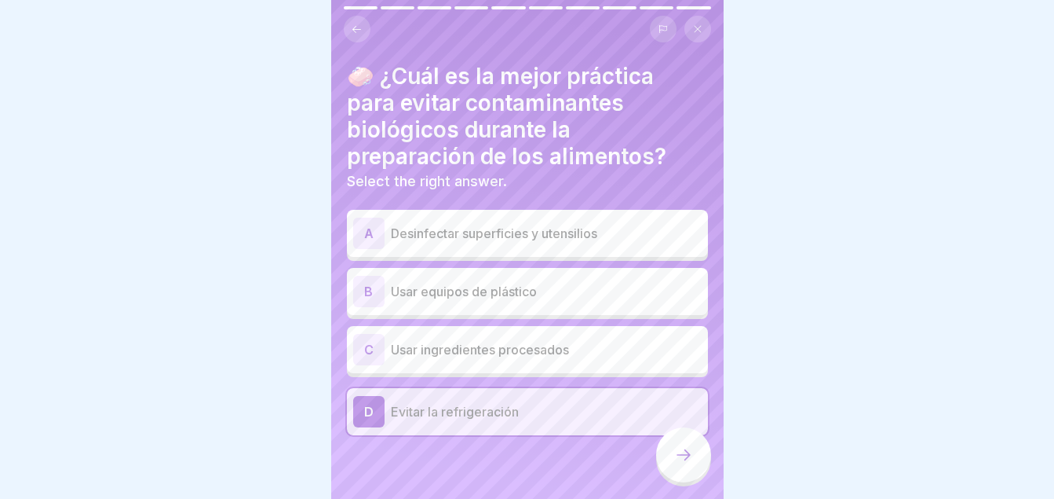
click at [500, 338] on div "C Usar ingredientes procesados" at bounding box center [527, 349] width 349 height 31
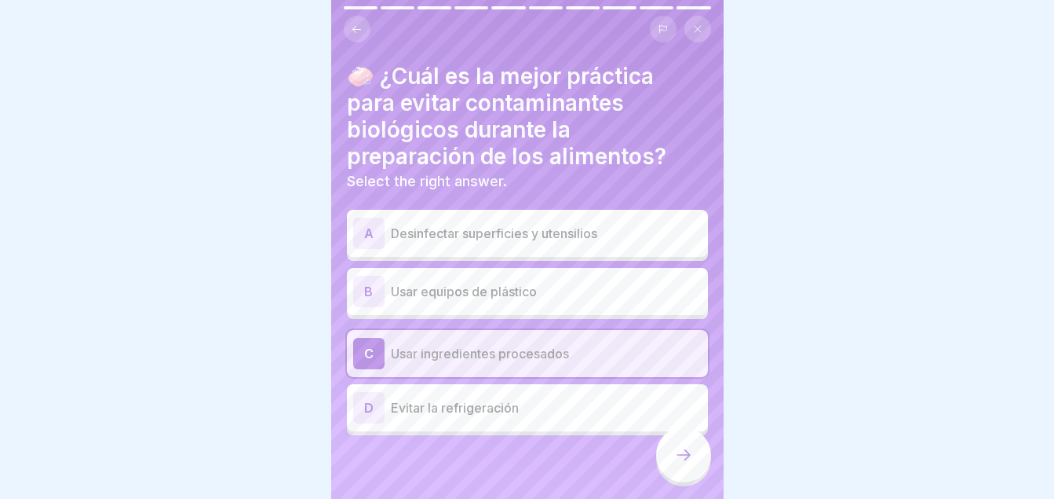
click at [578, 432] on div "A Desinfectar superficies y utensilios B Usar equipos de plástico C Usar ingred…" at bounding box center [527, 324] width 361 height 221
click at [585, 437] on div "🧼 ¿Cuál es la mejor práctica para evitar contaminantes biológicos durante la pr…" at bounding box center [527, 249] width 393 height 499
click at [546, 411] on p "Evitar la refrigeración" at bounding box center [546, 407] width 311 height 19
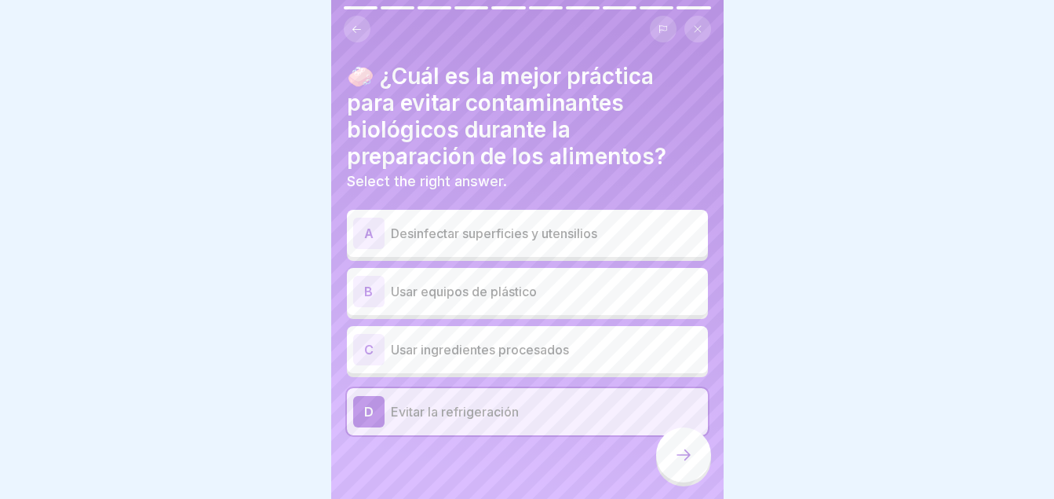
click at [682, 462] on icon at bounding box center [683, 454] width 19 height 19
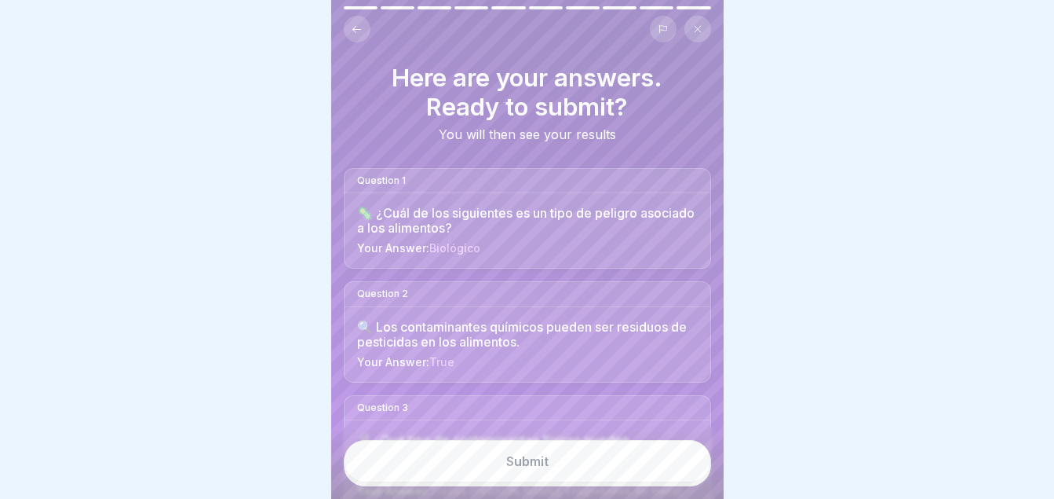
click at [682, 462] on button "Submit" at bounding box center [527, 461] width 367 height 42
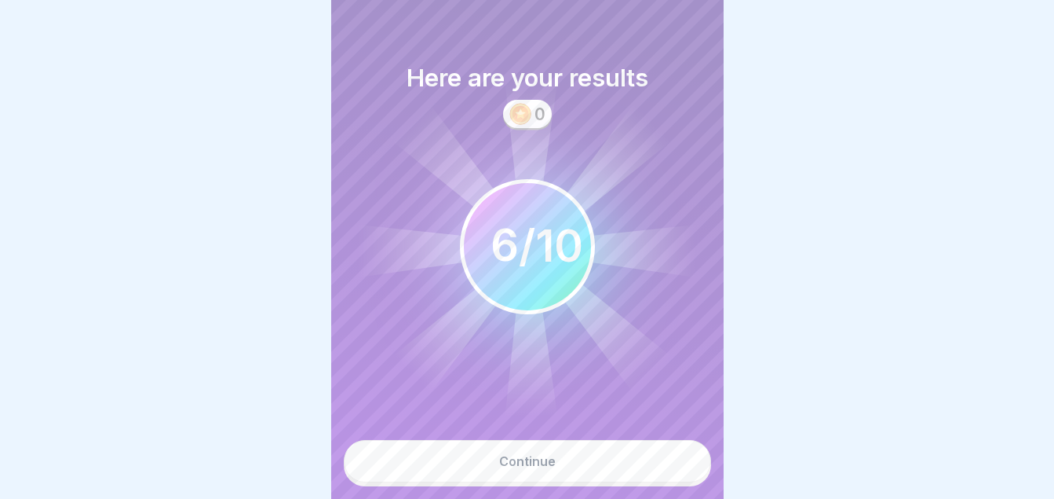
click at [519, 482] on button "Continue" at bounding box center [527, 461] width 367 height 42
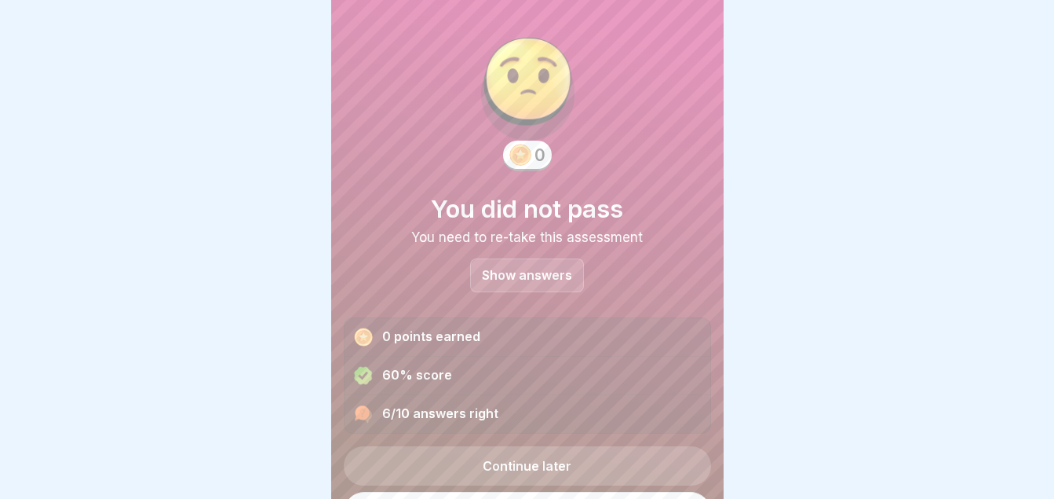
click at [519, 488] on div "Continue later Retake assessment" at bounding box center [527, 484] width 367 height 103
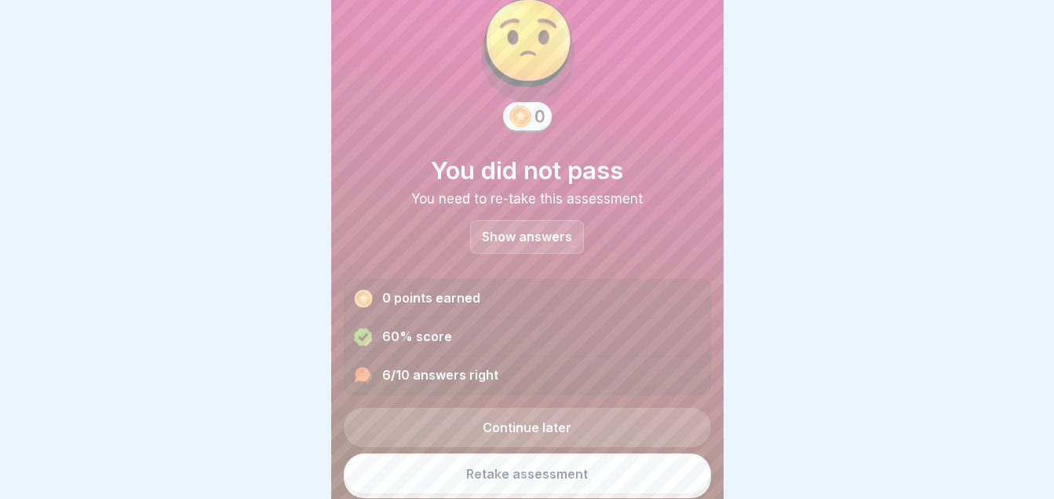
click at [568, 467] on link "Retake assessment" at bounding box center [527, 473] width 367 height 41
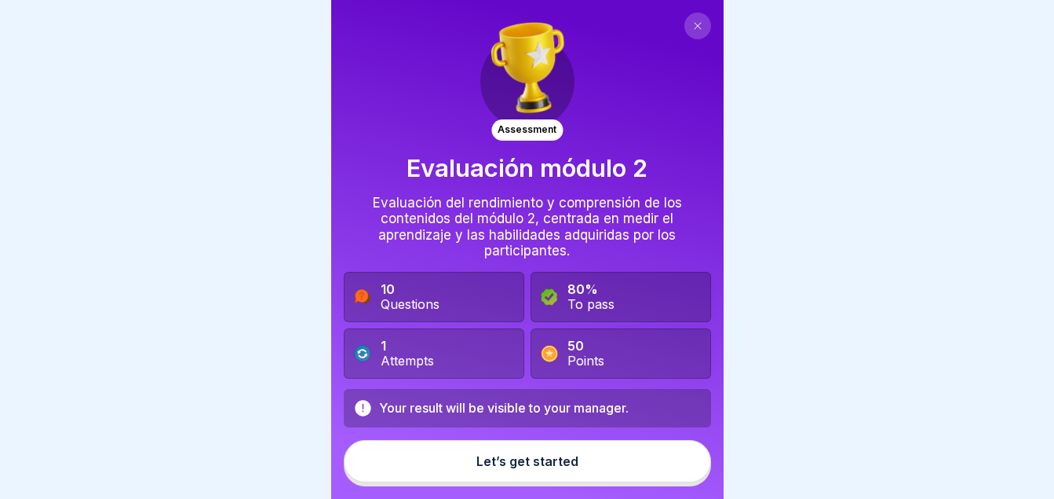
click at [568, 468] on div "Let’s get started" at bounding box center [528, 461] width 102 height 14
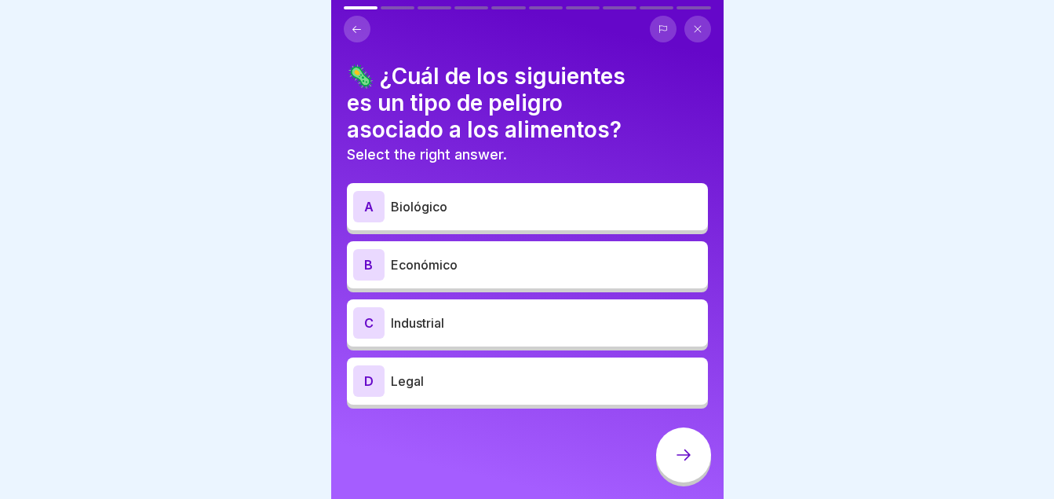
click at [409, 207] on p "Biológico" at bounding box center [546, 206] width 311 height 19
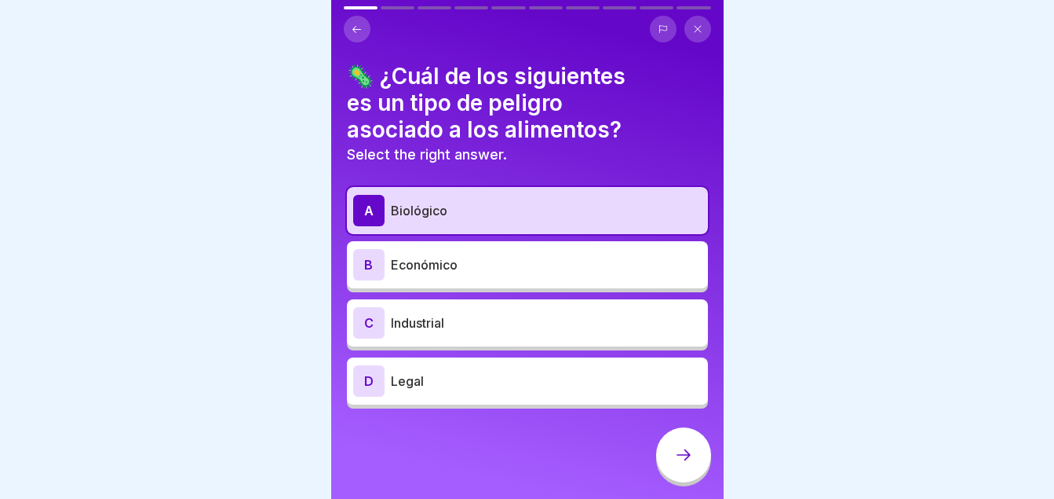
click at [709, 477] on div at bounding box center [683, 454] width 55 height 55
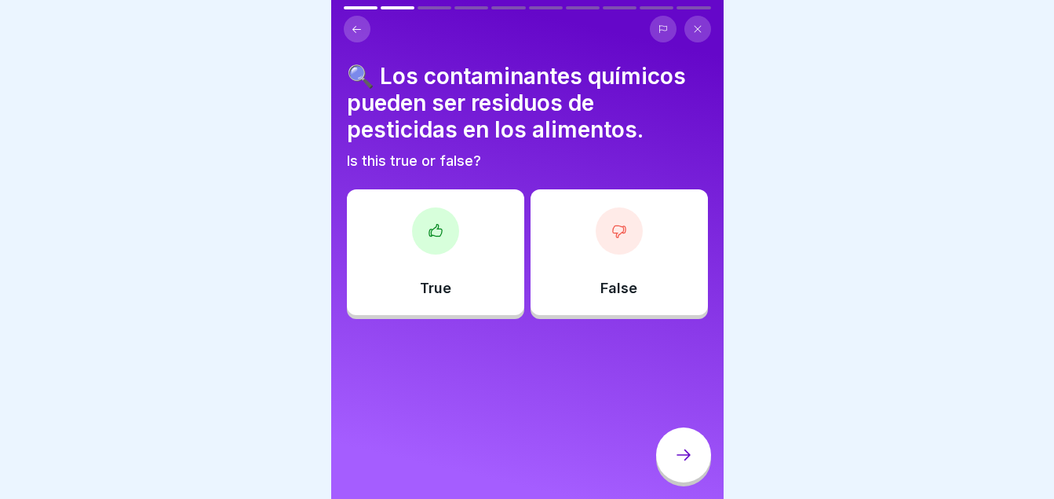
click at [443, 244] on div at bounding box center [435, 230] width 47 height 47
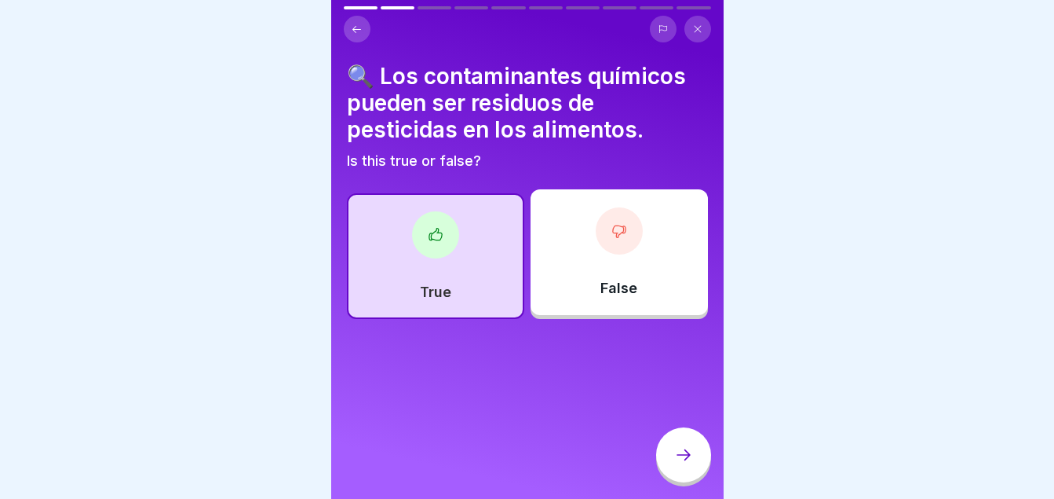
click at [689, 464] on icon at bounding box center [683, 454] width 19 height 19
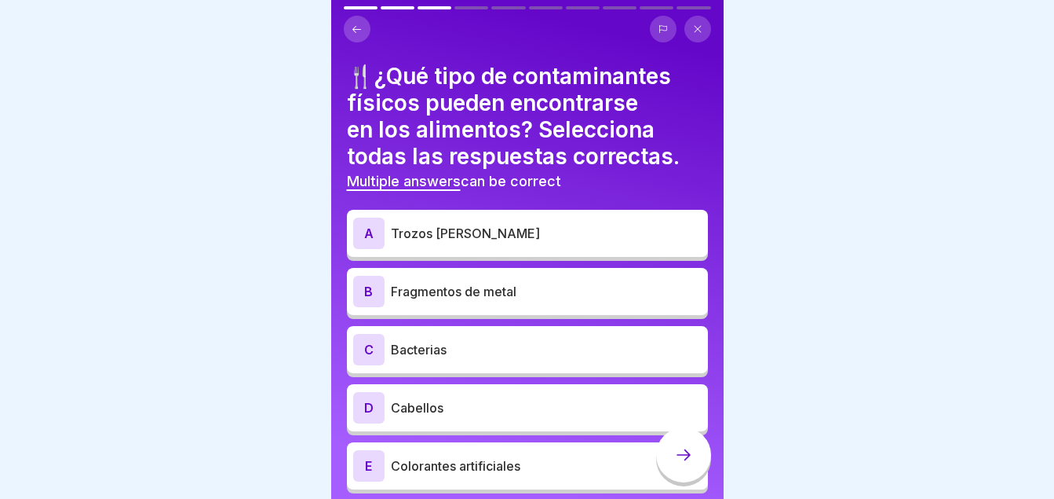
click at [360, 239] on div "A" at bounding box center [368, 232] width 31 height 31
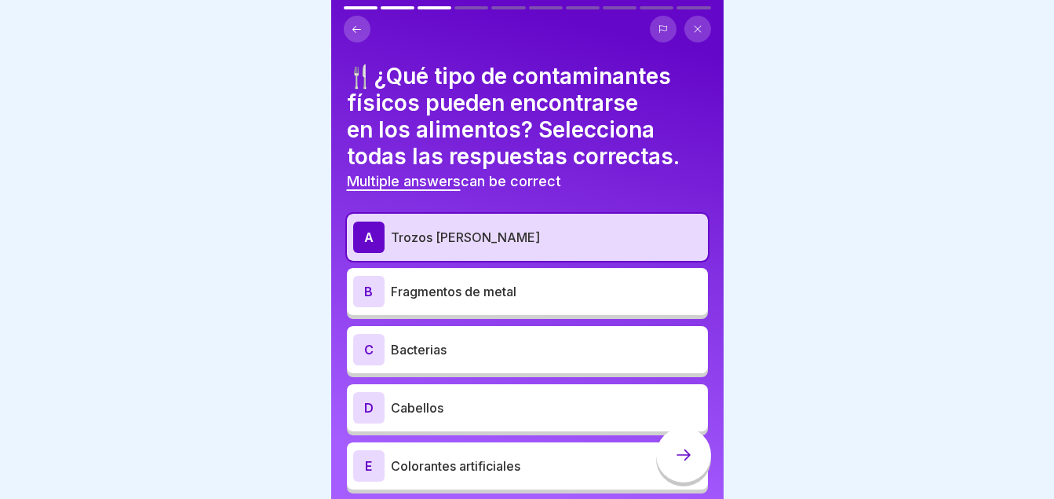
click at [368, 285] on div "B" at bounding box center [368, 291] width 31 height 31
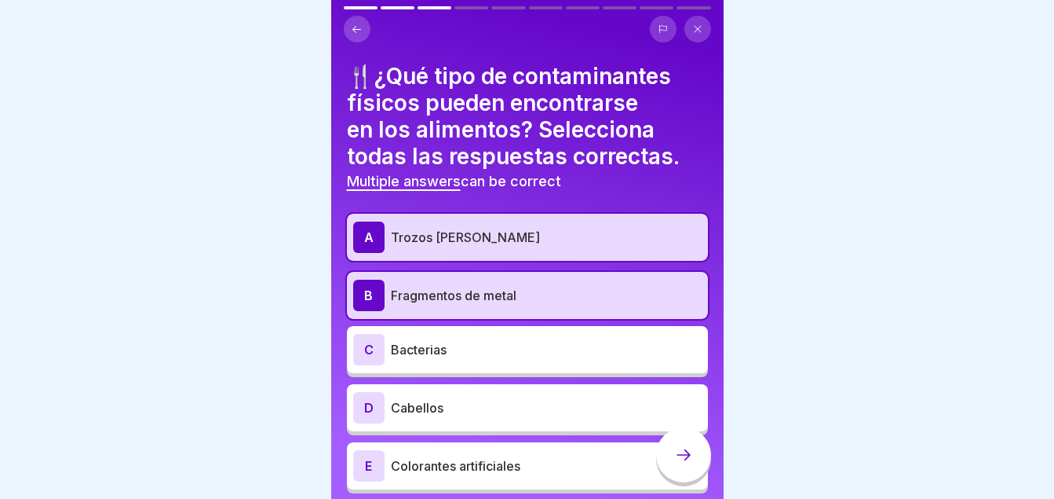
click at [376, 401] on div "D" at bounding box center [368, 407] width 31 height 31
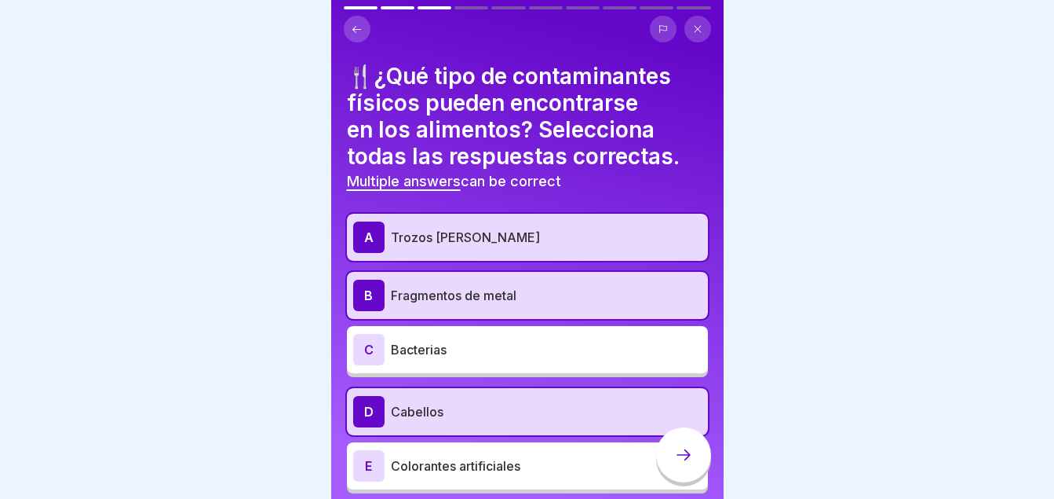
click at [689, 464] on icon at bounding box center [683, 454] width 19 height 19
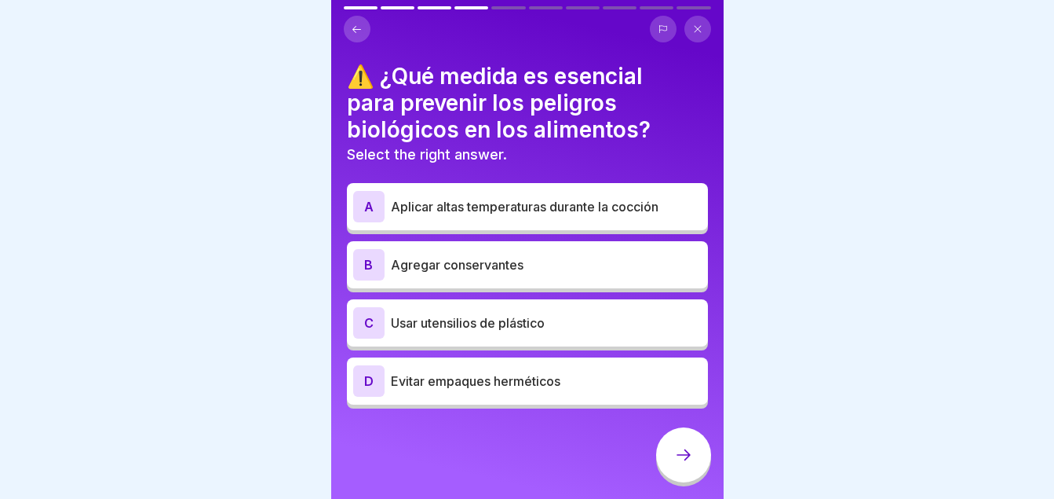
click at [359, 201] on div "A" at bounding box center [368, 206] width 31 height 31
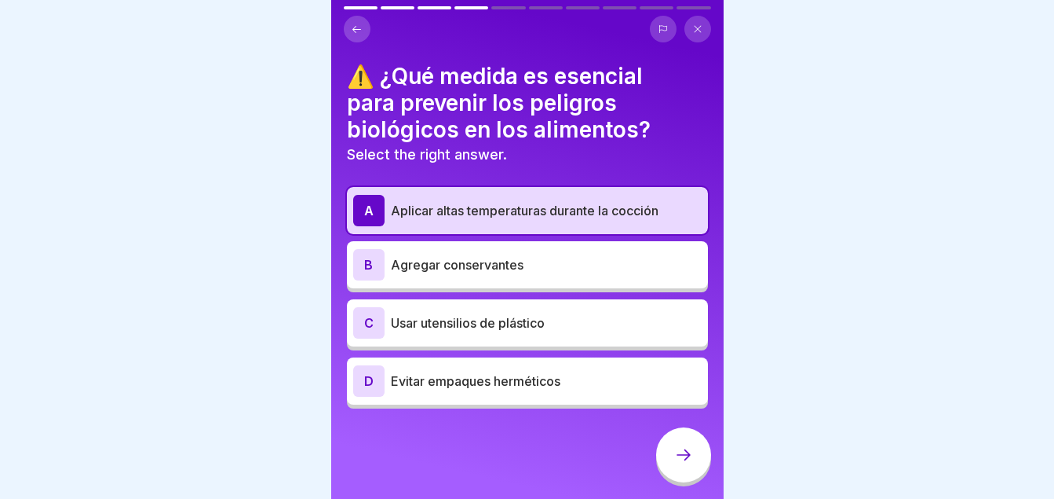
click at [687, 458] on div at bounding box center [683, 454] width 55 height 55
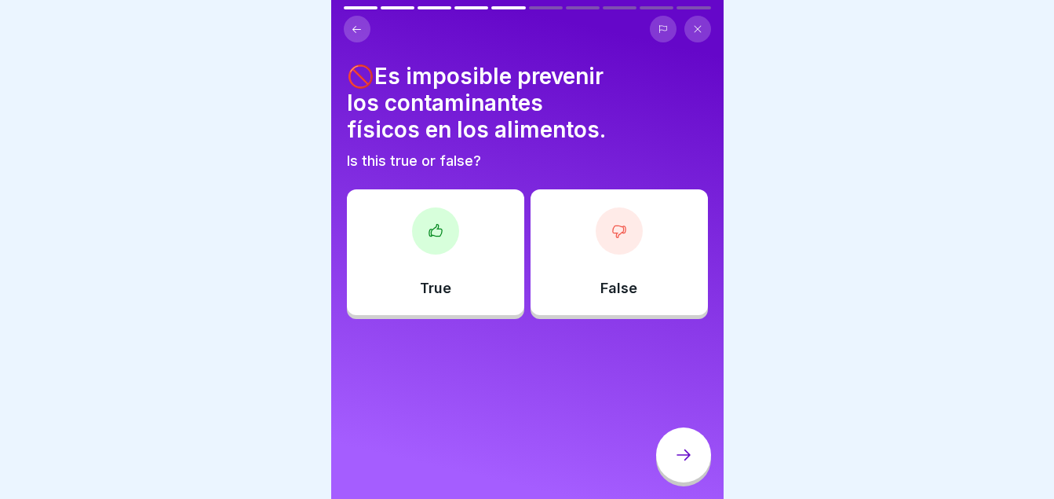
click at [604, 210] on div at bounding box center [619, 230] width 47 height 47
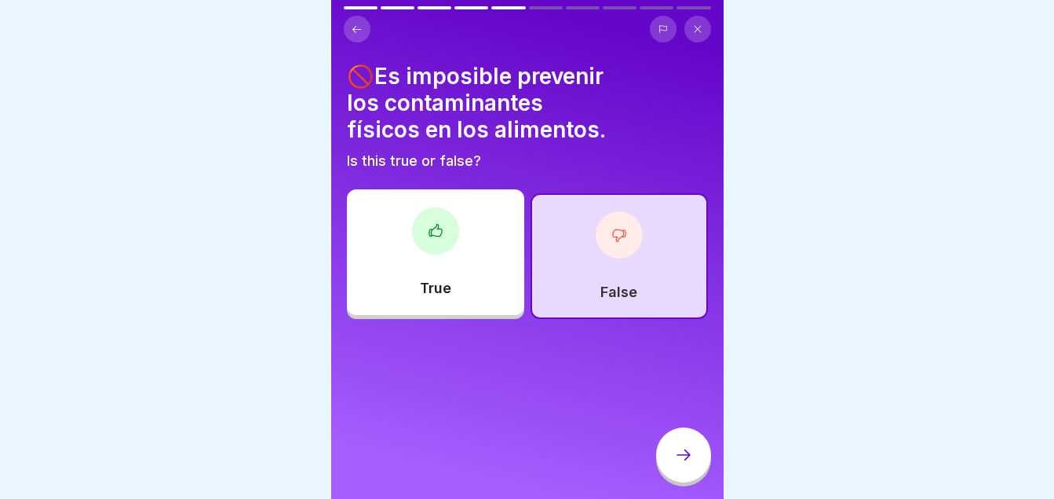
click at [681, 476] on div at bounding box center [683, 454] width 55 height 55
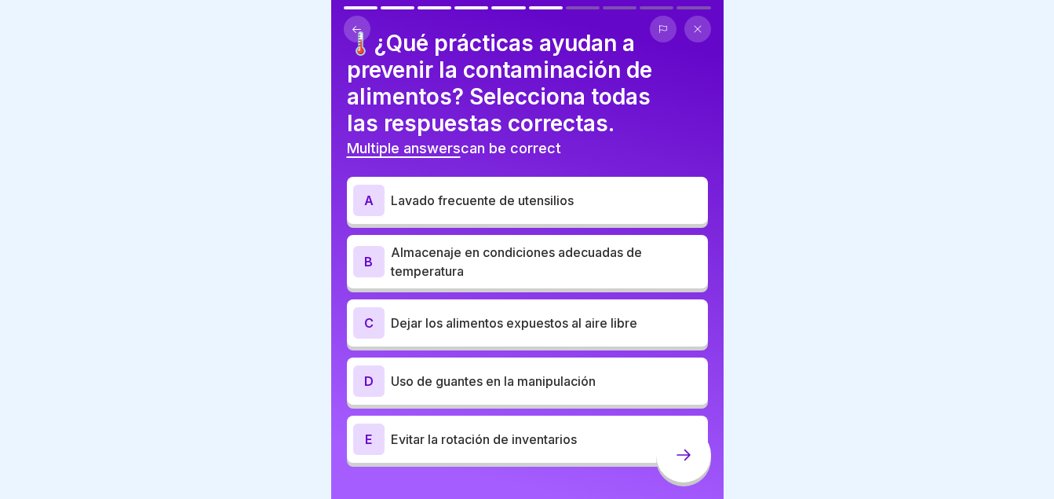
scroll to position [53, 0]
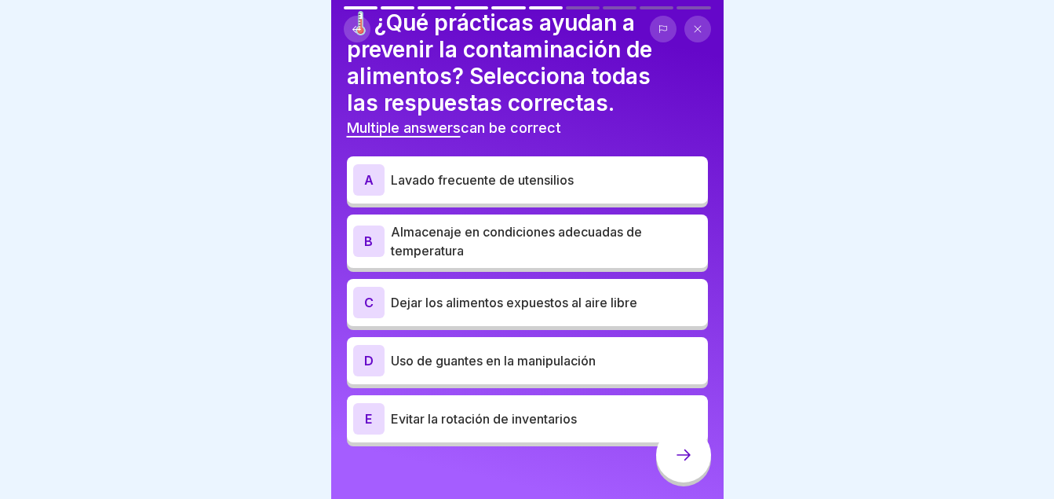
click at [391, 247] on p "Almacenaje en condiciones adecuadas de temperatura" at bounding box center [546, 241] width 311 height 38
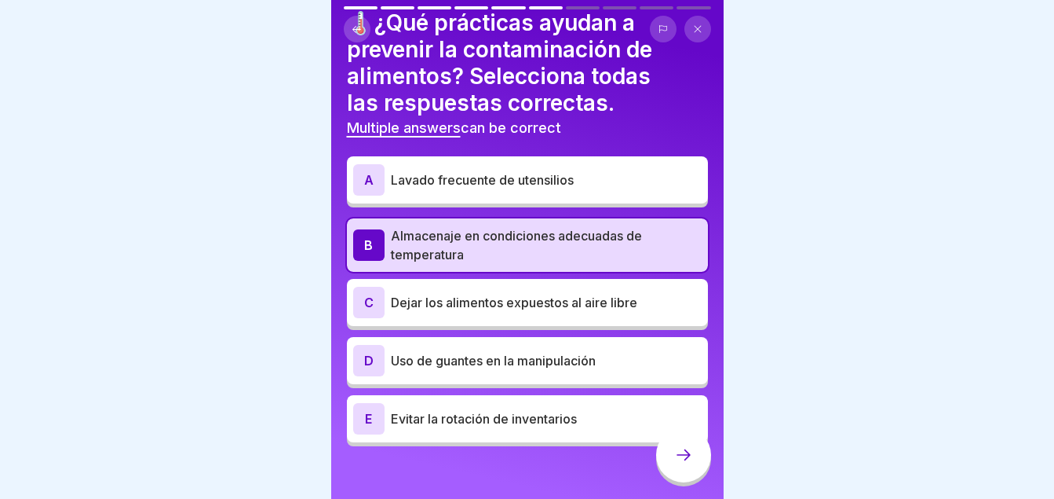
click at [384, 176] on div "A" at bounding box center [368, 179] width 31 height 31
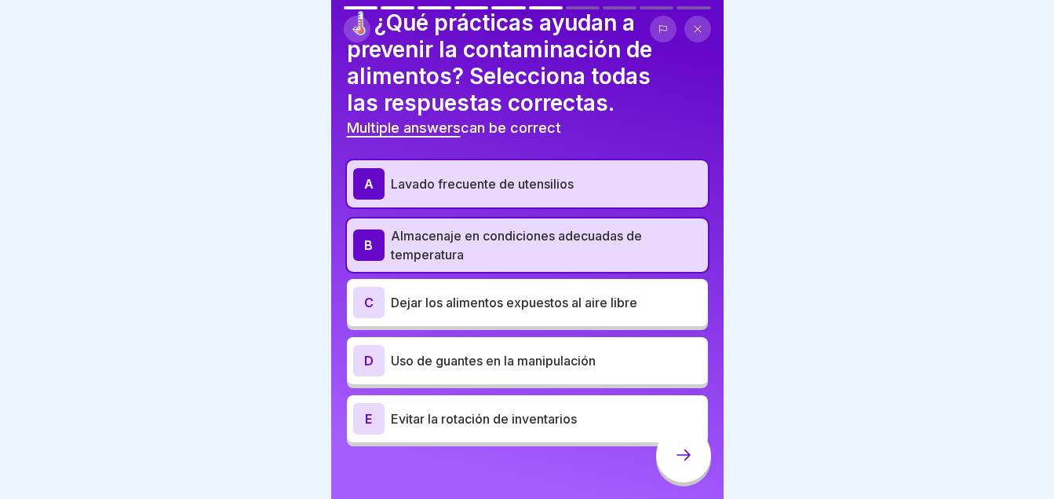
click at [372, 346] on div "D" at bounding box center [368, 360] width 31 height 31
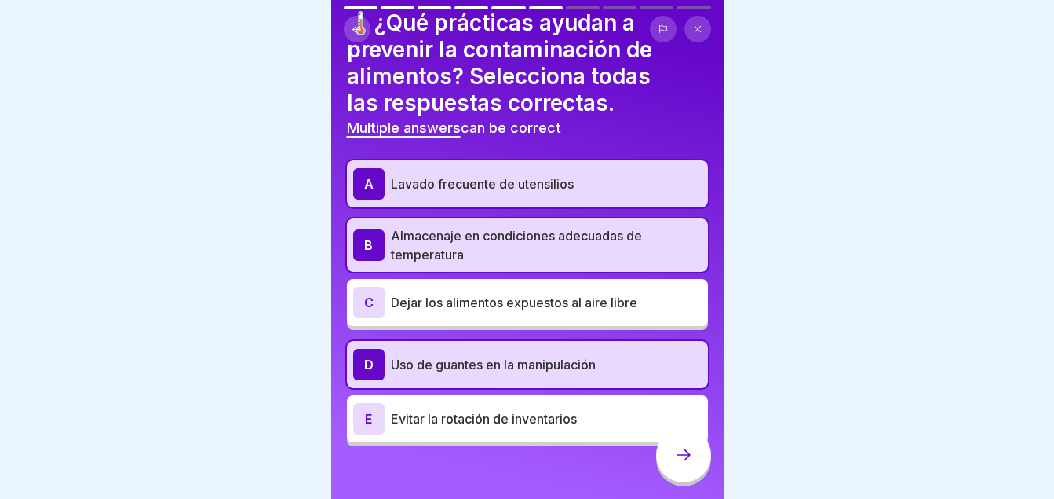
click at [684, 463] on icon at bounding box center [683, 454] width 19 height 19
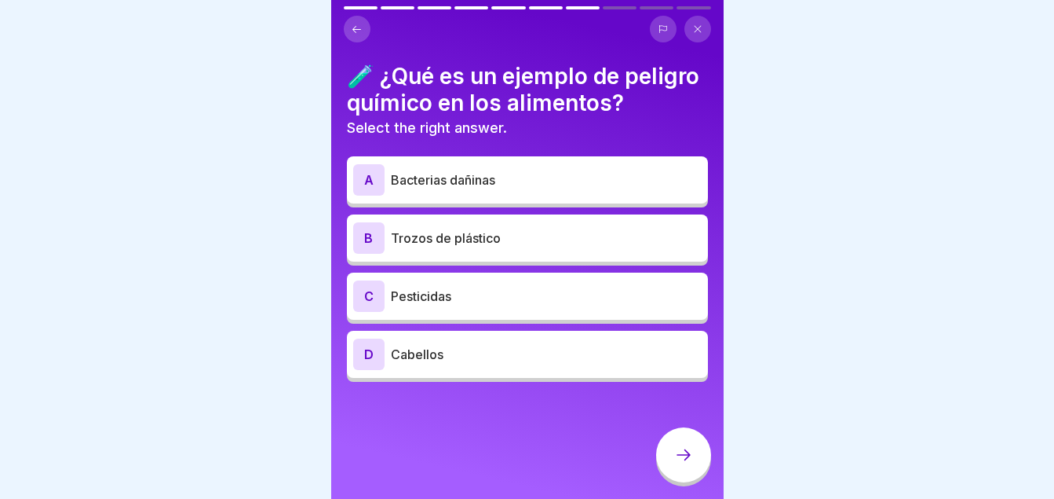
click at [389, 312] on div "C Pesticidas" at bounding box center [527, 295] width 349 height 31
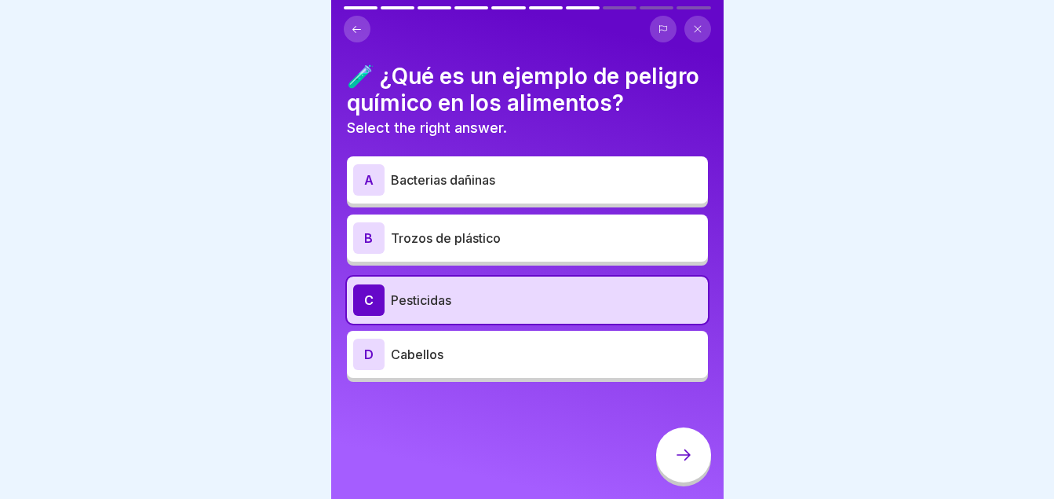
click at [686, 451] on div at bounding box center [683, 454] width 55 height 55
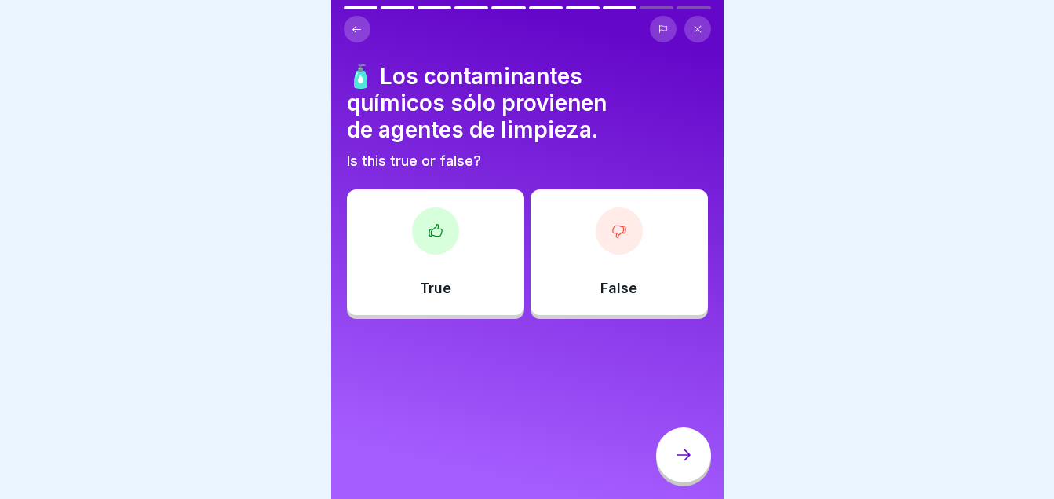
click at [588, 215] on div "False" at bounding box center [619, 252] width 177 height 126
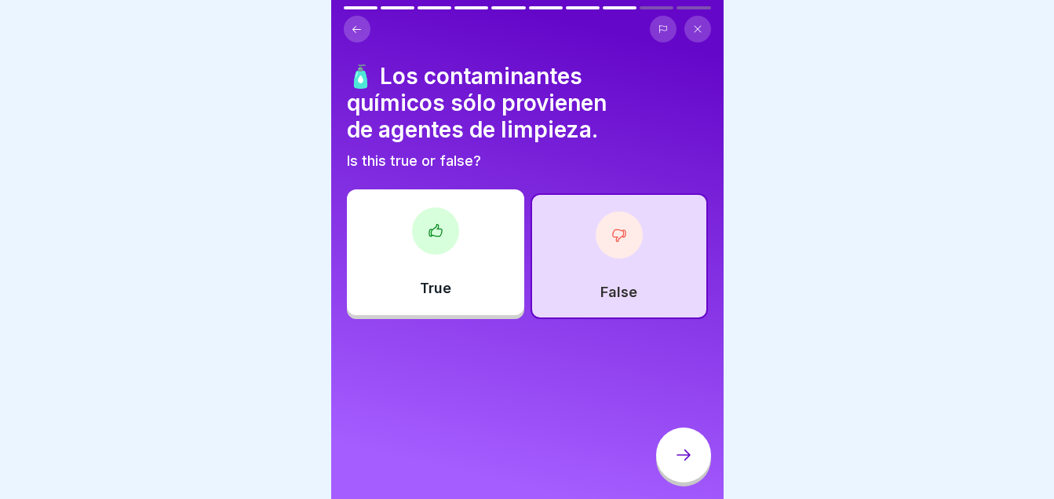
click at [678, 477] on div at bounding box center [683, 454] width 55 height 55
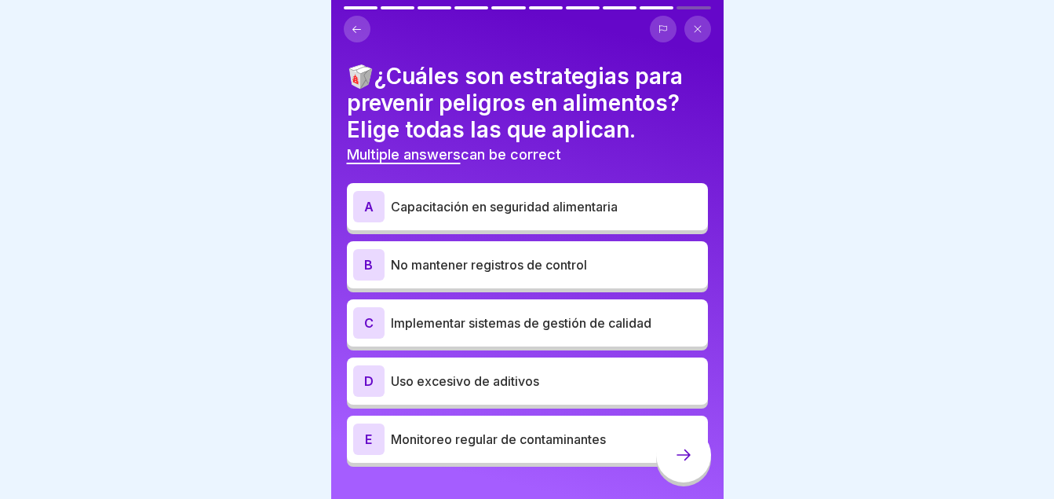
click at [481, 197] on p "Capacitación en seguridad alimentaria" at bounding box center [546, 206] width 311 height 19
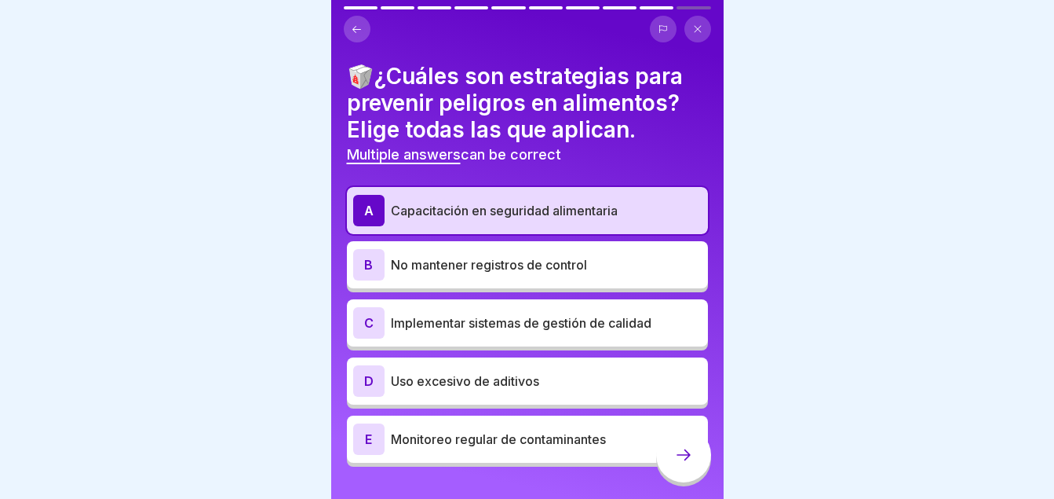
click at [492, 338] on div "C Implementar sistemas de gestión de calidad" at bounding box center [527, 322] width 361 height 47
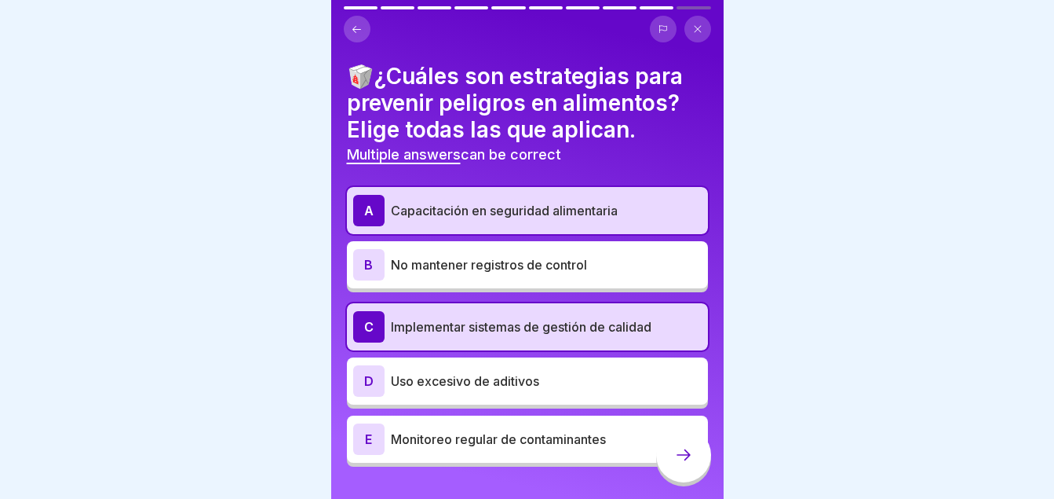
click at [473, 447] on p "Monitoreo regular de contaminantes" at bounding box center [546, 438] width 311 height 19
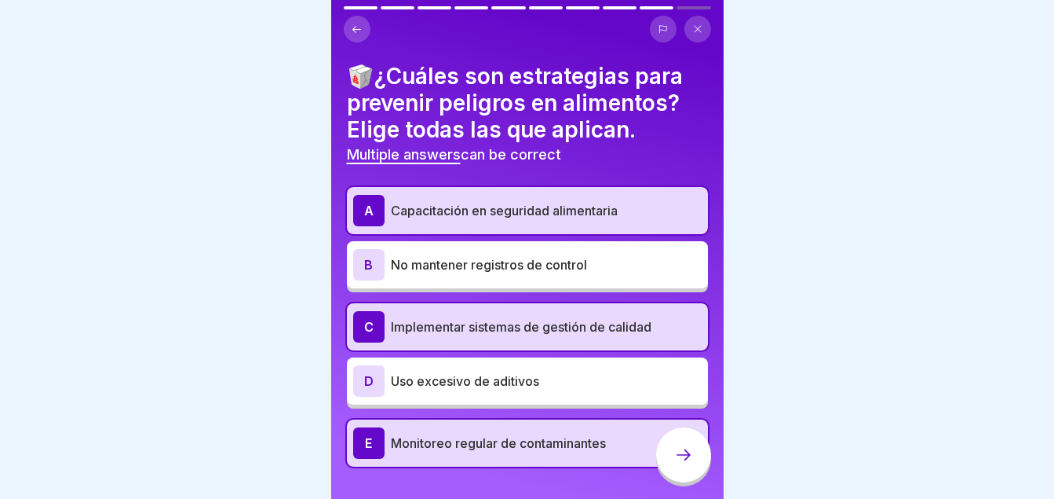
click at [682, 482] on div at bounding box center [683, 454] width 55 height 55
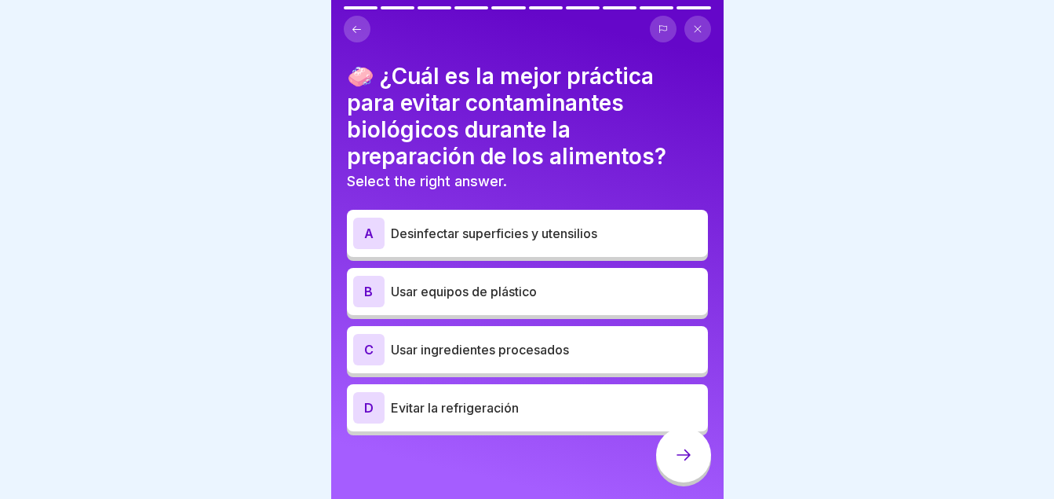
click at [531, 352] on p "Usar ingredientes procesados" at bounding box center [546, 349] width 311 height 19
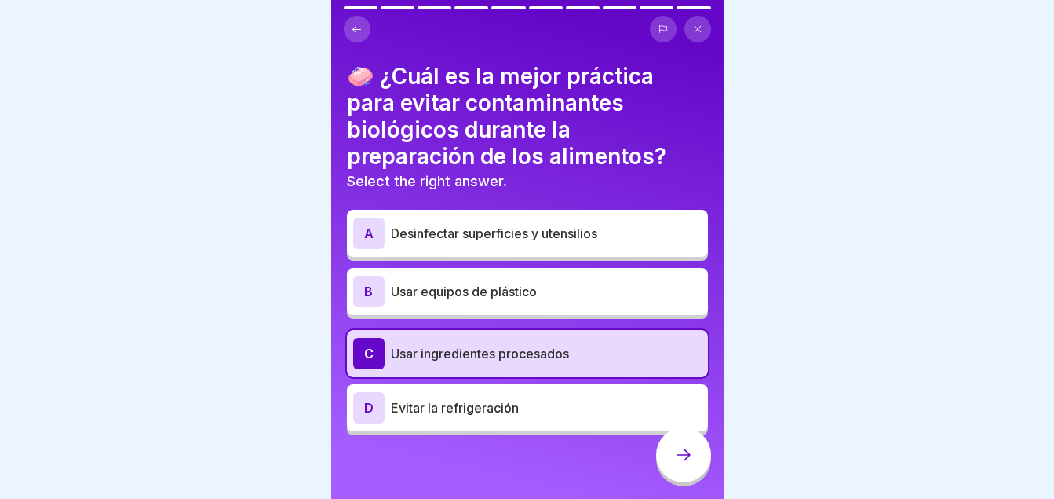
scroll to position [0, 0]
click at [696, 477] on div at bounding box center [683, 454] width 55 height 55
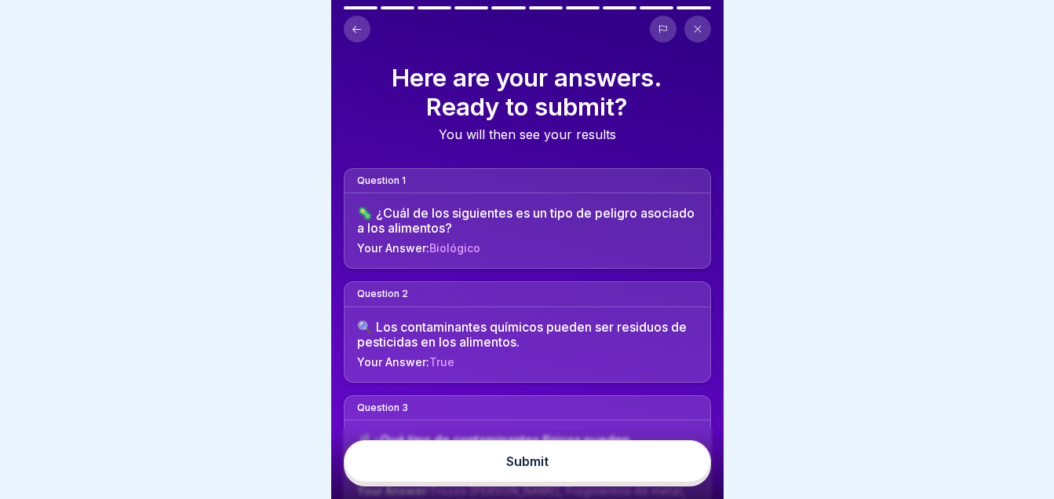
click at [587, 471] on button "Submit" at bounding box center [527, 461] width 367 height 42
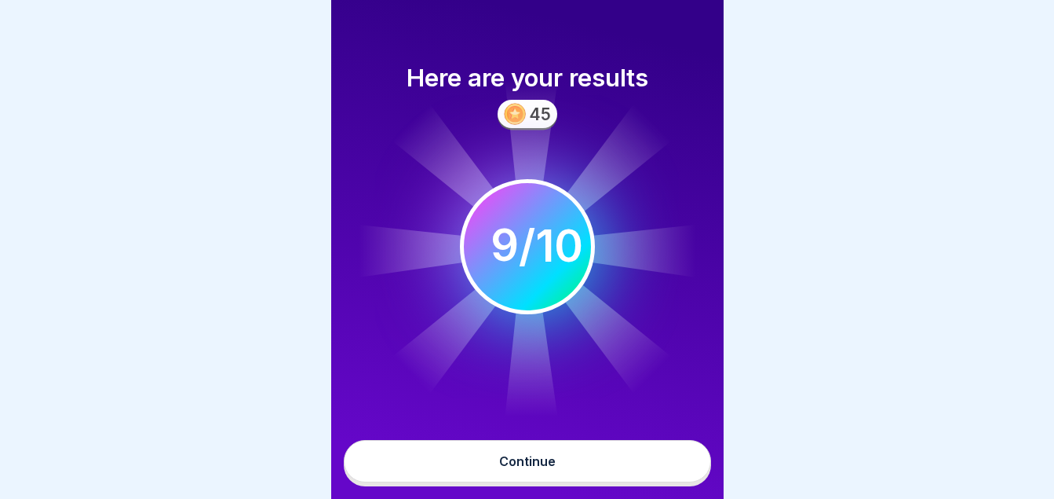
click at [587, 471] on button "Continue" at bounding box center [527, 461] width 367 height 42
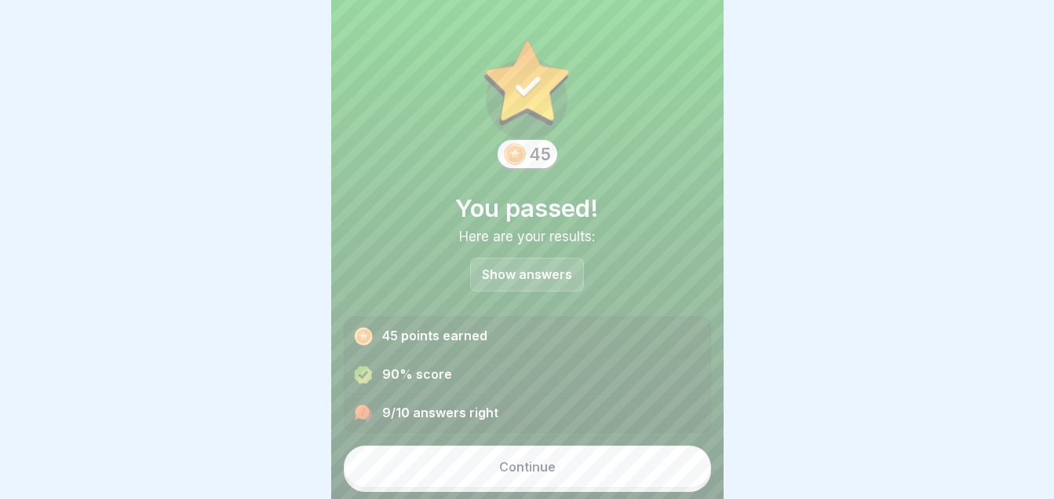
click at [546, 472] on div "Continue" at bounding box center [527, 466] width 57 height 14
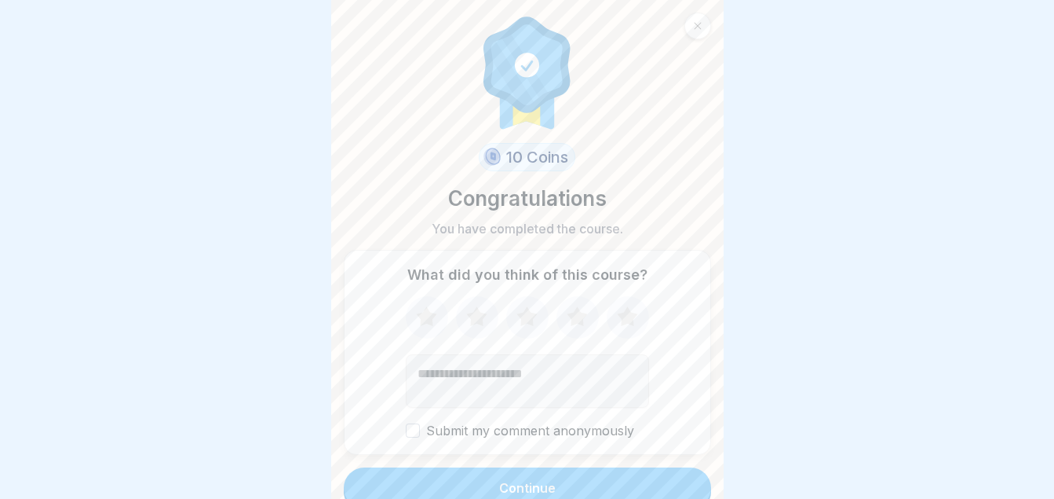
scroll to position [14, 0]
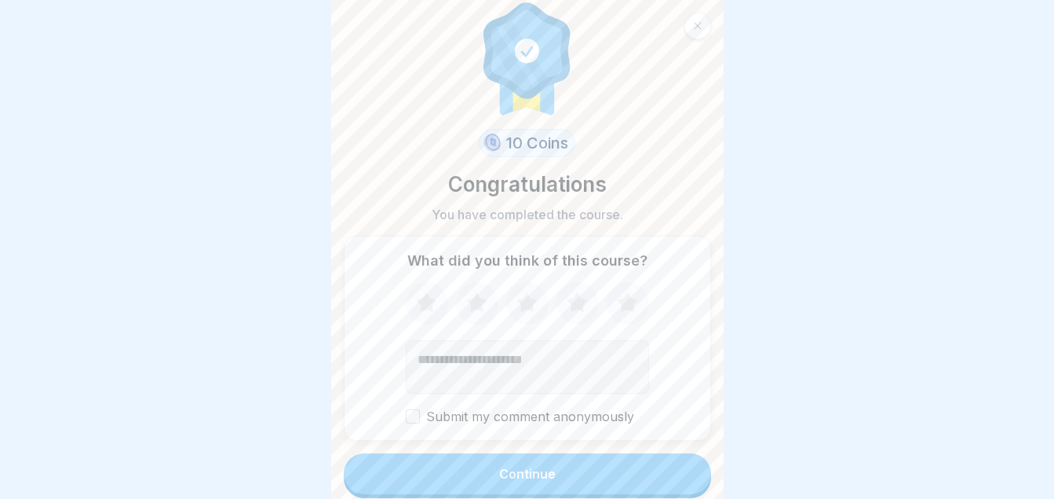
click at [567, 462] on button "Continue" at bounding box center [527, 473] width 367 height 41
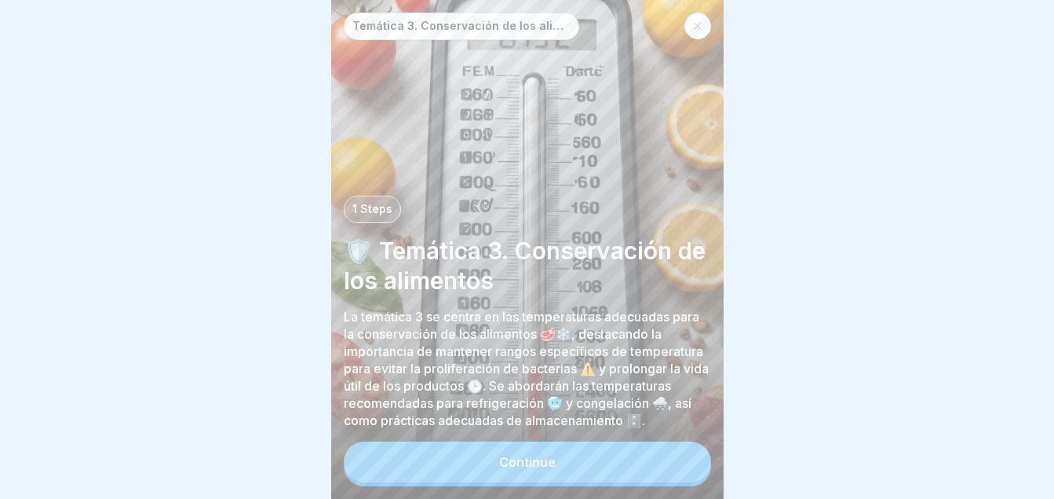
click at [460, 466] on button "Continue" at bounding box center [527, 461] width 367 height 41
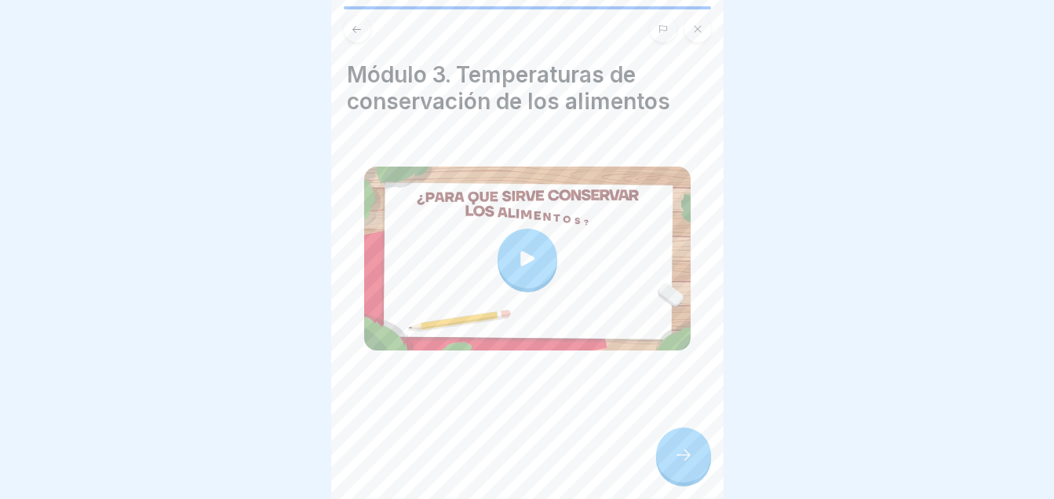
click at [523, 254] on icon at bounding box center [528, 257] width 14 height 15
